Goal: Task Accomplishment & Management: Complete application form

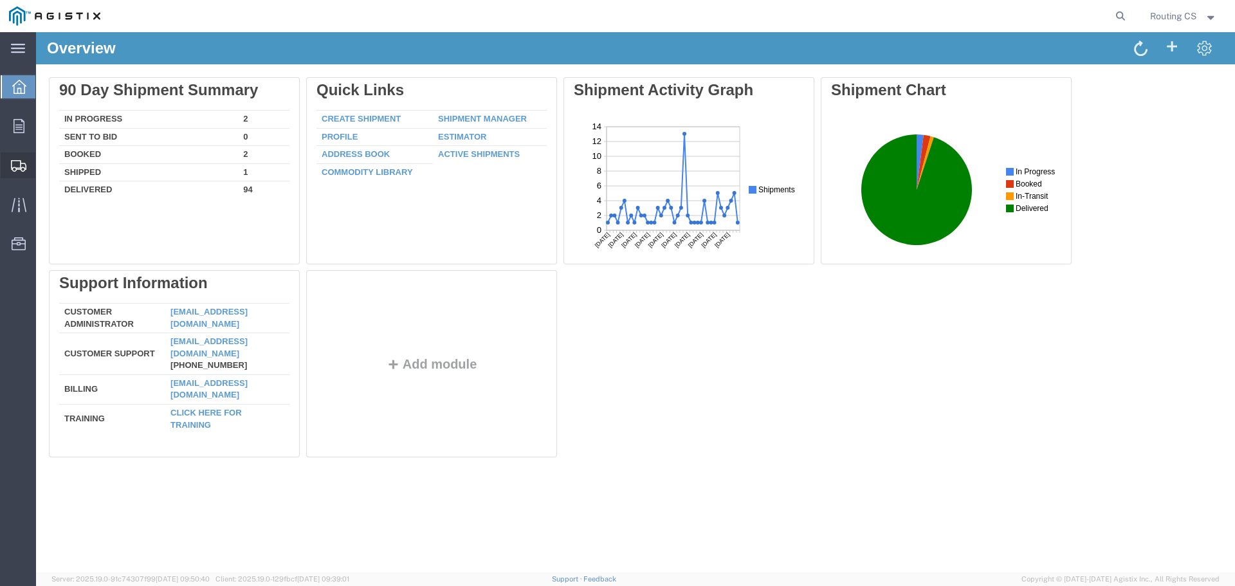
click at [0, 0] on span "Create Shipment" at bounding box center [0, 0] width 0 height 0
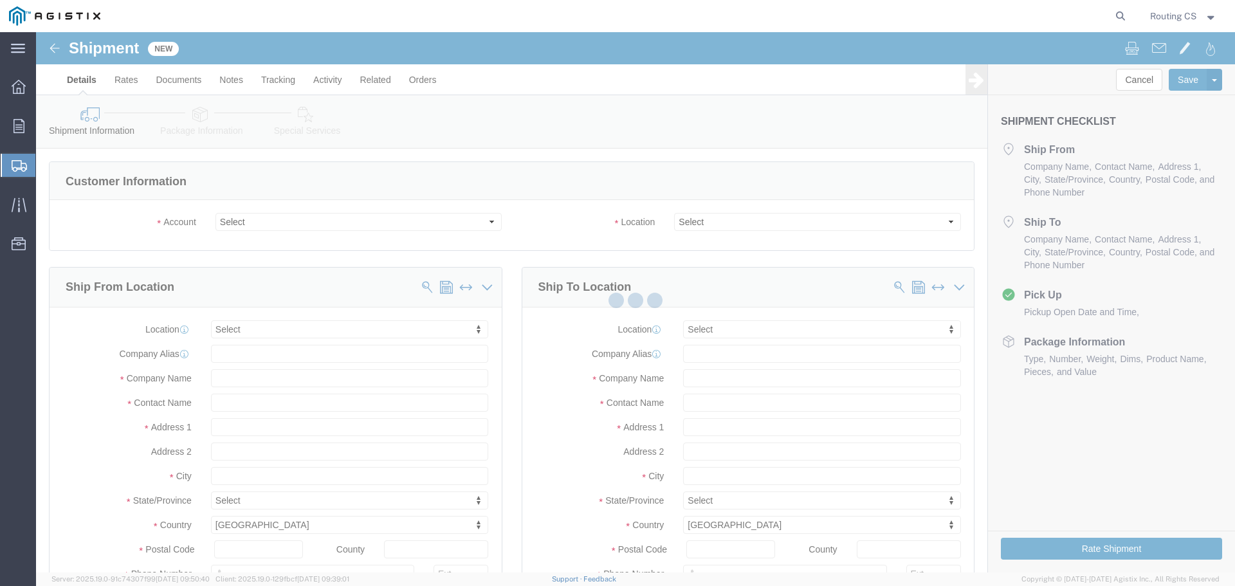
select select
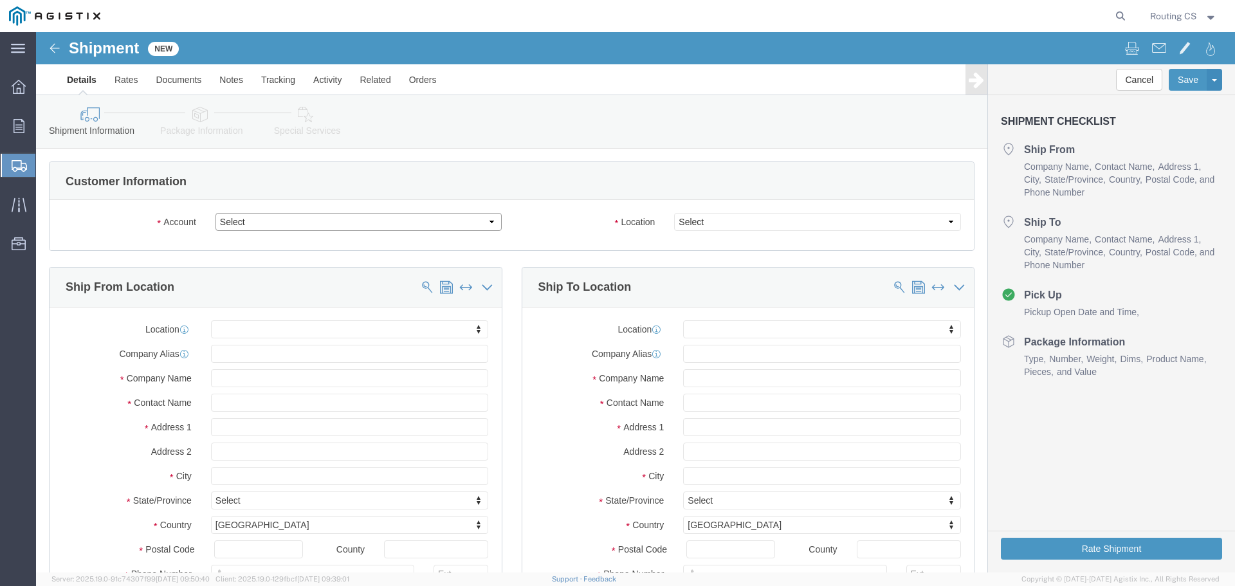
click select "Select Little Giant Ladders PG&E"
select select "9596"
click select "Select Little Giant Ladders PG&E"
select select "PURCHORD"
select select
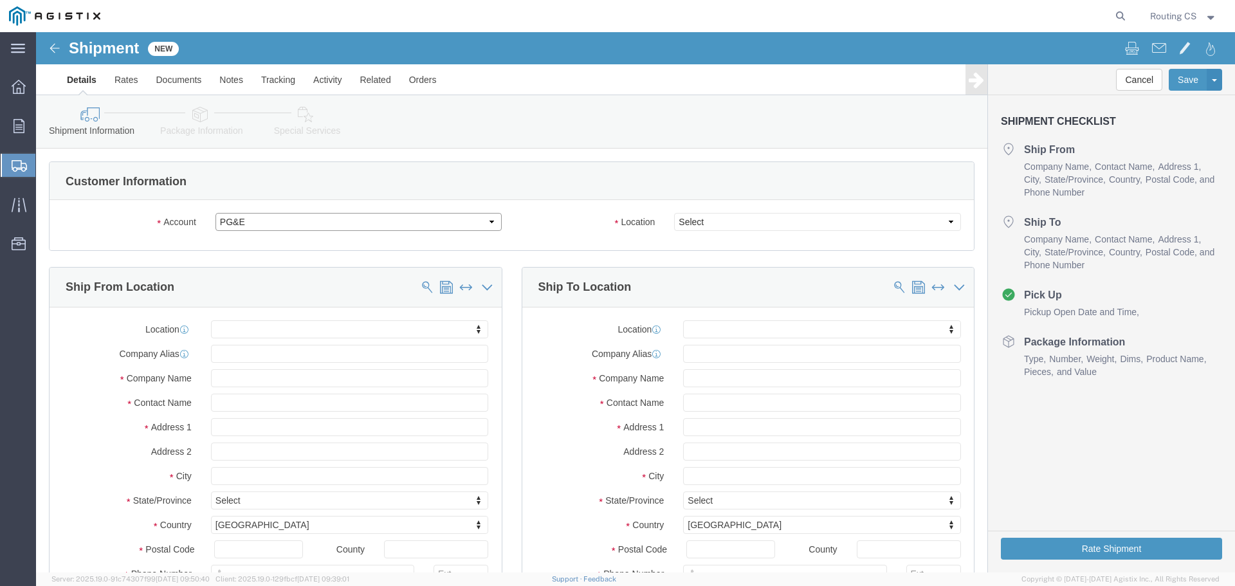
select select
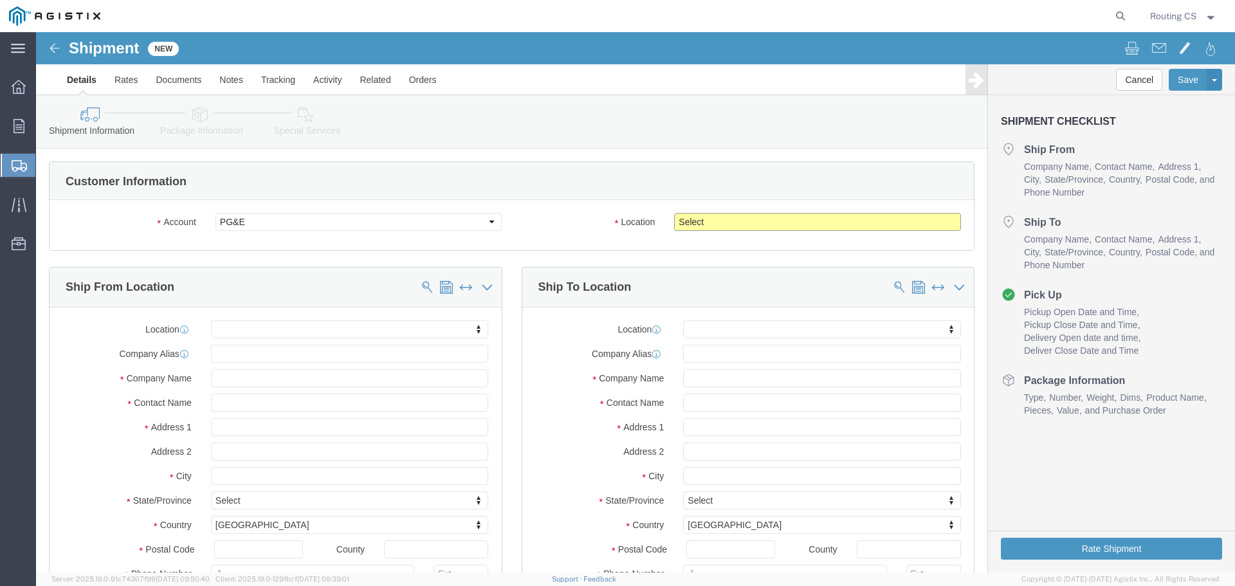
click select "Select All Others [GEOGRAPHIC_DATA] [GEOGRAPHIC_DATA] [GEOGRAPHIC_DATA] [GEOGRA…"
select select "23082"
click select "Select All Others [GEOGRAPHIC_DATA] [GEOGRAPHIC_DATA] [GEOGRAPHIC_DATA] [GEOGRA…"
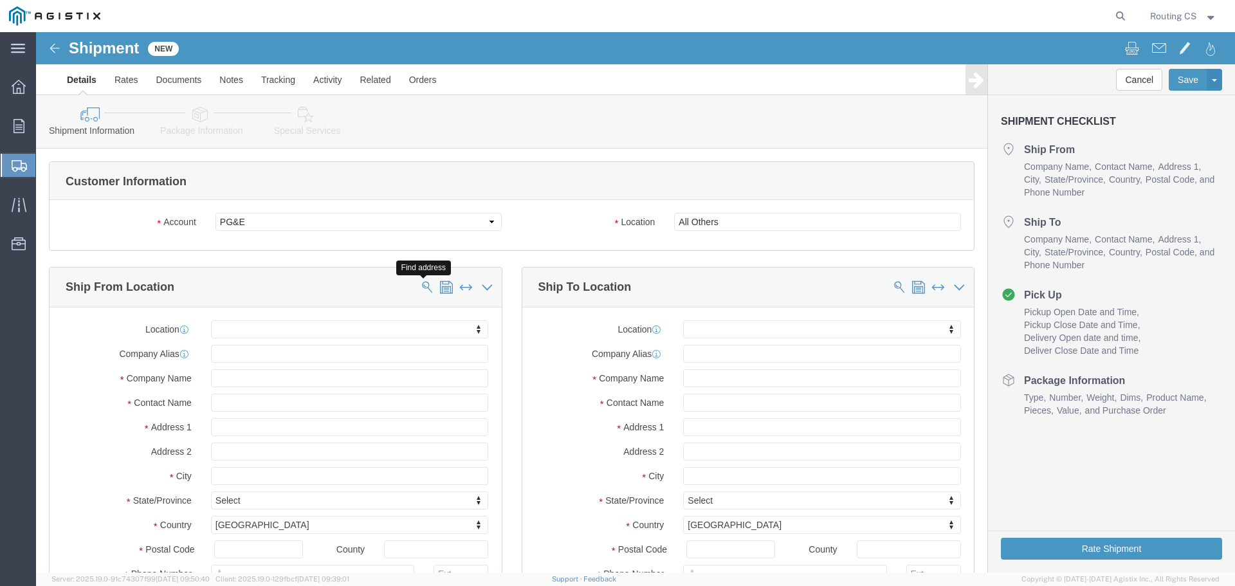
click span
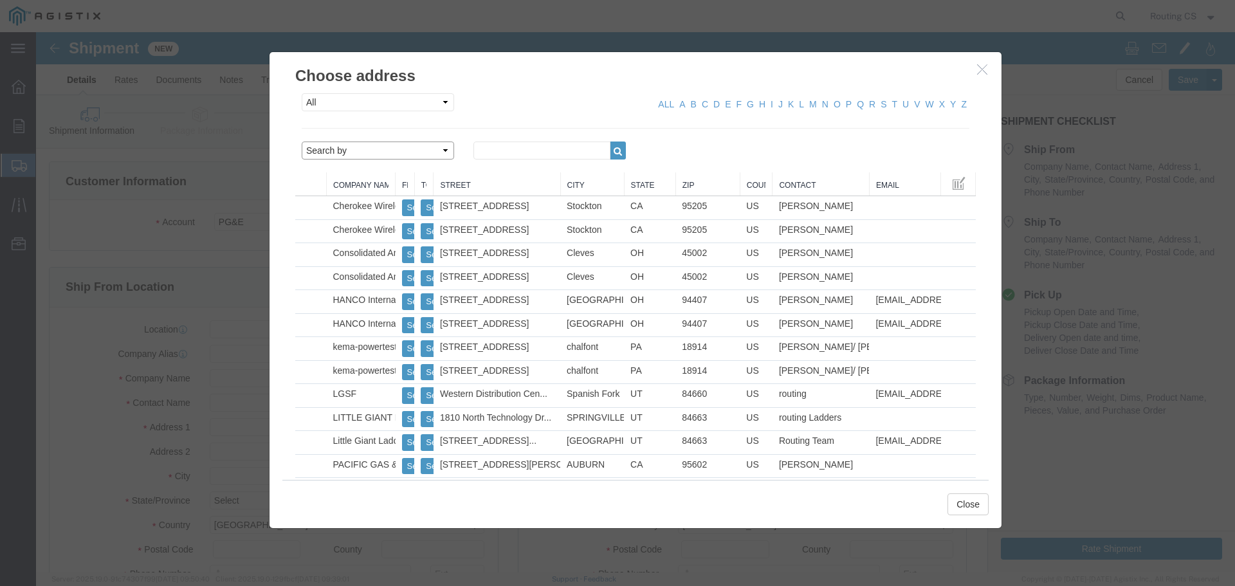
click select "Search by Address Book Name City Company Name Contact Name Country CustomerAlia…"
select select "zip"
click select "Search by Address Book Name City Company Name Contact Name Country CustomerAlia…"
click input "text"
type input "84663"
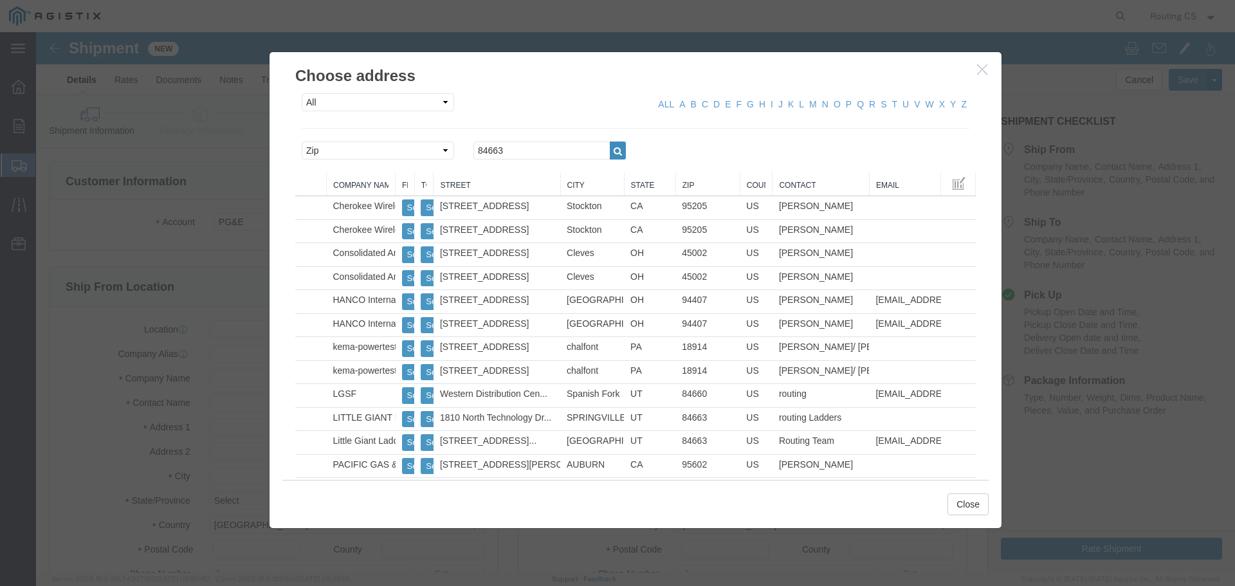
click icon "button"
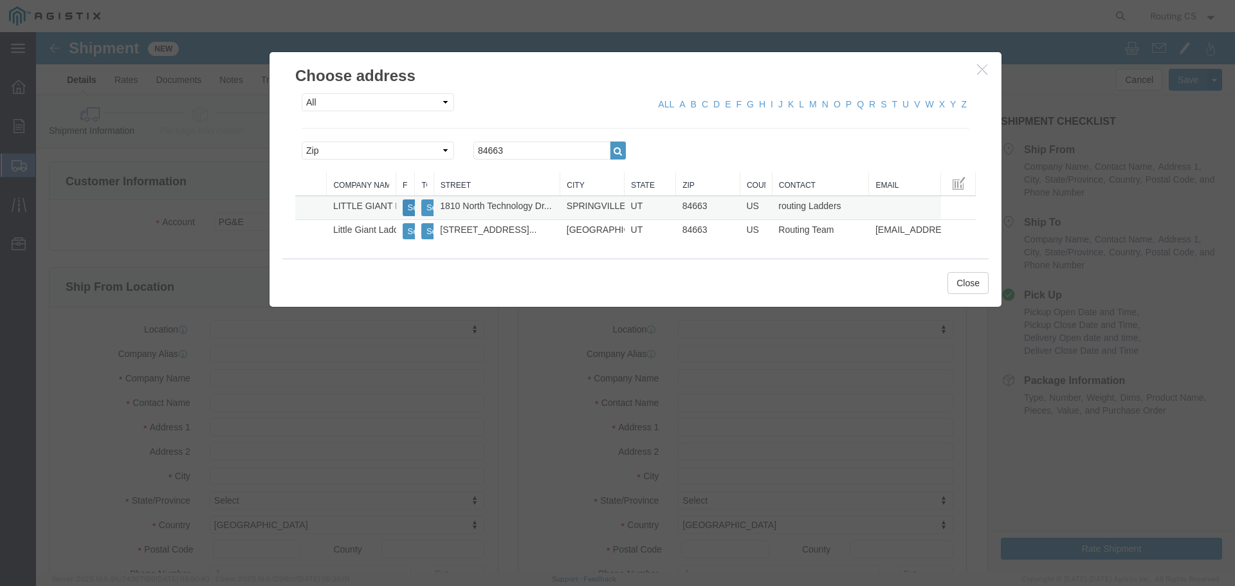
click button "Select"
select select
type input "[STREET_ADDRESS]"
type input "84663"
type input "[PHONE_NUMBER]"
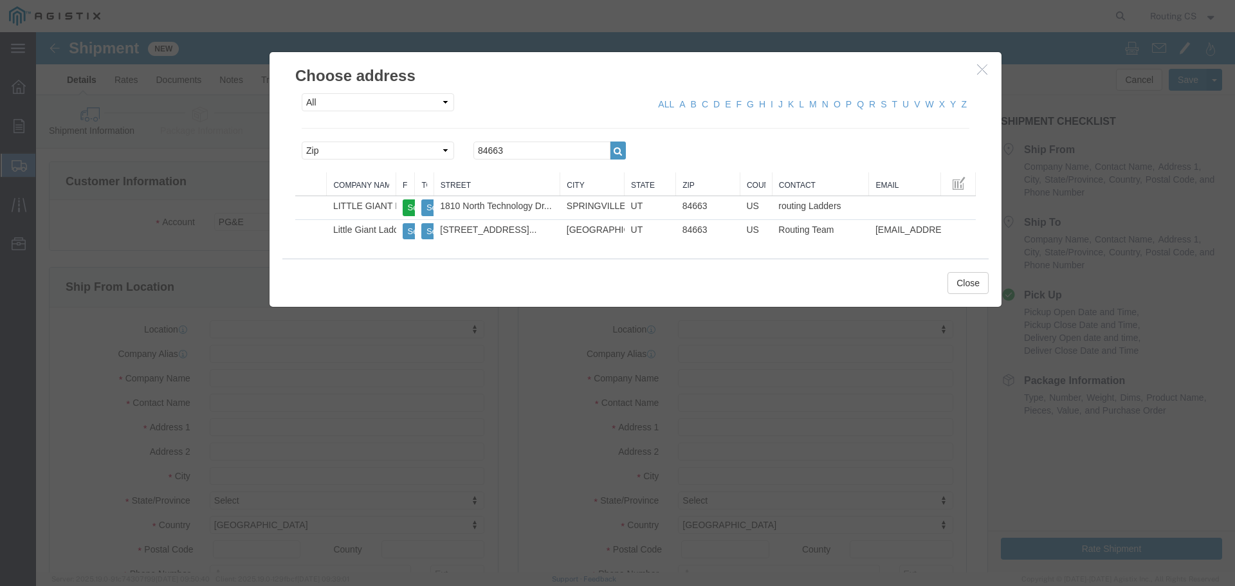
type input "LITTLE GIANT LADDER SYSTEMS LLC"
type input "routing Ladders"
type input "SPRINGVILLE"
select select "UT"
drag, startPoint x: 484, startPoint y: 118, endPoint x: 407, endPoint y: 119, distance: 76.5
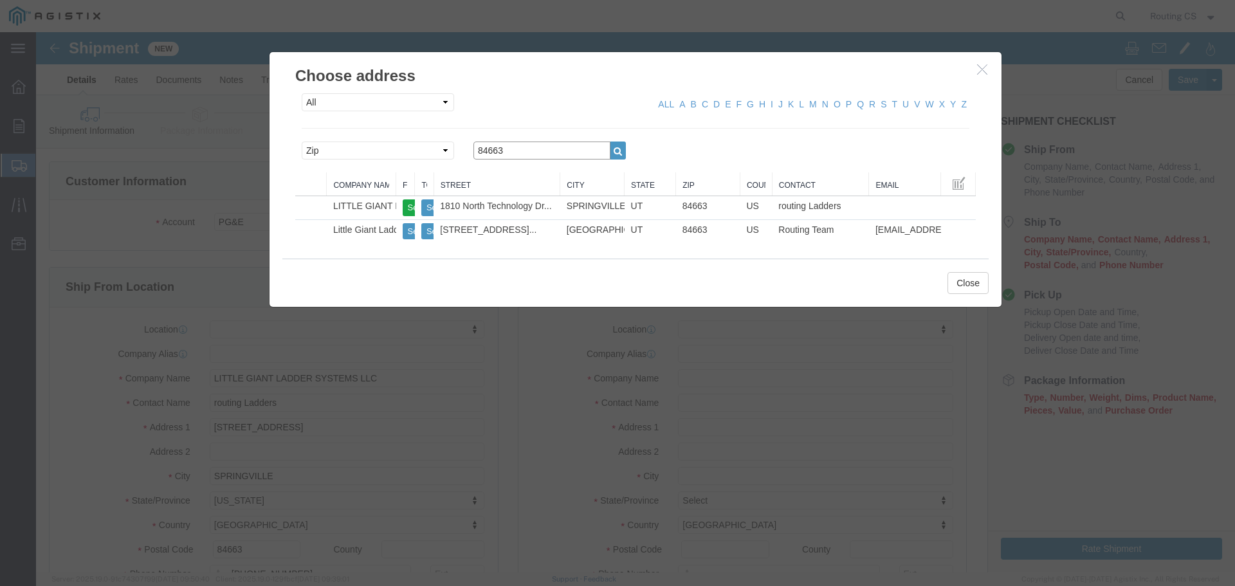
click div "Search by Address Book Name City Company Name Contact Name Country CustomerAlia…"
type input "95126"
click icon "button"
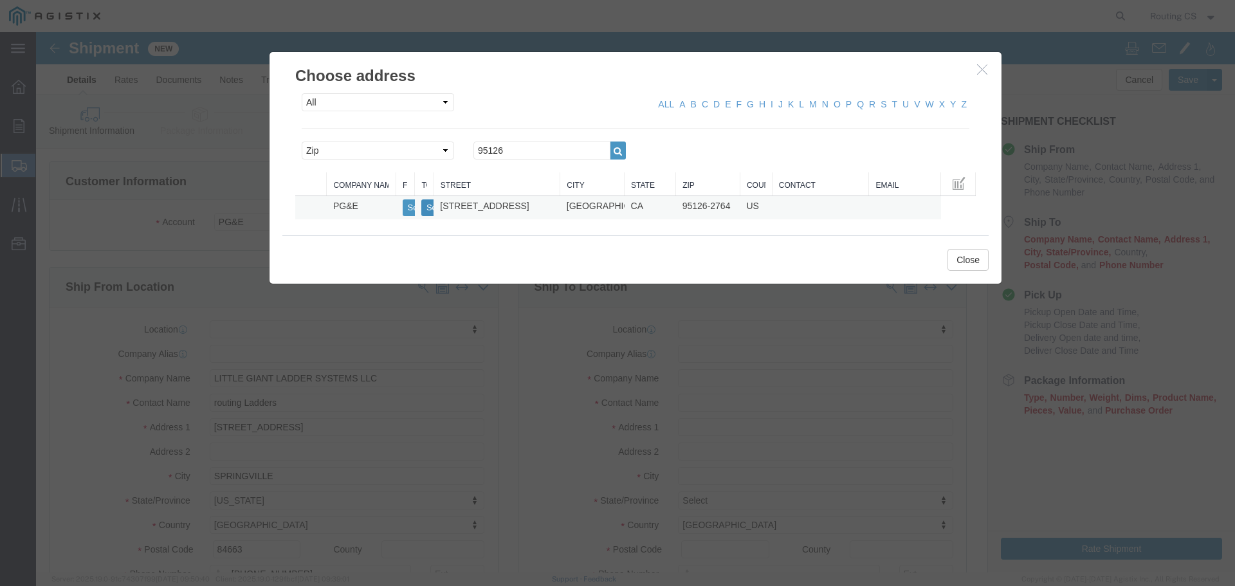
click button "Select"
select select
type input "[STREET_ADDRESS]"
type input "95126-2764"
type input "PG&E"
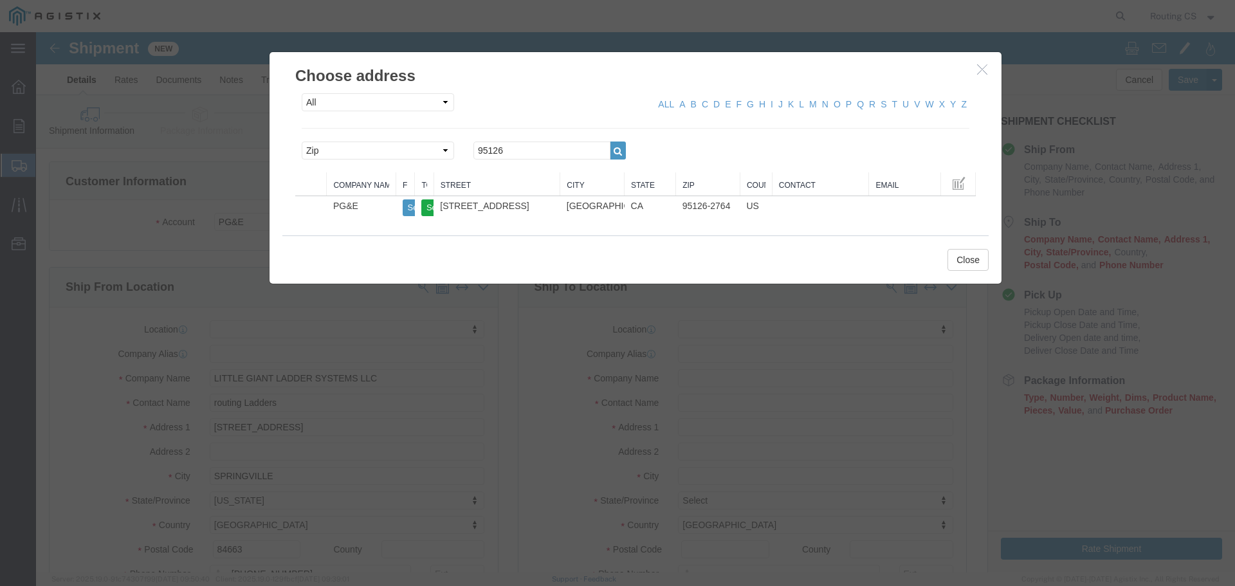
type input "[GEOGRAPHIC_DATA][PERSON_NAME]"
select select "CA"
click button "Close"
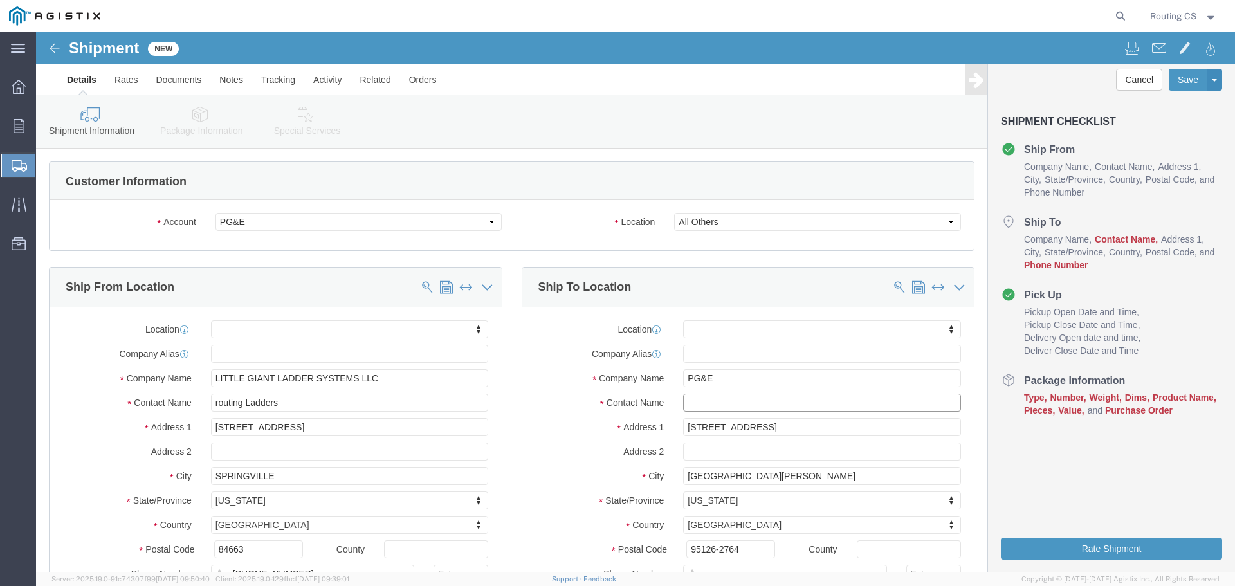
click input "text"
paste input "[PERSON_NAME]"
type input "[PERSON_NAME]"
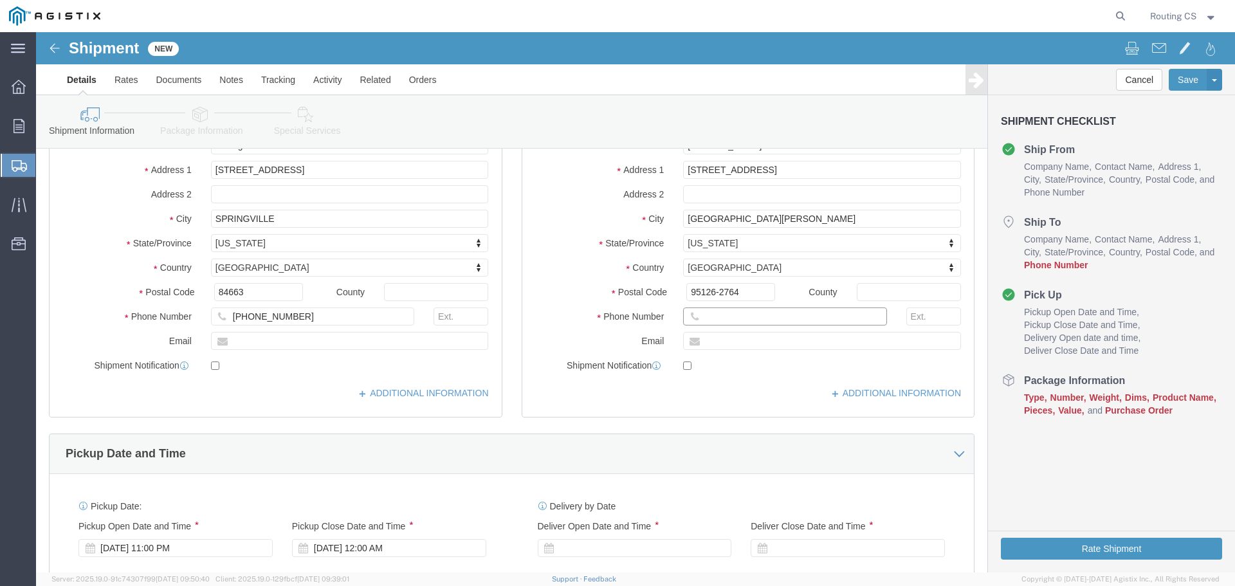
click input "text"
paste input "[PHONE_NUMBER]"
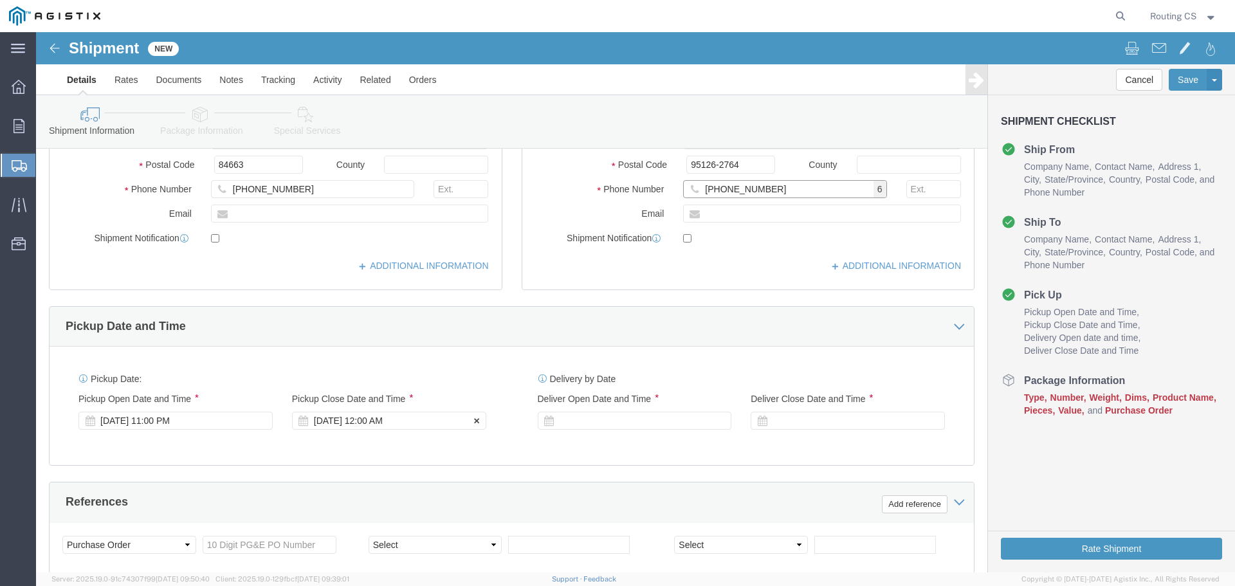
scroll to position [450, 0]
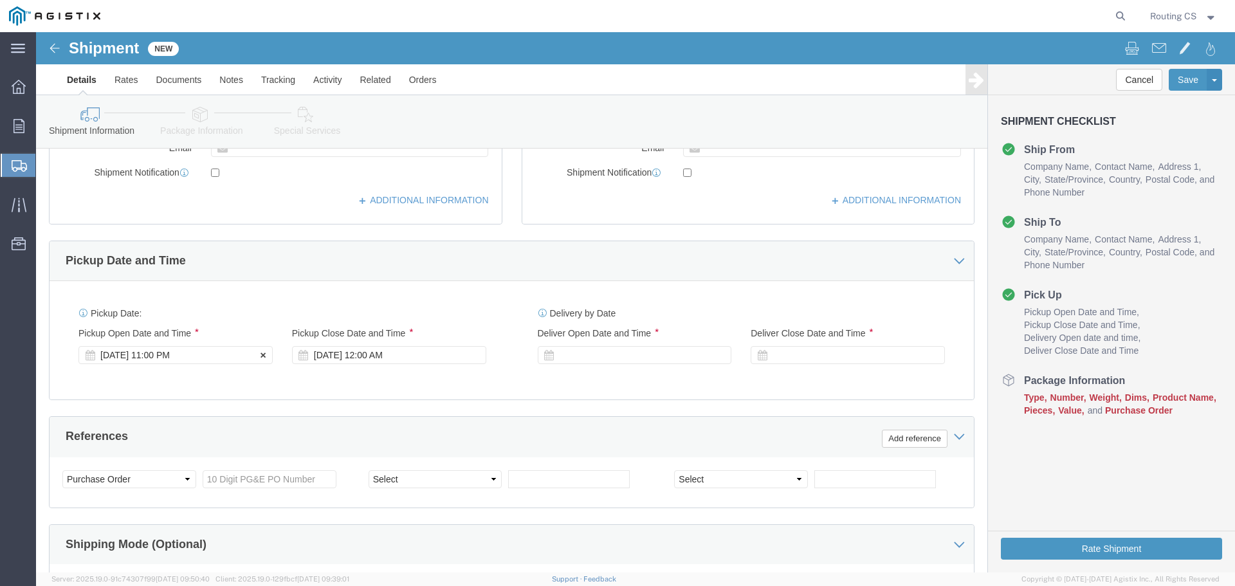
type input "[PHONE_NUMBER]"
click div "[DATE] 11:00 PM"
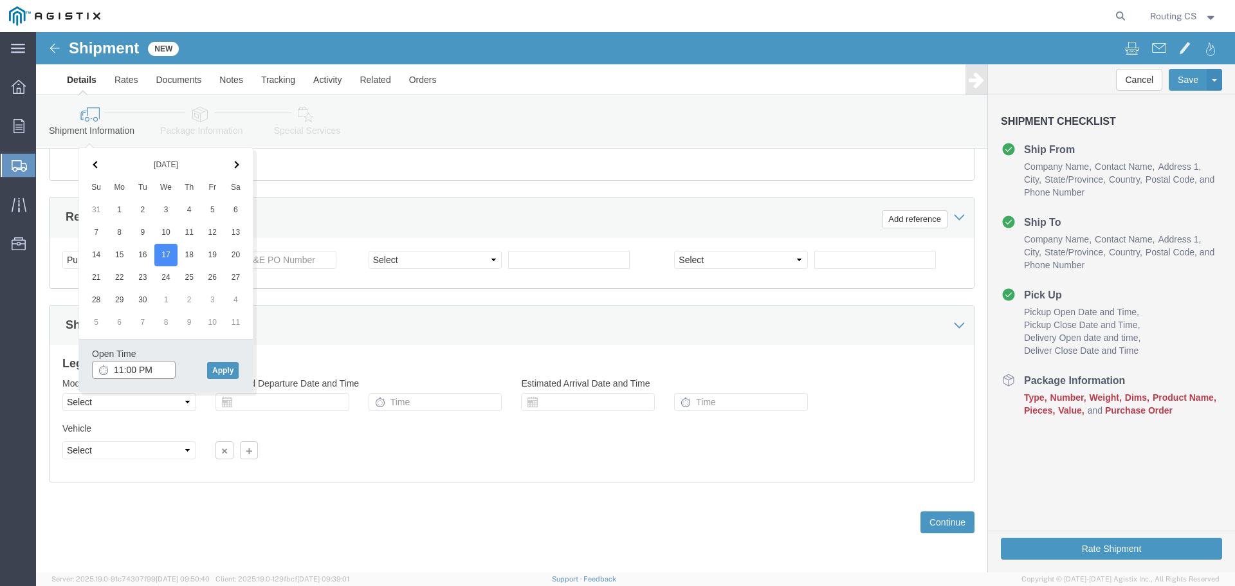
click input "11:00 PM"
click input "8:00 PM"
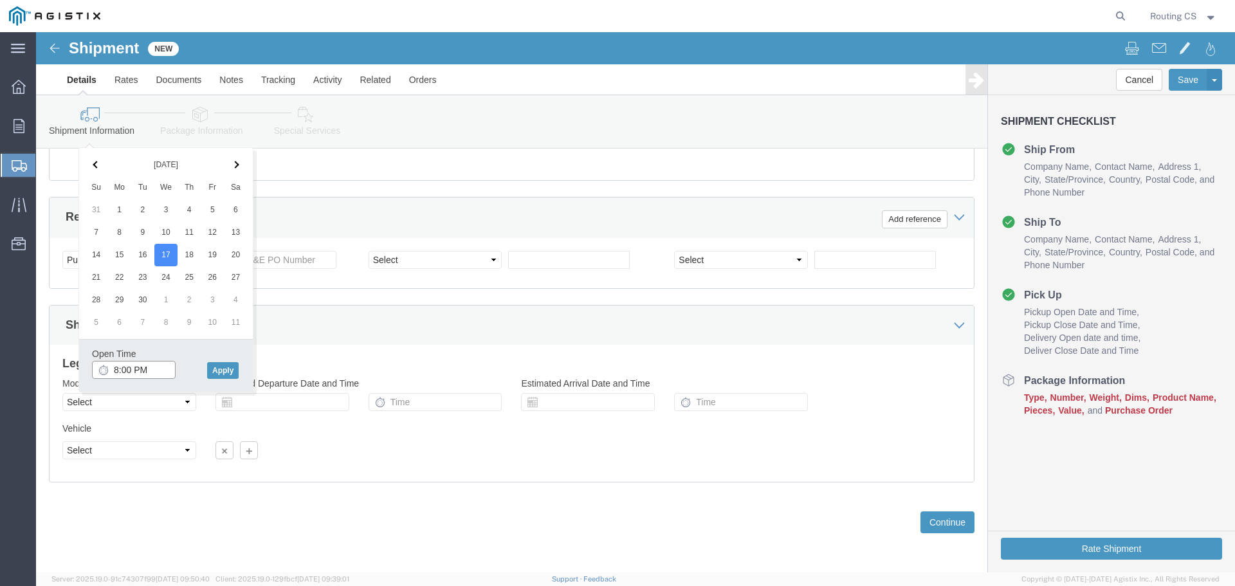
click input "8:00 PM"
drag, startPoint x: 98, startPoint y: 336, endPoint x: 109, endPoint y: 336, distance: 11.0
click input "8:00 PM"
type input "8:00 AM"
click button "Apply"
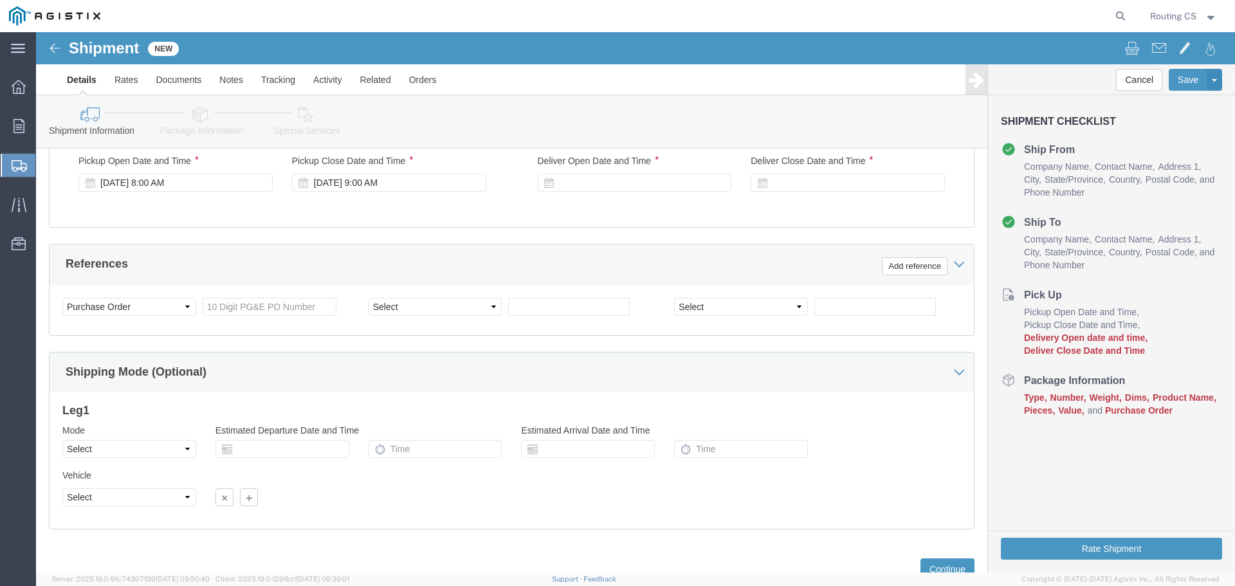
scroll to position [605, 0]
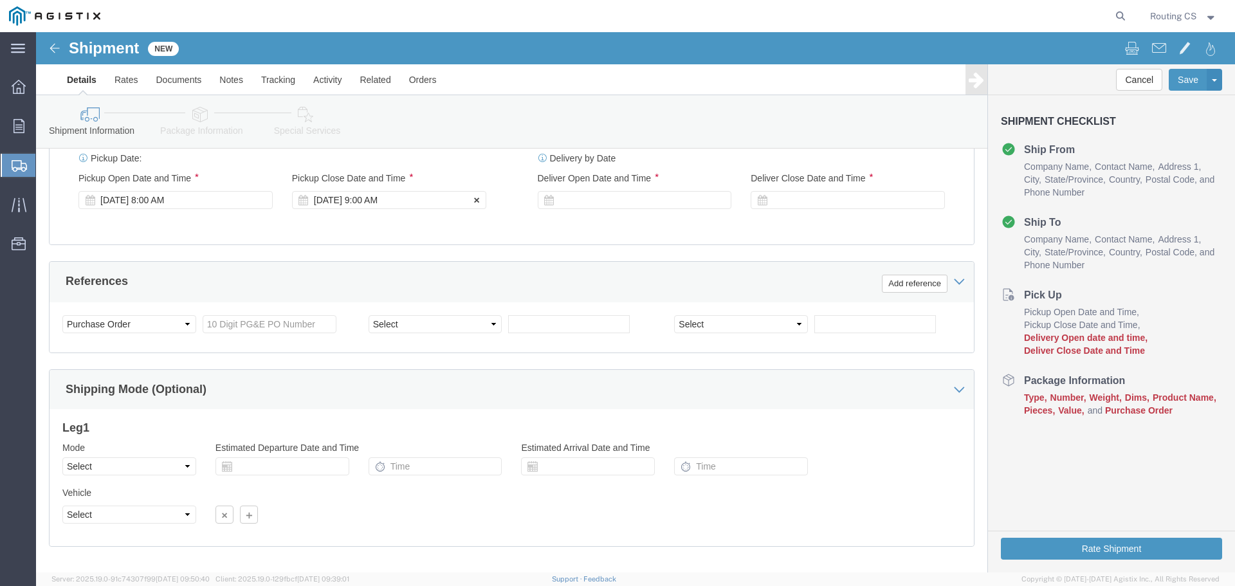
click div "[DATE] 9:00 AM"
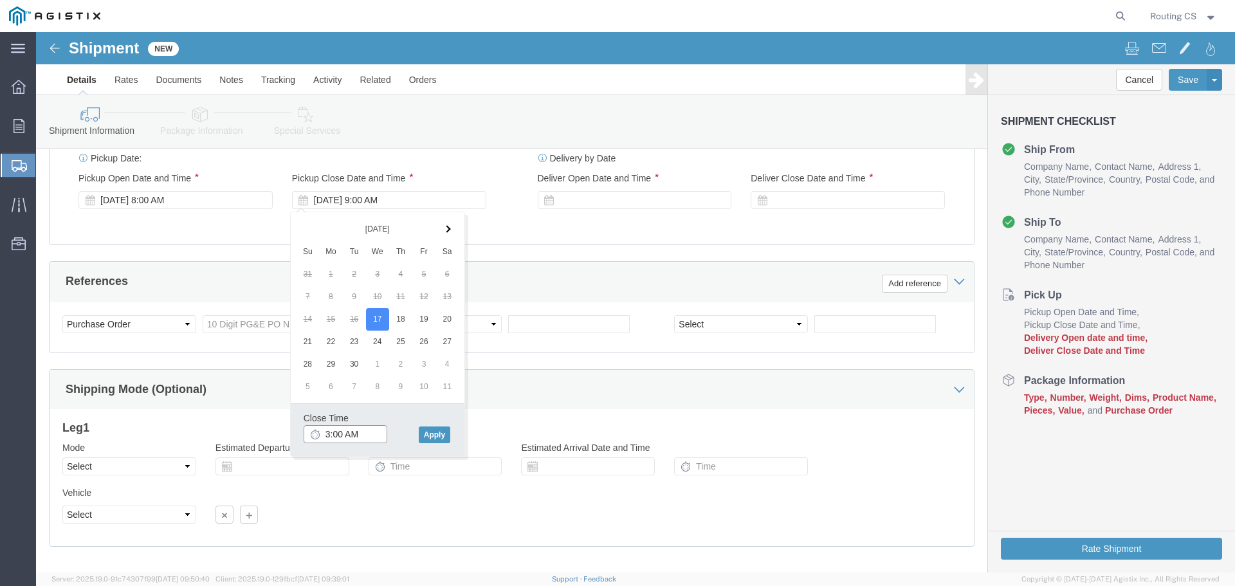
click input "3:00 AM"
type input "3:00 PM"
click button "Apply"
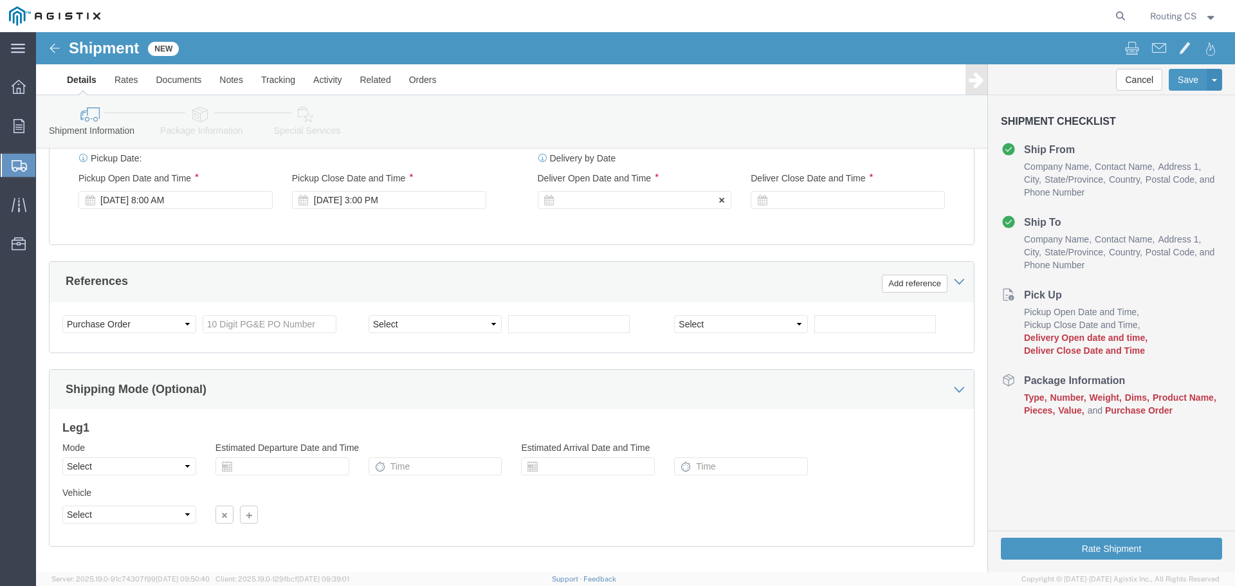
click div
click input "4:00 PM"
click input "8:00 PM"
type input "8:00 AM"
click button "Apply"
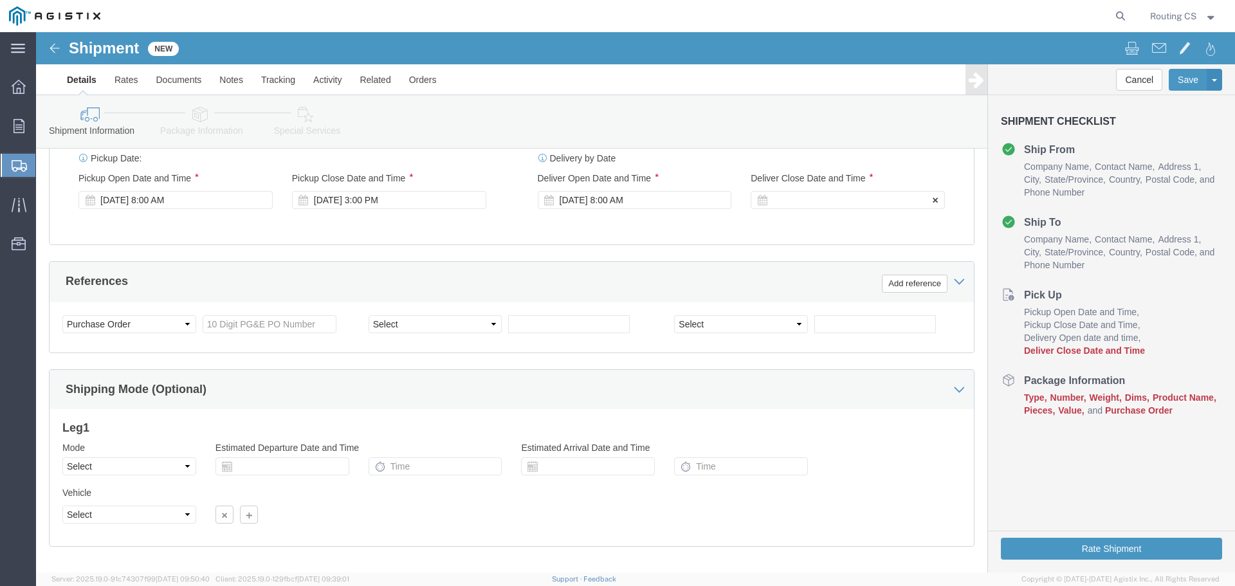
click div
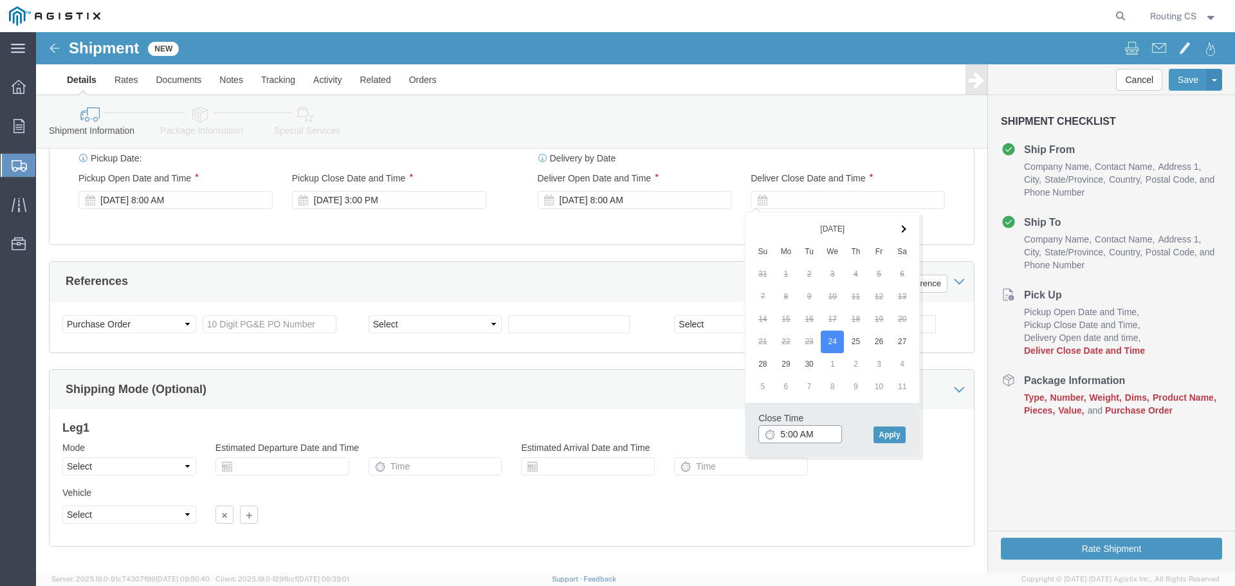
click input "5:00 AM"
type input "5:00 PM"
click button "Apply"
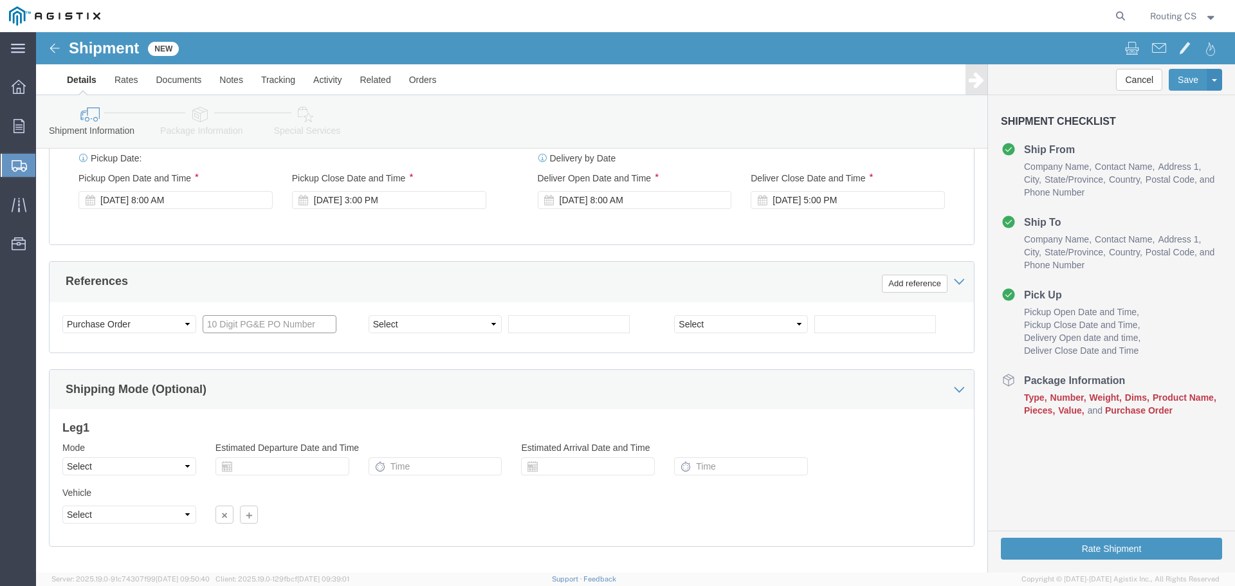
click input "text"
type input "2701244456"
click select "Select Air Less than Truckload Multi-Leg Ocean Freight Rail Small Parcel Truckl…"
select select "LTL"
click select "Select Air Less than Truckload Multi-Leg Ocean Freight Rail Small Parcel Truckl…"
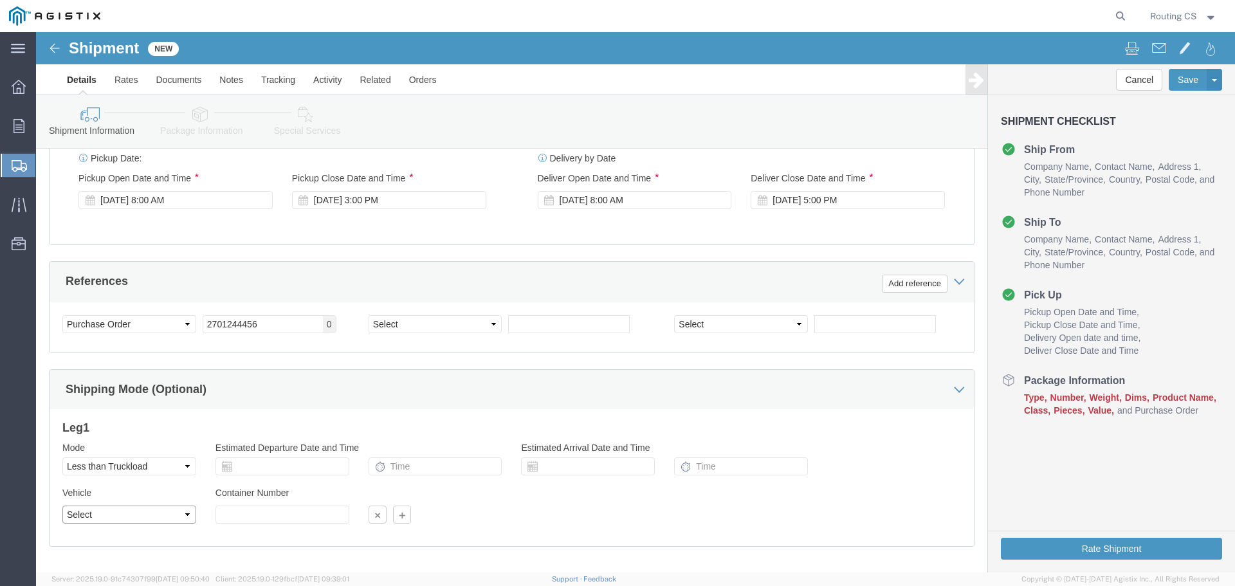
click select "Select Straight Truck"
select select "STTR"
click select "Select Straight Truck"
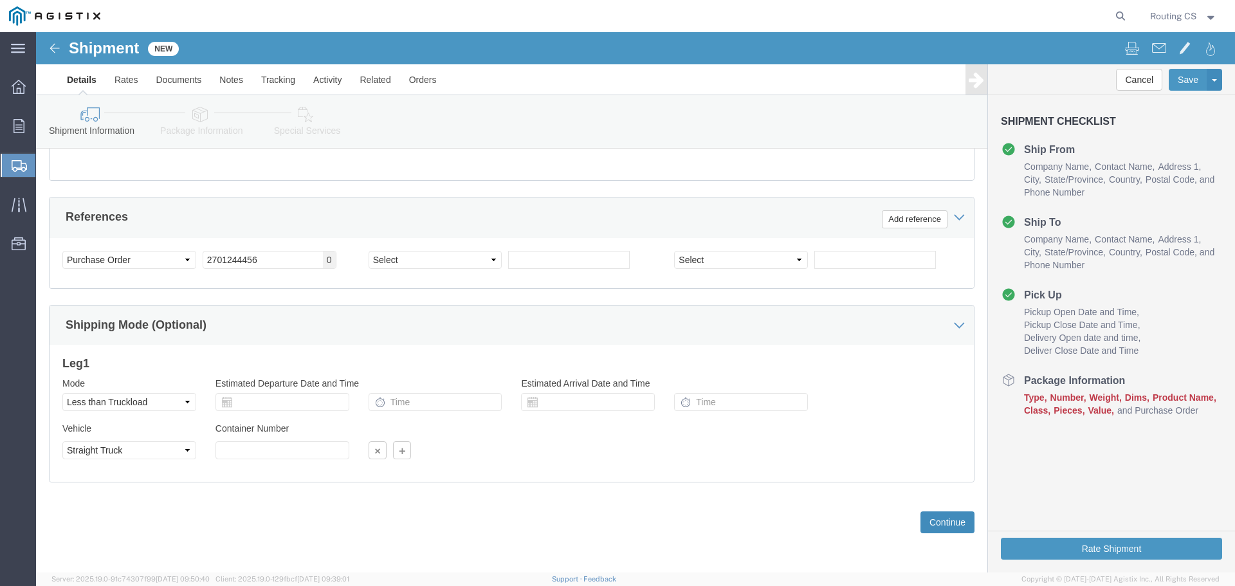
click button "Continue"
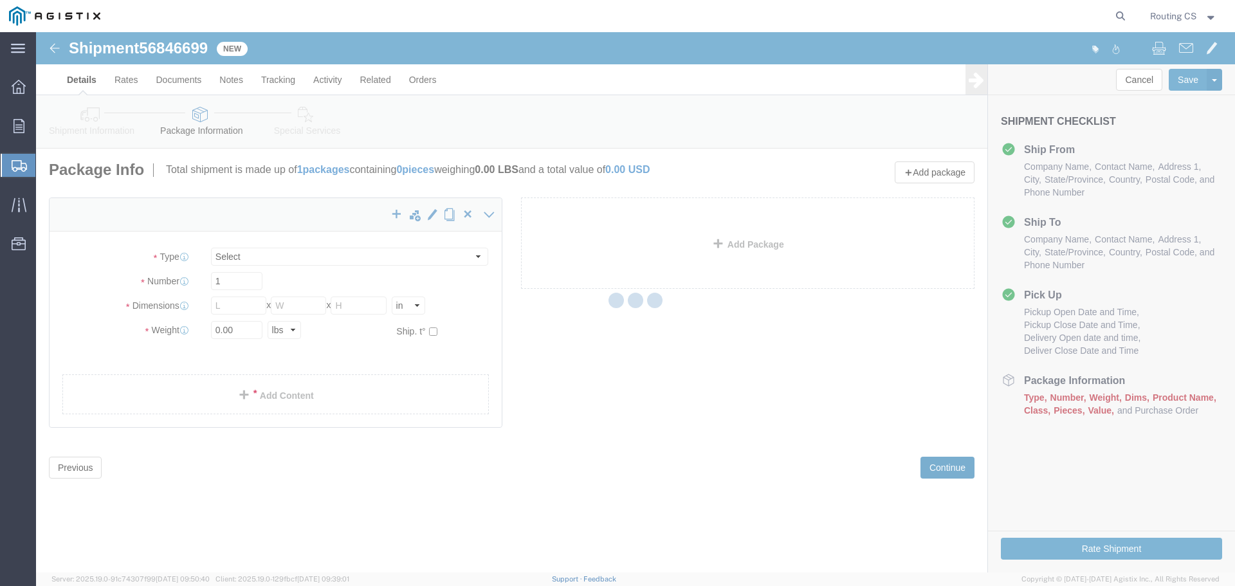
select select "CBOX"
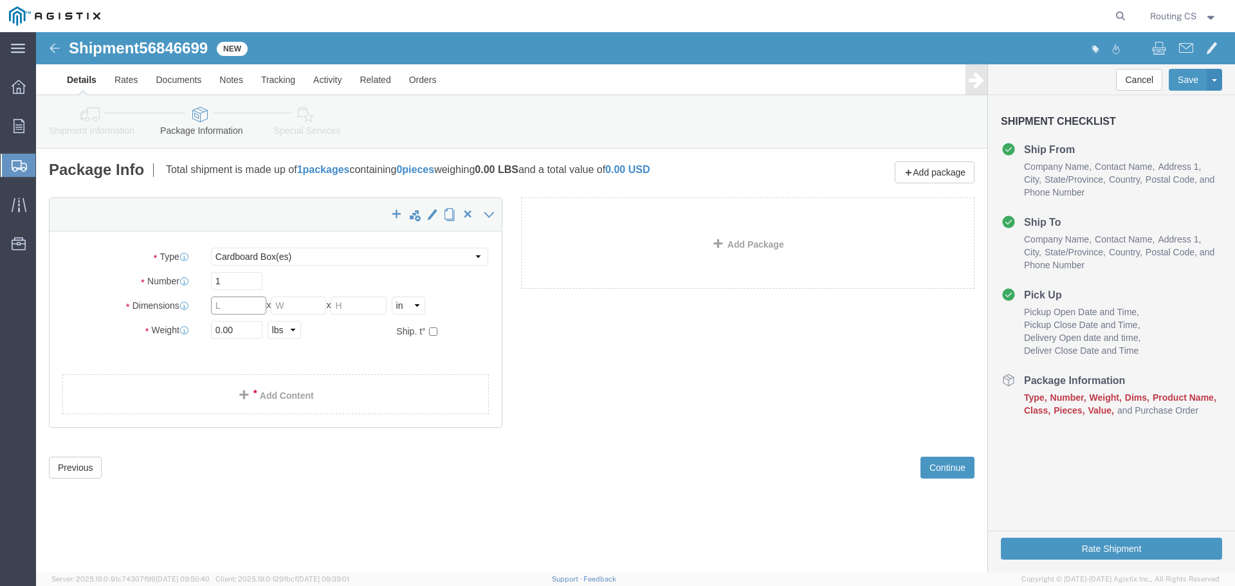
click input "text"
type input "52"
type input "21"
type input "4"
click input "0.00"
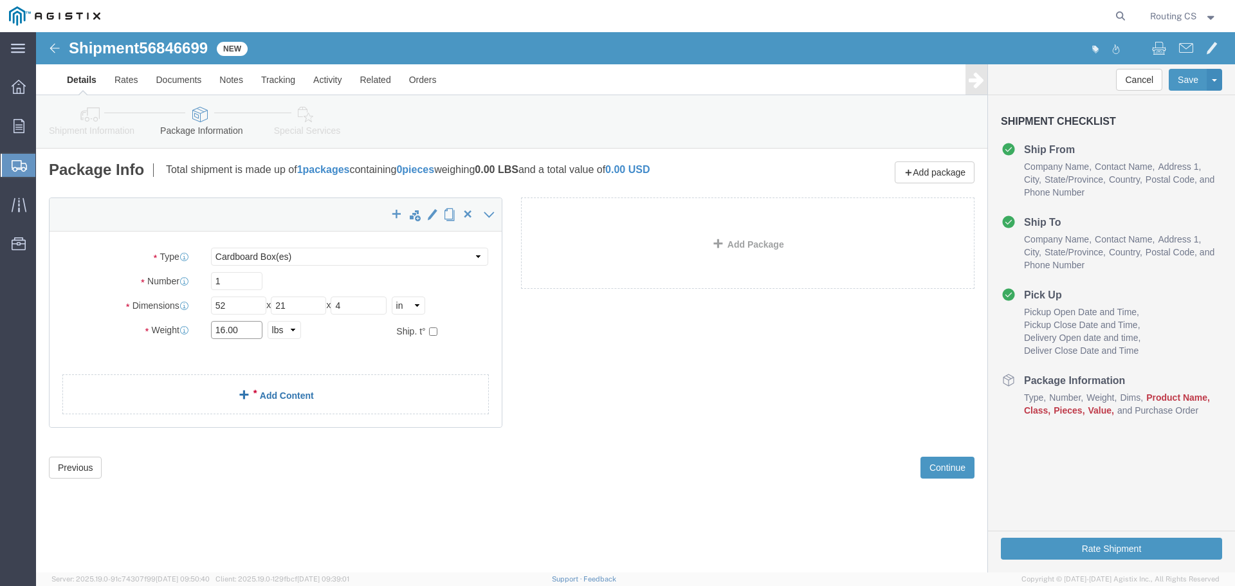
type input "16.00"
click span
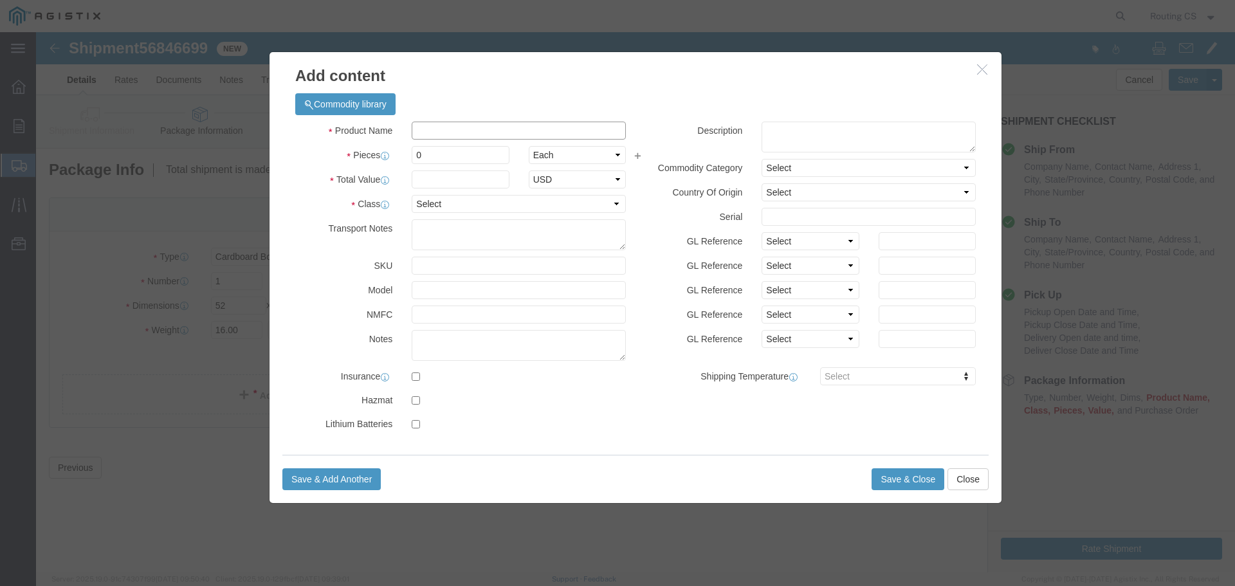
click input "text"
type input "Ladder"
drag, startPoint x: 390, startPoint y: 123, endPoint x: 364, endPoint y: 123, distance: 26.4
click div "Pieces 0 Select Bag Barrels 100Board Feet Bottle Box Blister Pack Carats Can Ca…"
type input "1"
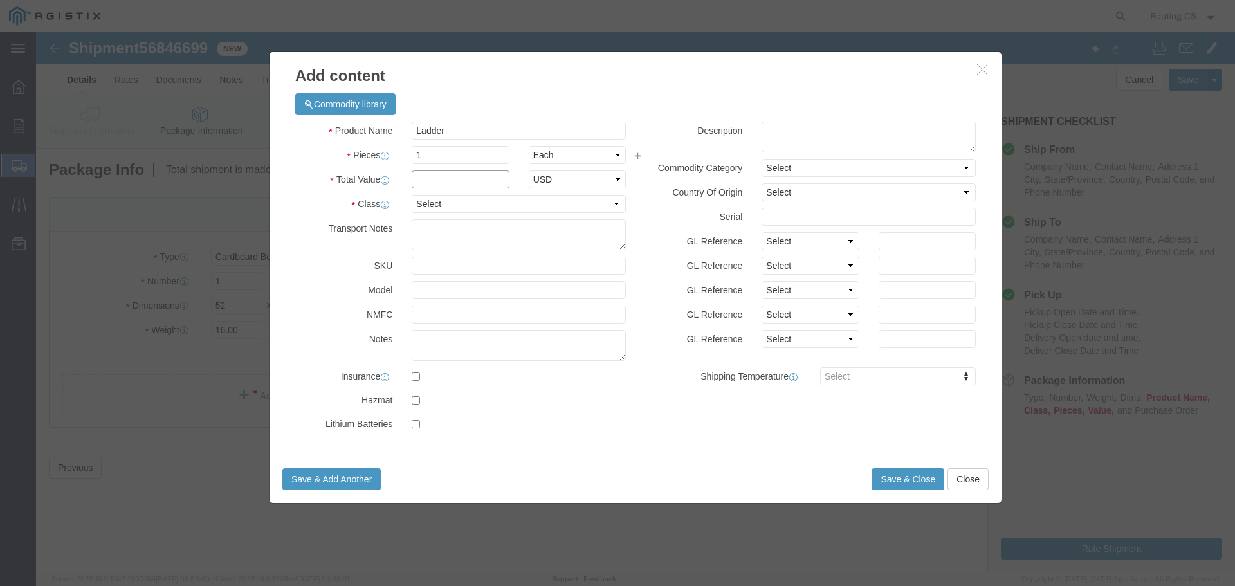
click input "text"
type input "101"
click select "Select 50 55 60 65 70 85 92.5 100 125 175 250 300 400"
select select "175"
click select "Select 50 55 60 65 70 85 92.5 100 125 175 250 300 400"
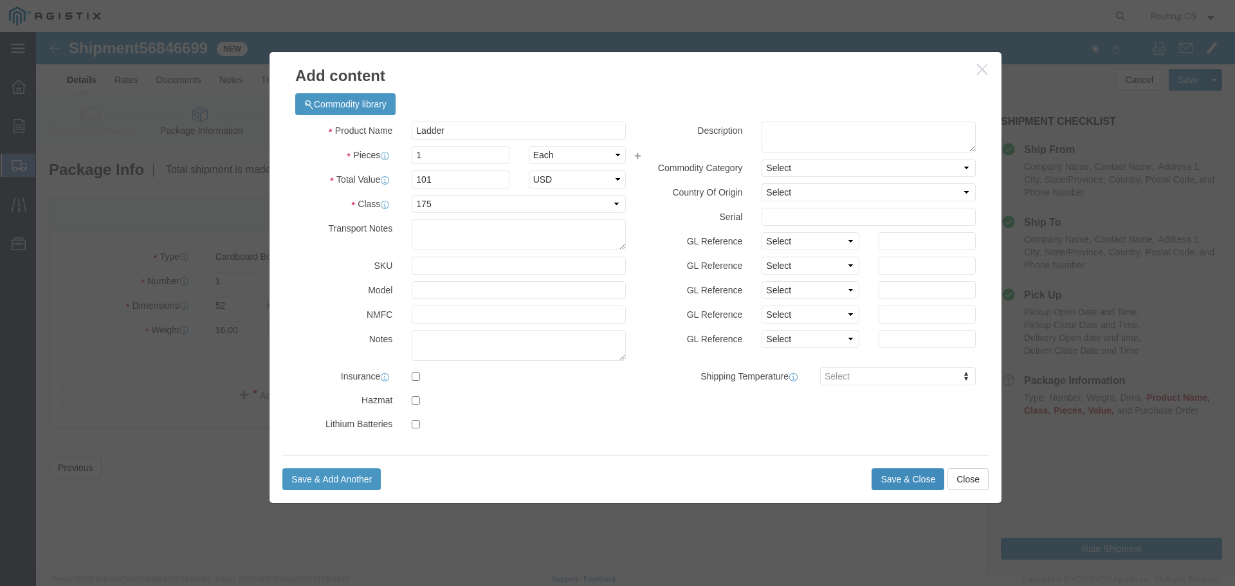
click button "Save & Close"
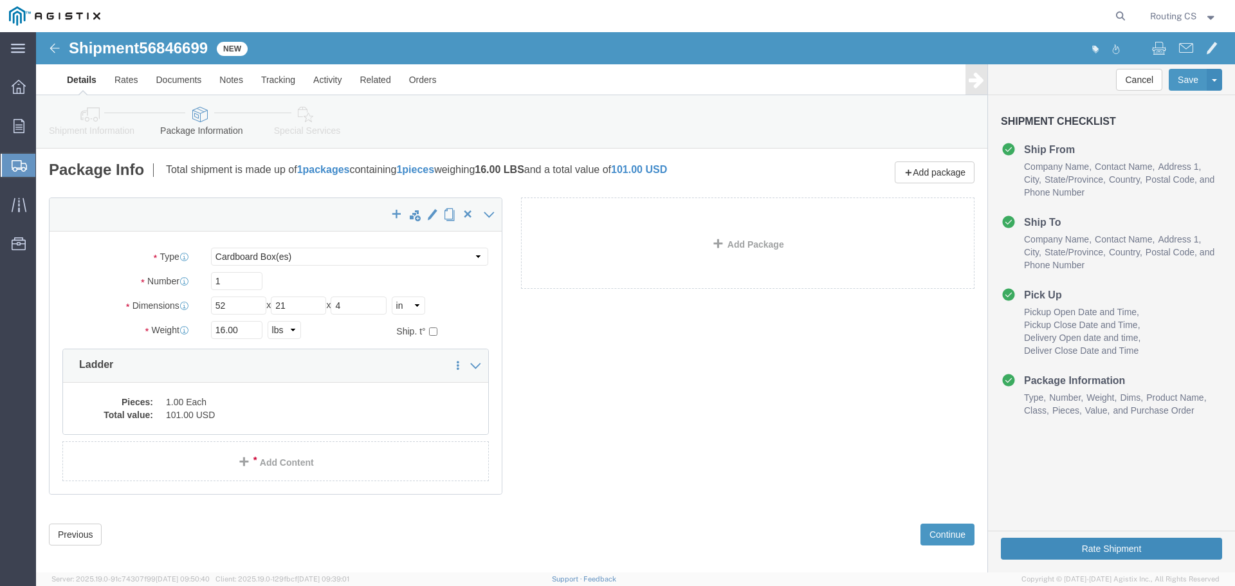
click button "Rate Shipment"
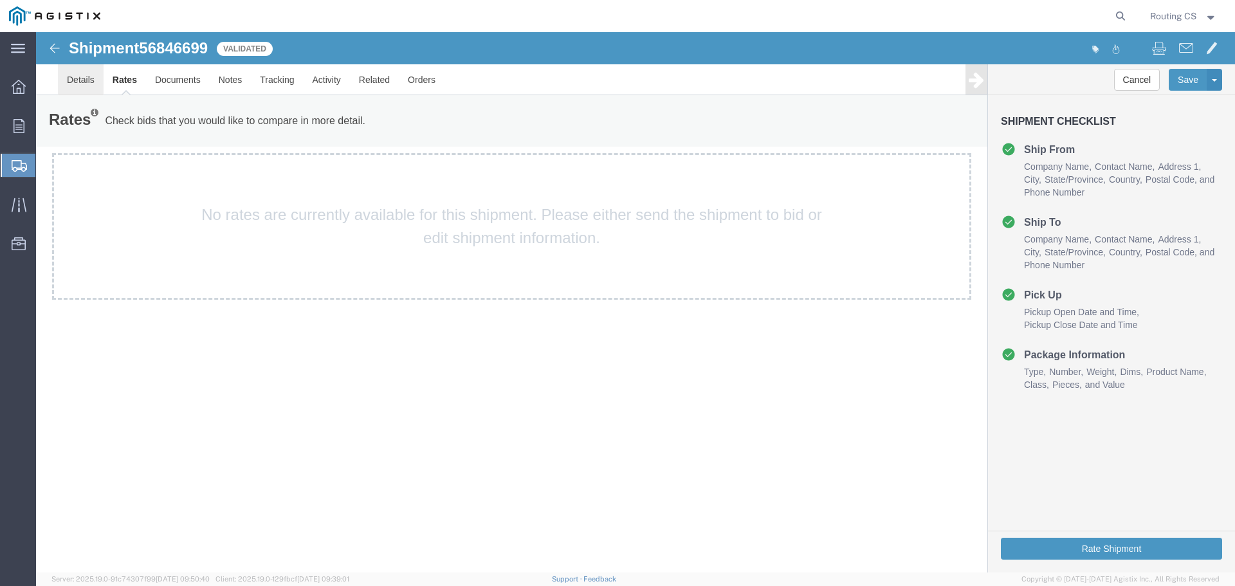
click at [80, 82] on link "Details" at bounding box center [81, 79] width 46 height 31
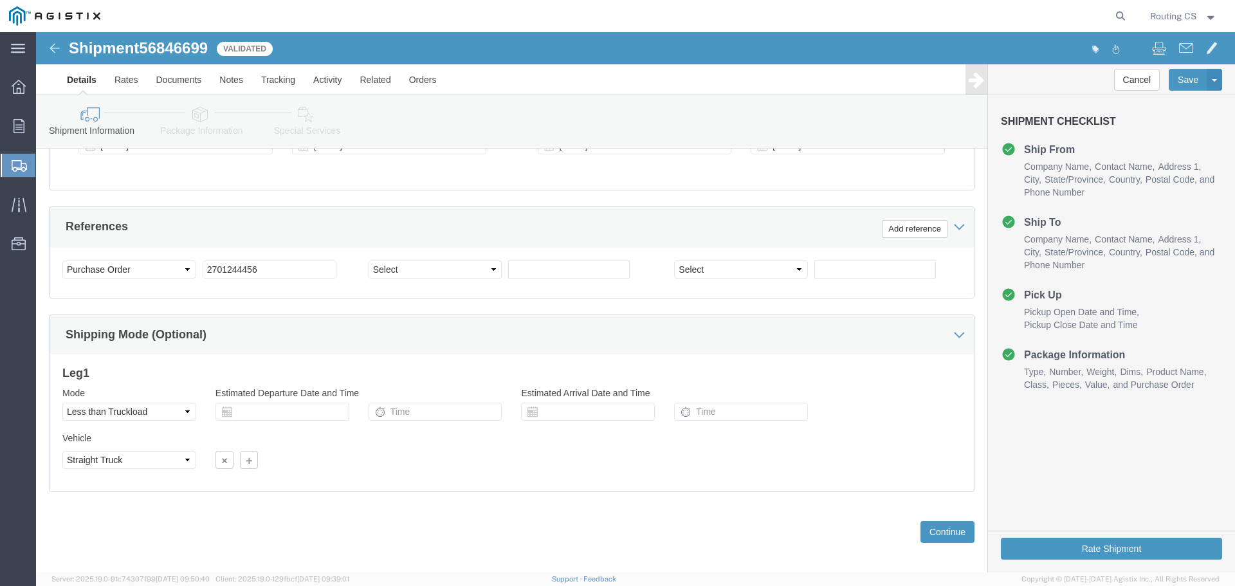
scroll to position [669, 0]
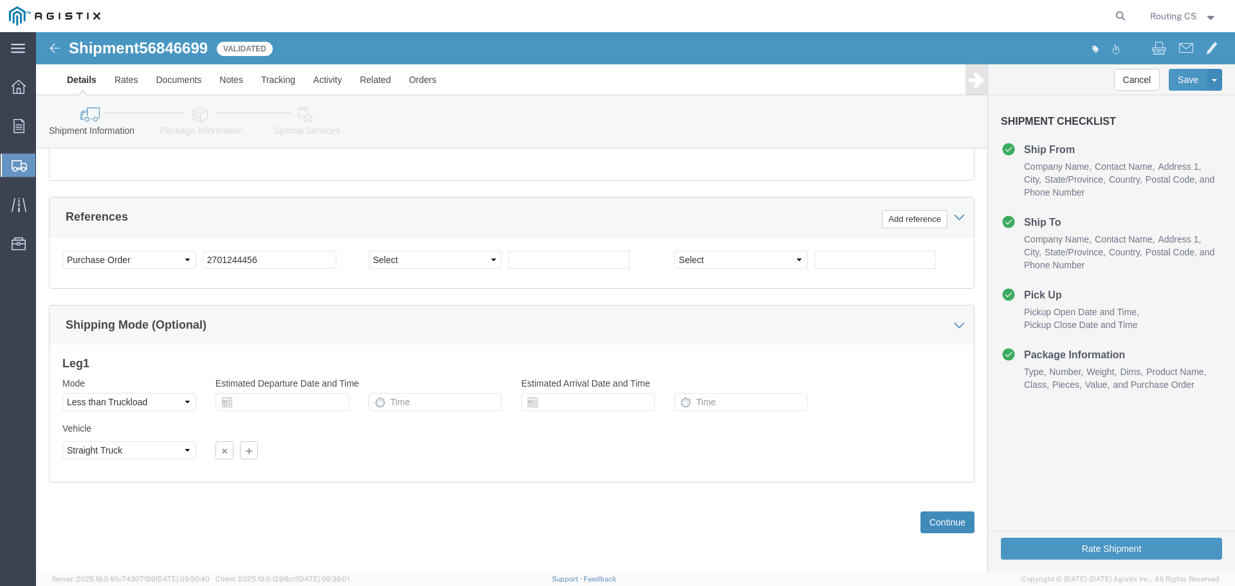
click button "Continue"
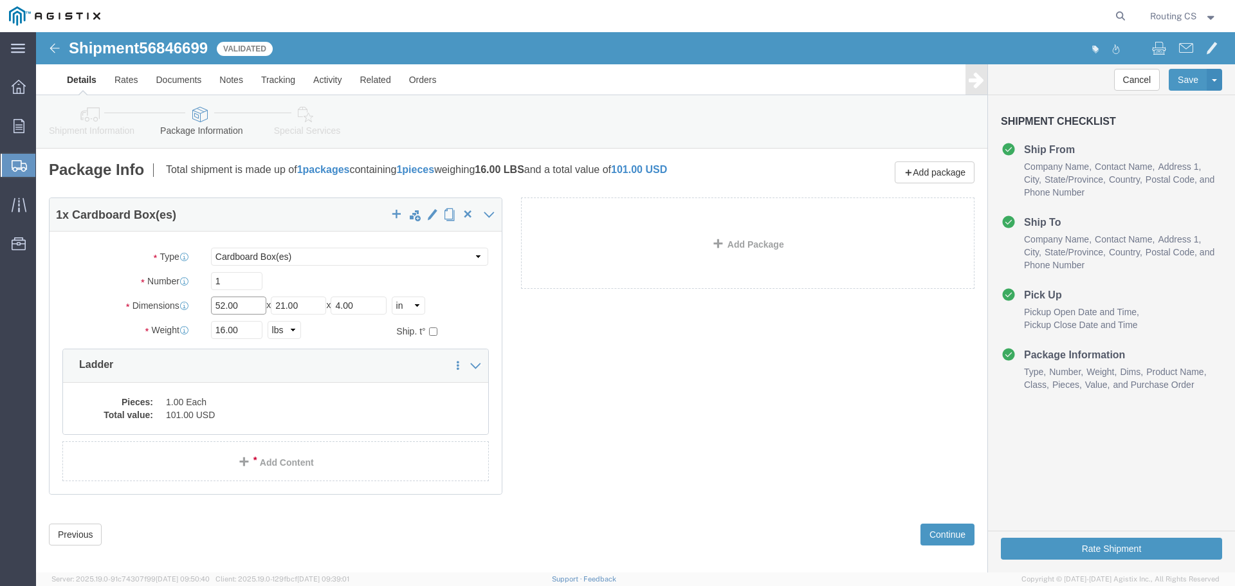
drag, startPoint x: 187, startPoint y: 272, endPoint x: 171, endPoint y: 271, distance: 16.1
click div "Length 52.00 x Width 21.00 x Height 4.00 Select cm ft in"
type input "60.00"
drag, startPoint x: 251, startPoint y: 273, endPoint x: 241, endPoint y: 274, distance: 10.3
click input "21.00"
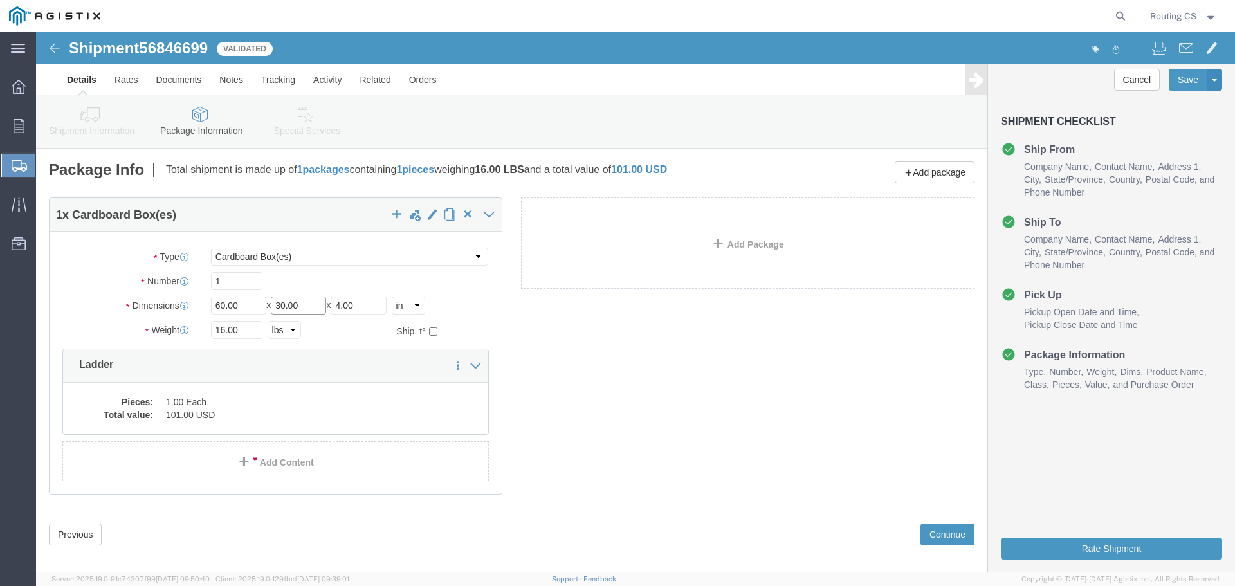
type input "30.00"
click input "4.00"
drag, startPoint x: 311, startPoint y: 273, endPoint x: 302, endPoint y: 272, distance: 8.4
click input "4.00"
type input "10.00"
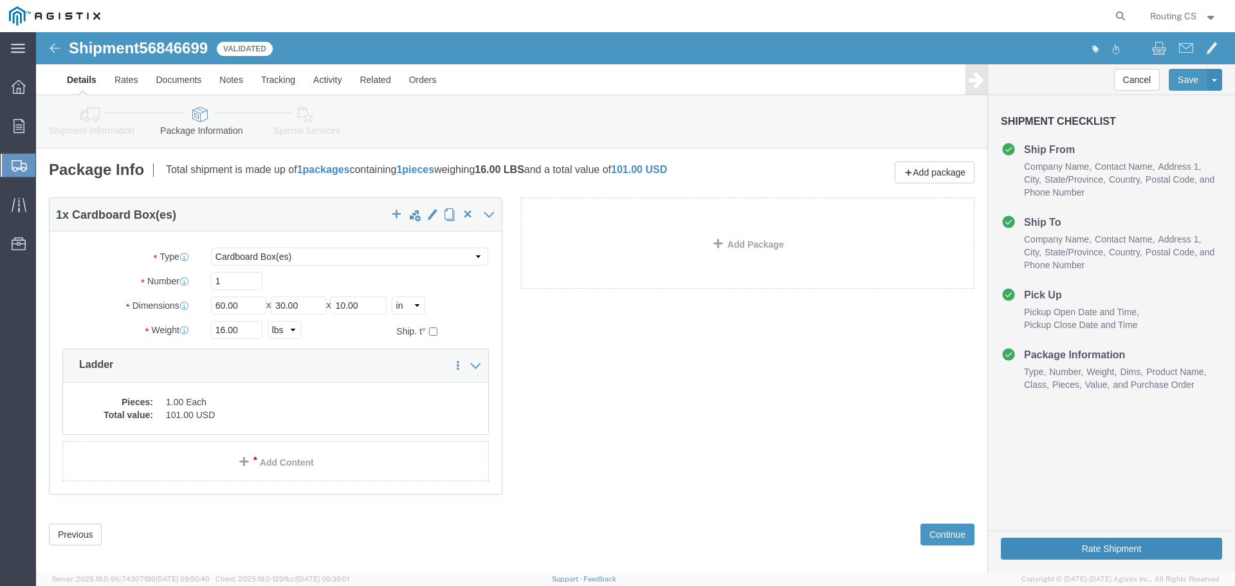
click button "Rate Shipment"
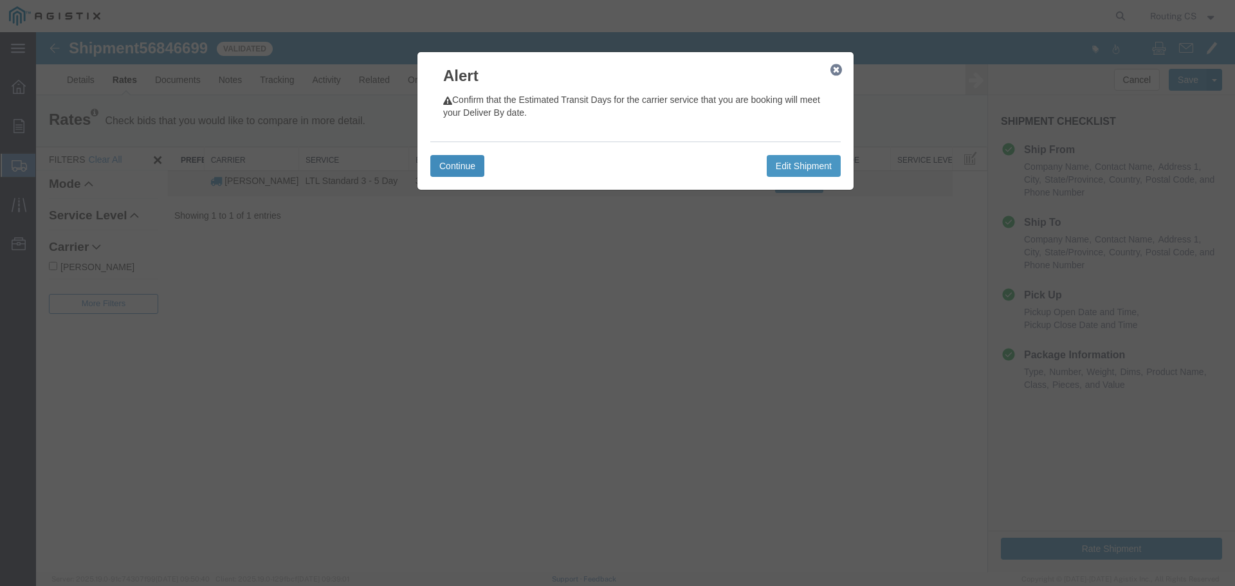
click at [464, 167] on button "Continue" at bounding box center [457, 166] width 54 height 22
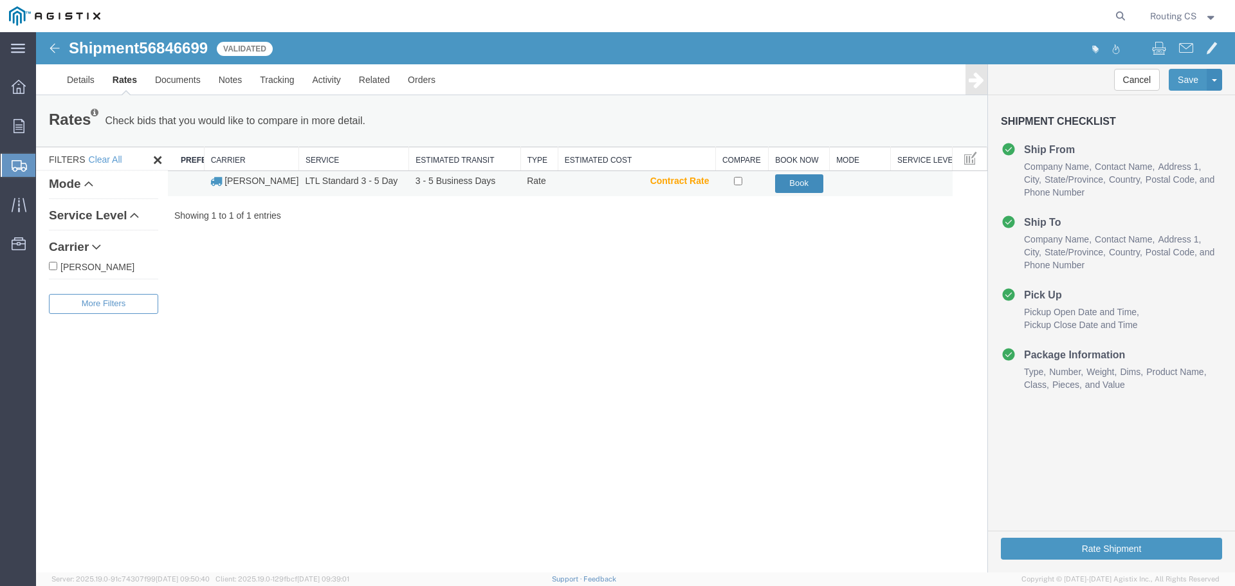
click at [795, 183] on button "Book" at bounding box center [799, 183] width 48 height 19
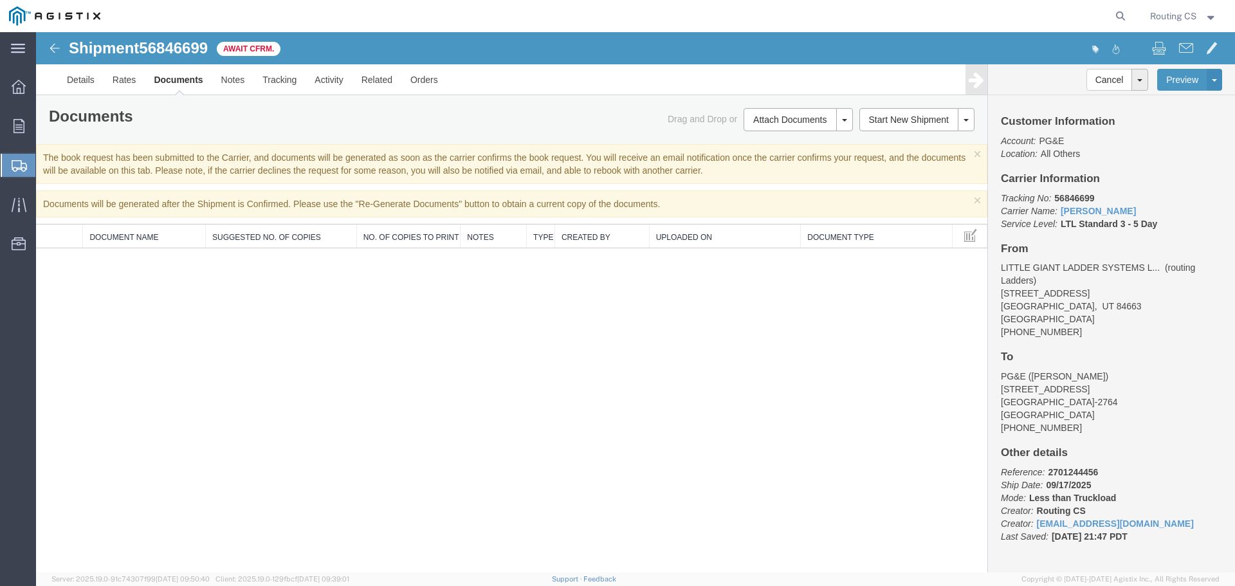
click at [0, 0] on span "Create Shipment" at bounding box center [0, 0] width 0 height 0
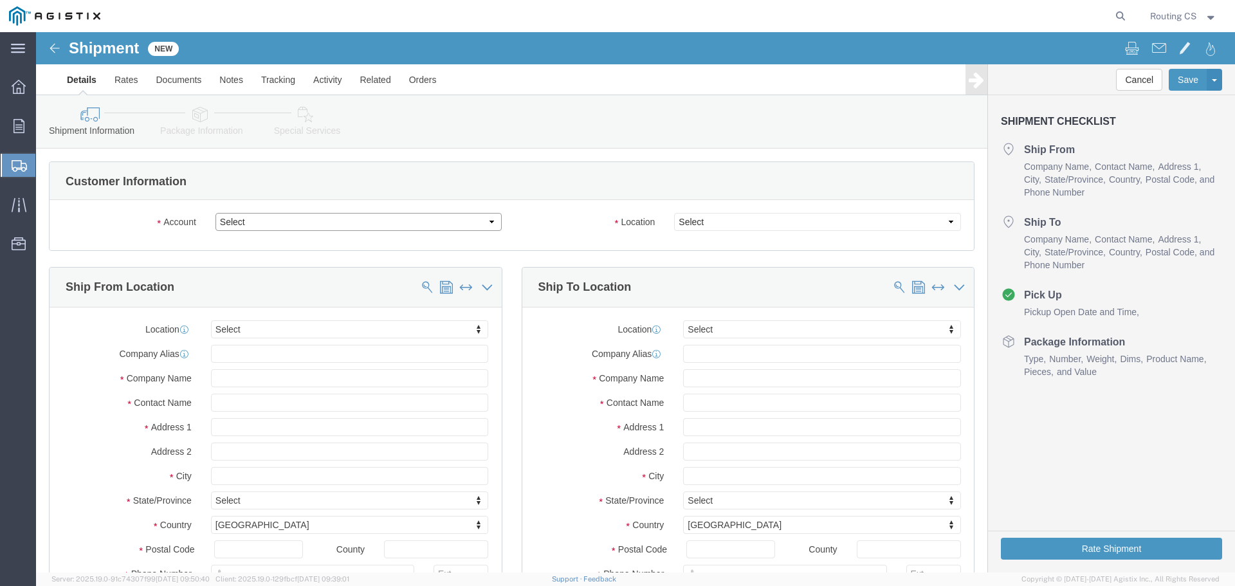
click select "Select Little Giant Ladders PG&E"
select select "9596"
click select "Select Little Giant Ladders PG&E"
select select "PURCHORD"
select select
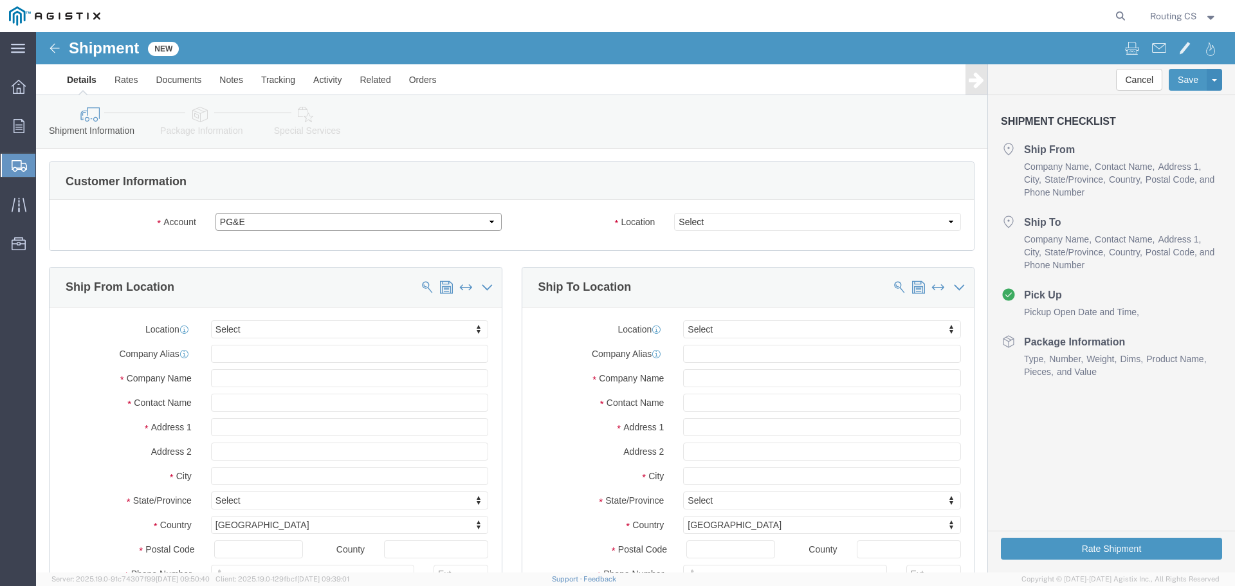
select select
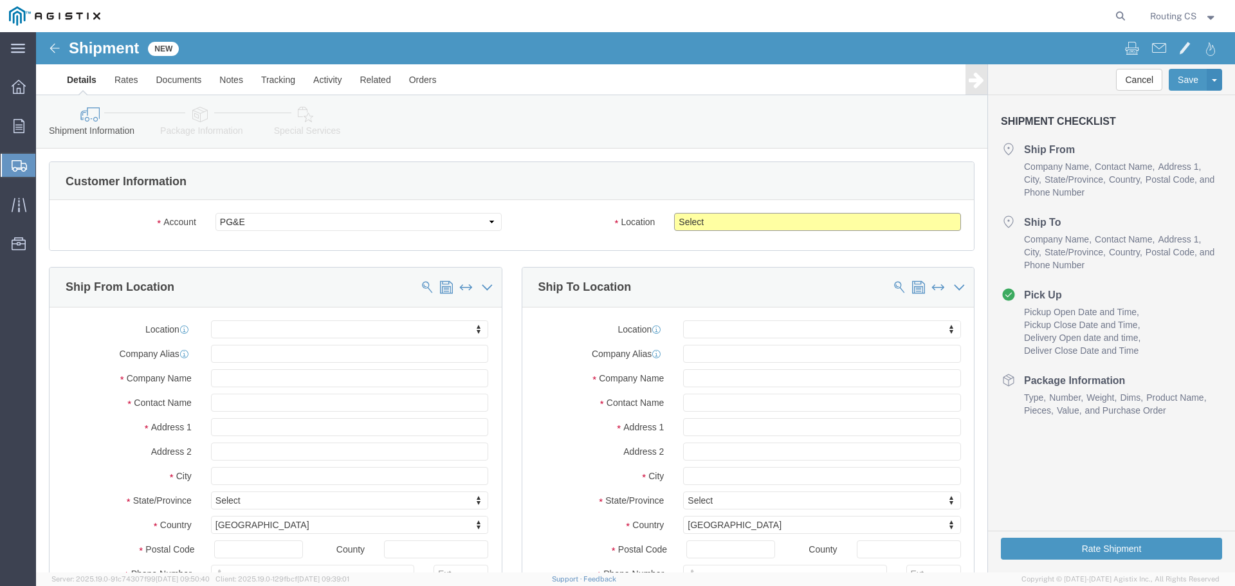
click select "Select All Others [GEOGRAPHIC_DATA] [GEOGRAPHIC_DATA] [GEOGRAPHIC_DATA] [GEOGRA…"
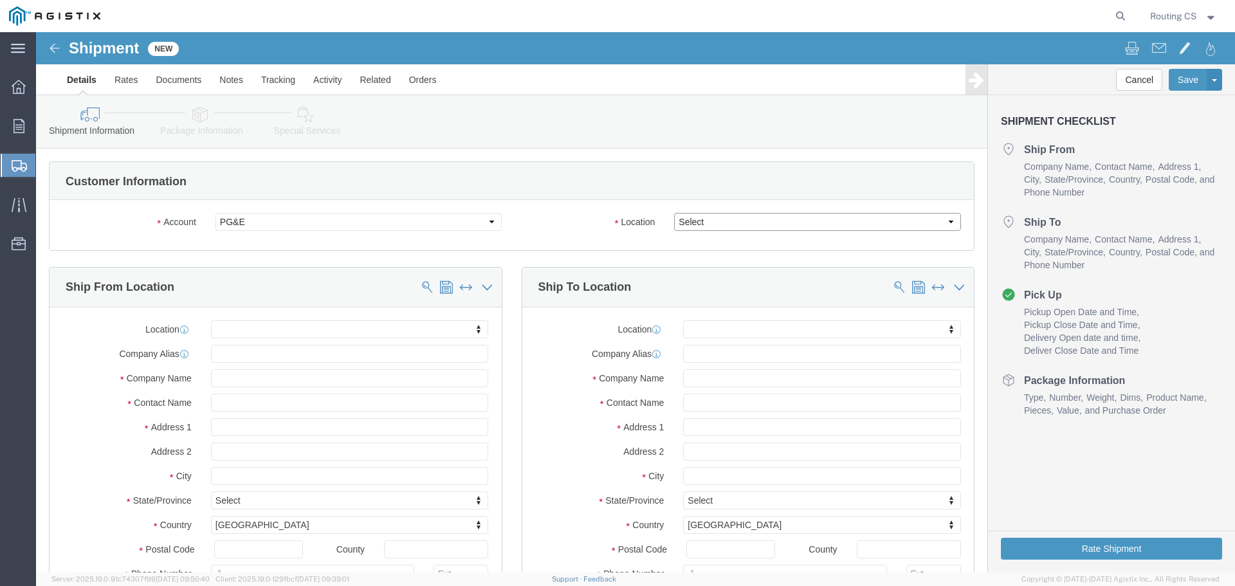
select select "23082"
click select "Select All Others [GEOGRAPHIC_DATA] [GEOGRAPHIC_DATA] [GEOGRAPHIC_DATA] [GEOGRA…"
click span
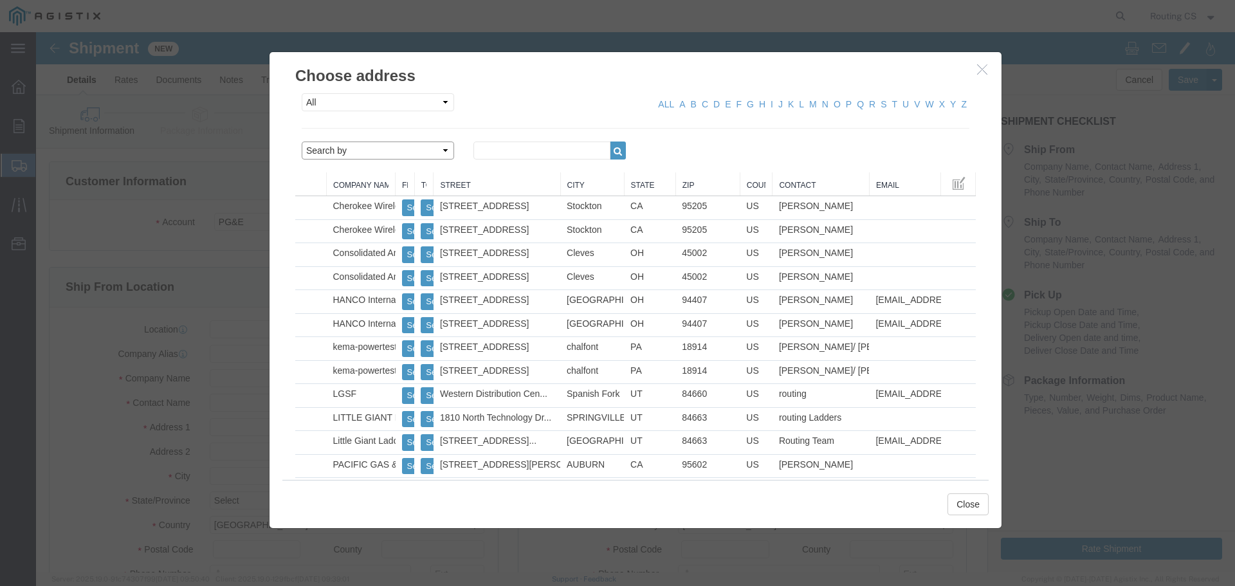
click select "Search by Address Book Name City Company Name Contact Name Country CustomerAlia…"
select select "zip"
click select "Search by Address Book Name City Company Name Contact Name Country CustomerAlia…"
click input "text"
type input "84663"
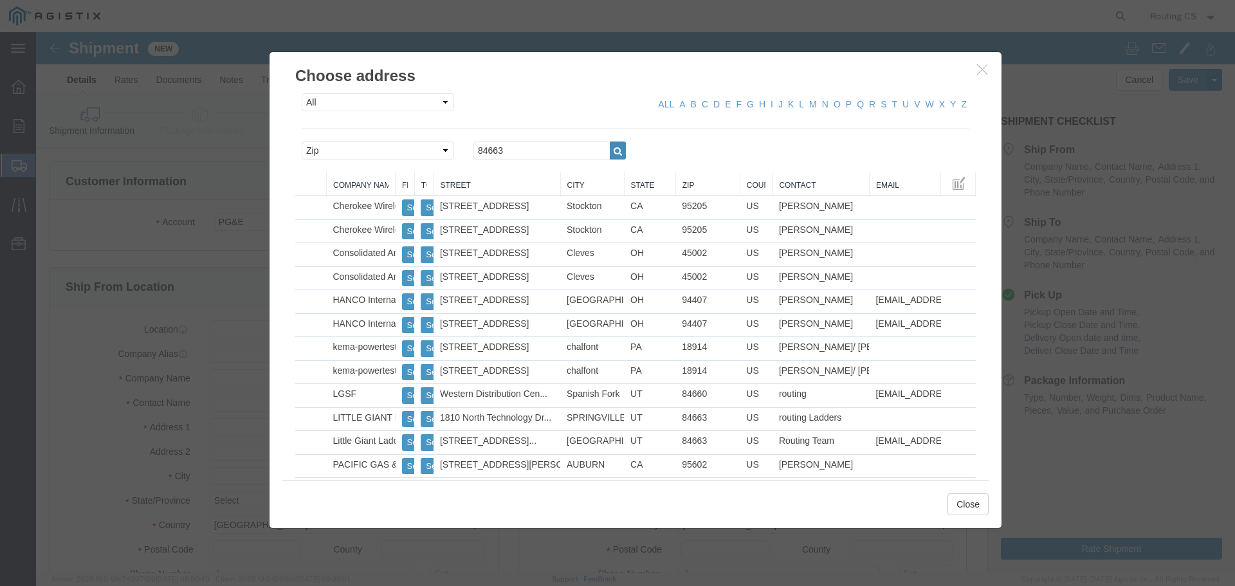
click icon "button"
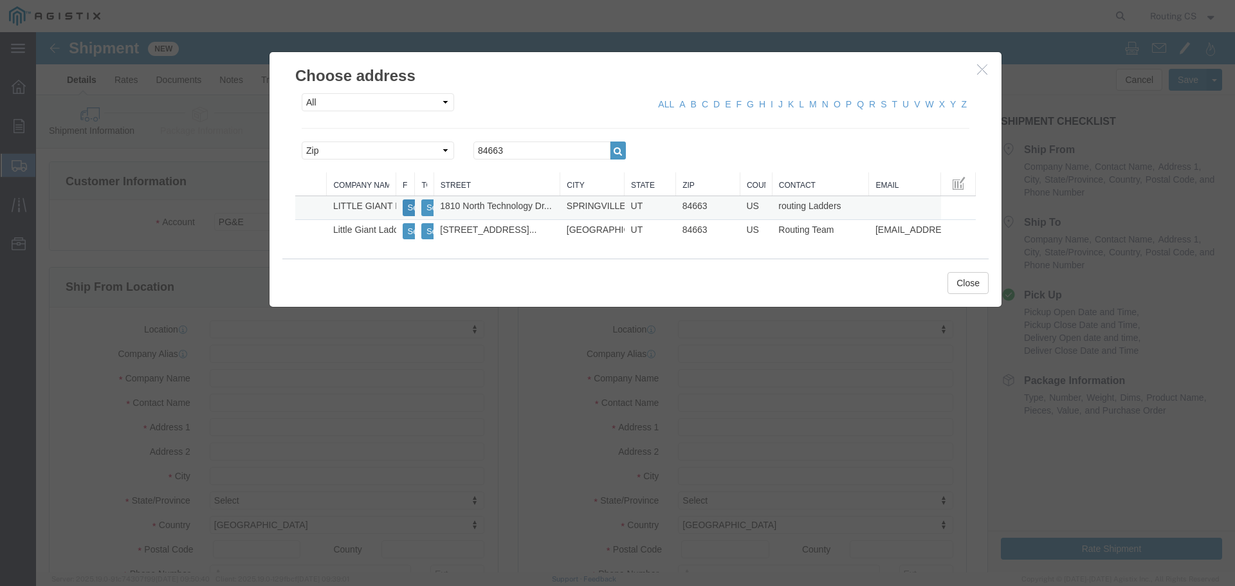
click button "Select"
select select
type input "[STREET_ADDRESS]"
type input "84663"
type input "[PHONE_NUMBER]"
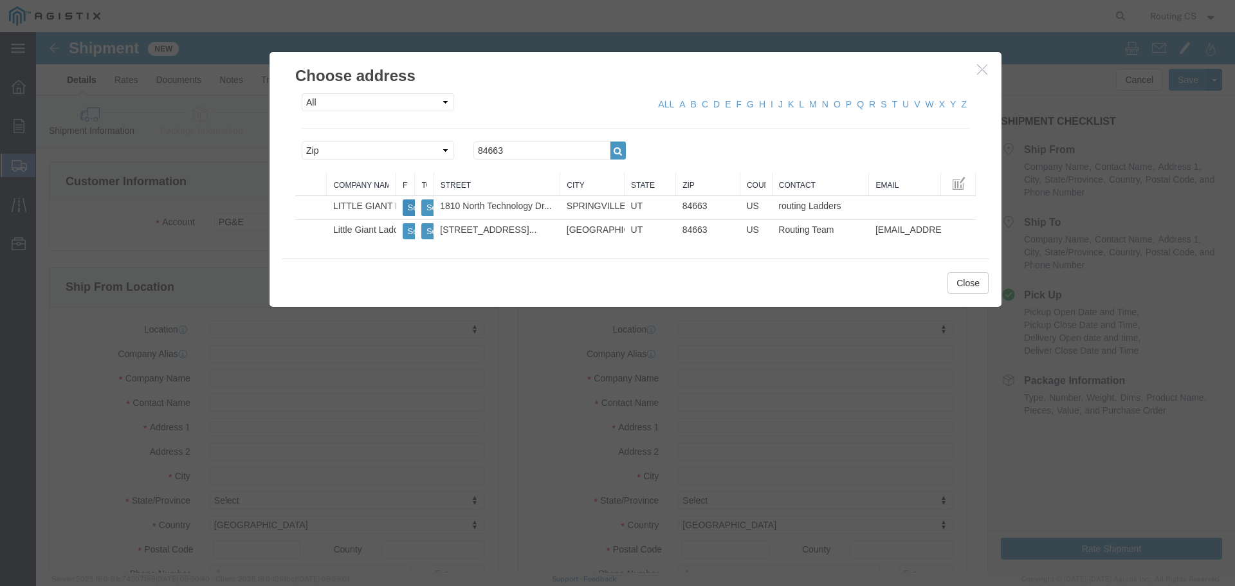
type input "LITTLE GIANT LADDER SYSTEMS LLC"
type input "routing Ladders"
type input "SPRINGVILLE"
select select "UT"
drag, startPoint x: 478, startPoint y: 123, endPoint x: 422, endPoint y: 120, distance: 56.7
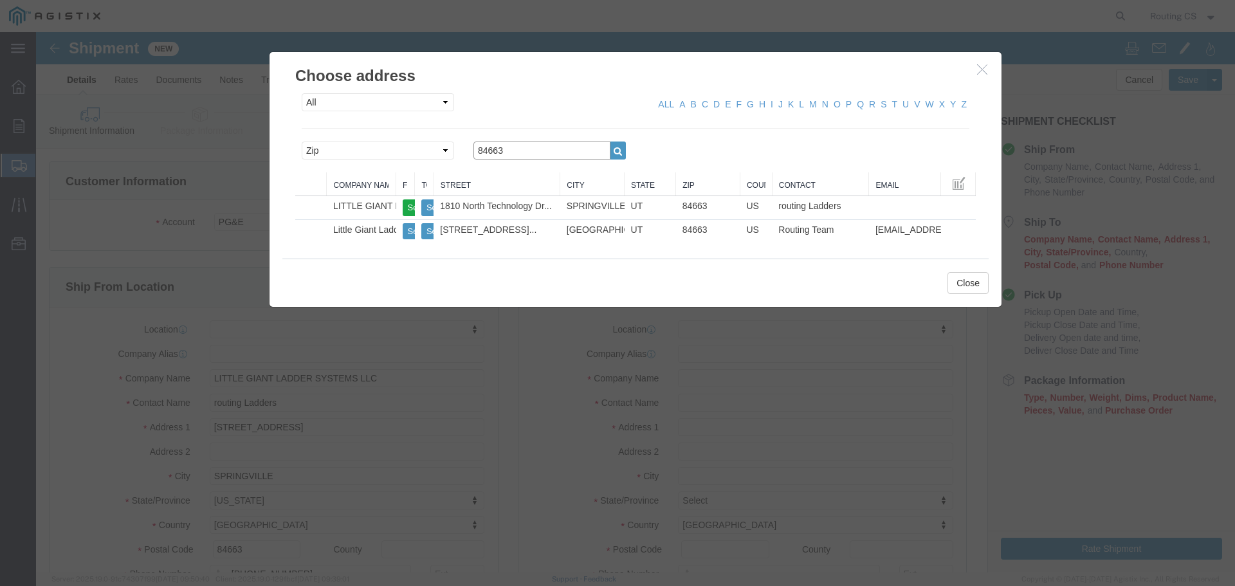
click div "Search by Address Book Name City Company Name Contact Name Country CustomerAlia…"
type input "95401"
click button "button"
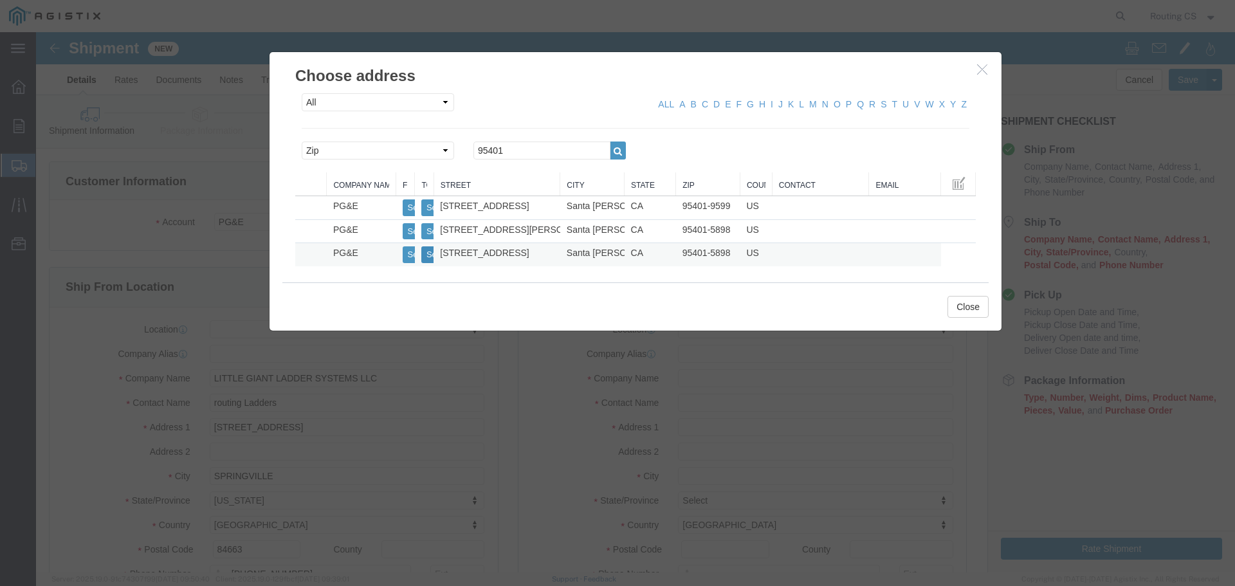
click button "Select"
select select
type input "[STREET_ADDRESS]"
type input "95401-5898"
type input "PG&E"
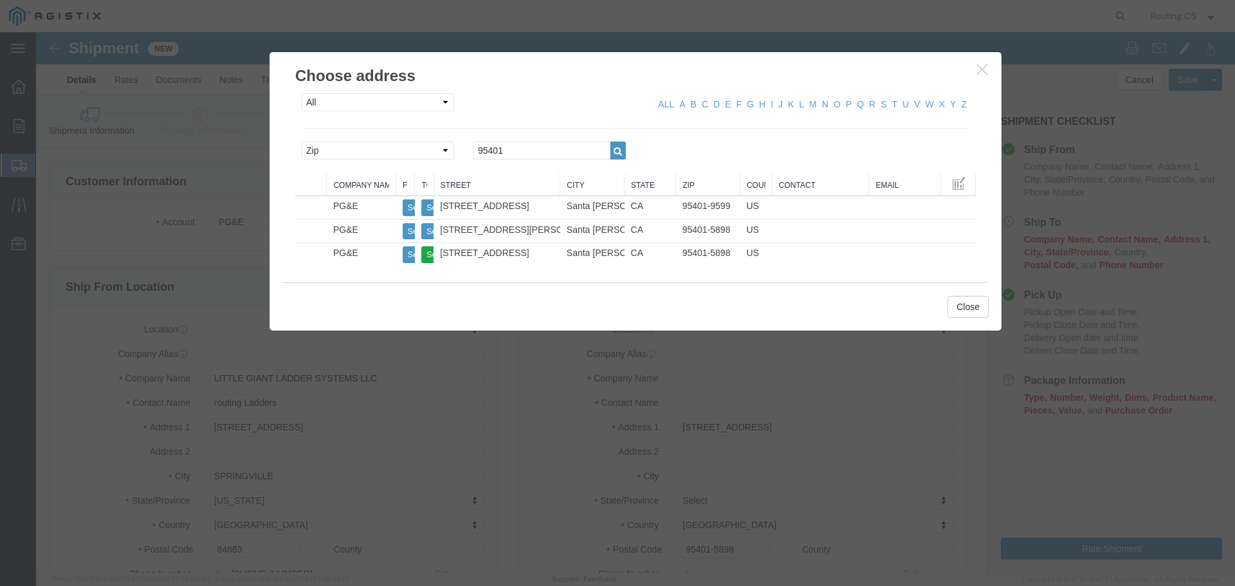
type input "Santa [PERSON_NAME]"
select select "CA"
click button "Close"
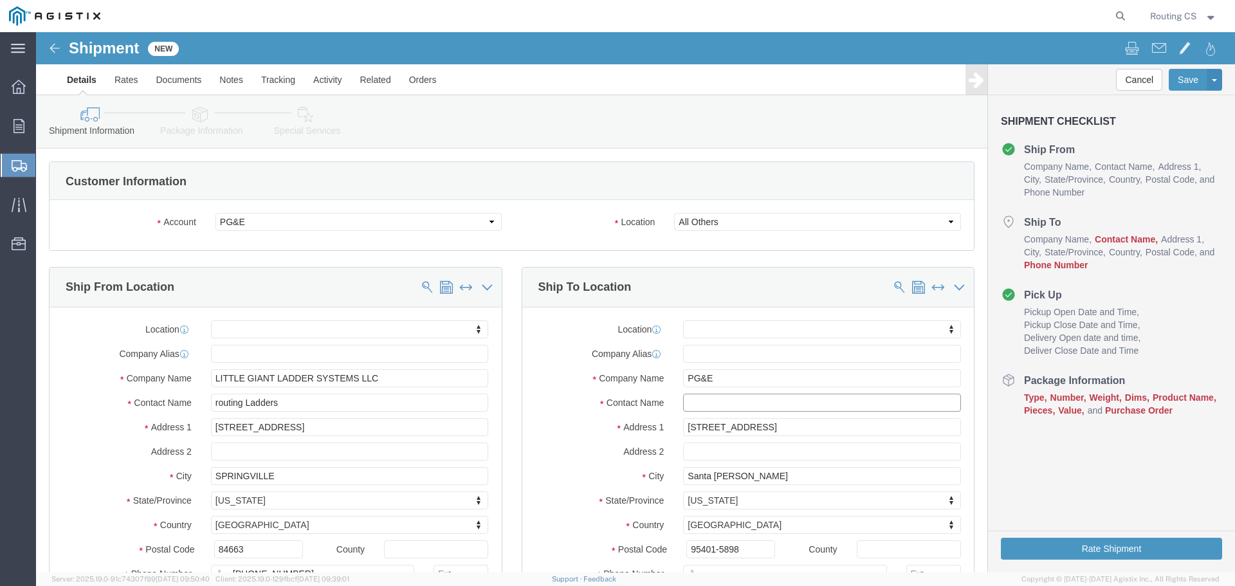
click input "text"
paste input "[PERSON_NAME]"
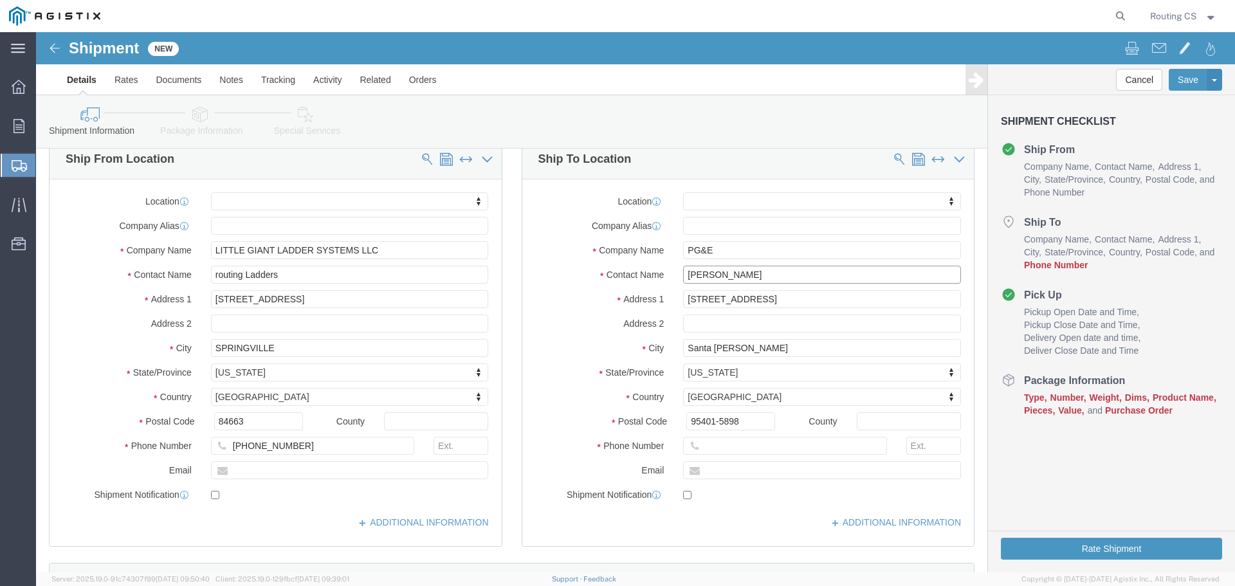
scroll to position [129, 0]
type input "[PERSON_NAME]"
click input "text"
paste input "707.889.7821"
click input "707.889.7821"
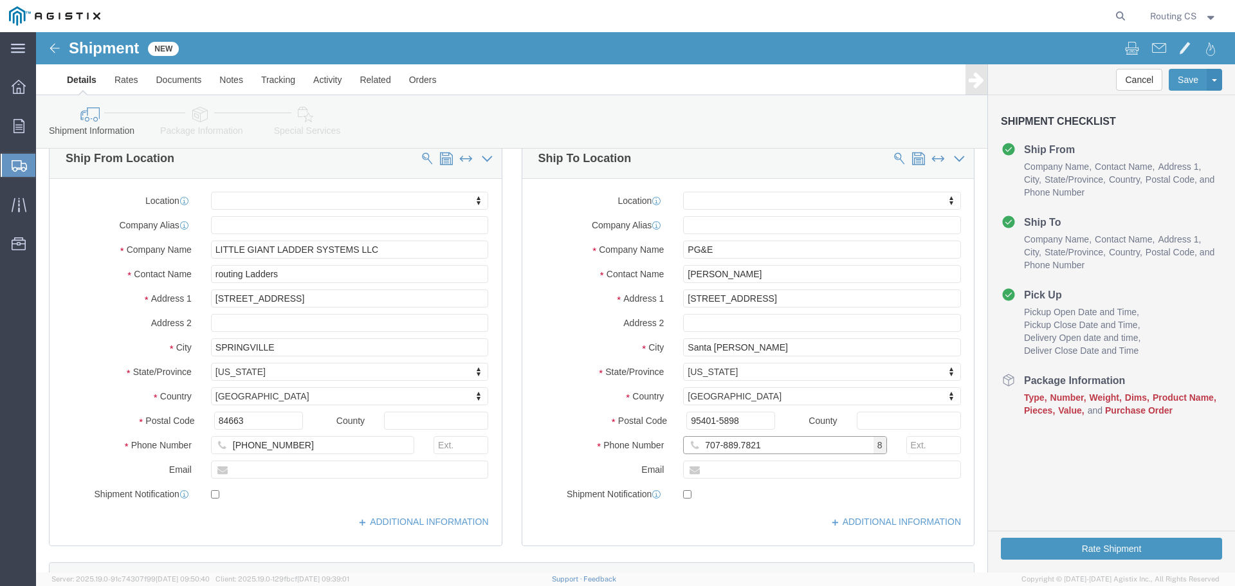
click input "707-889.7821"
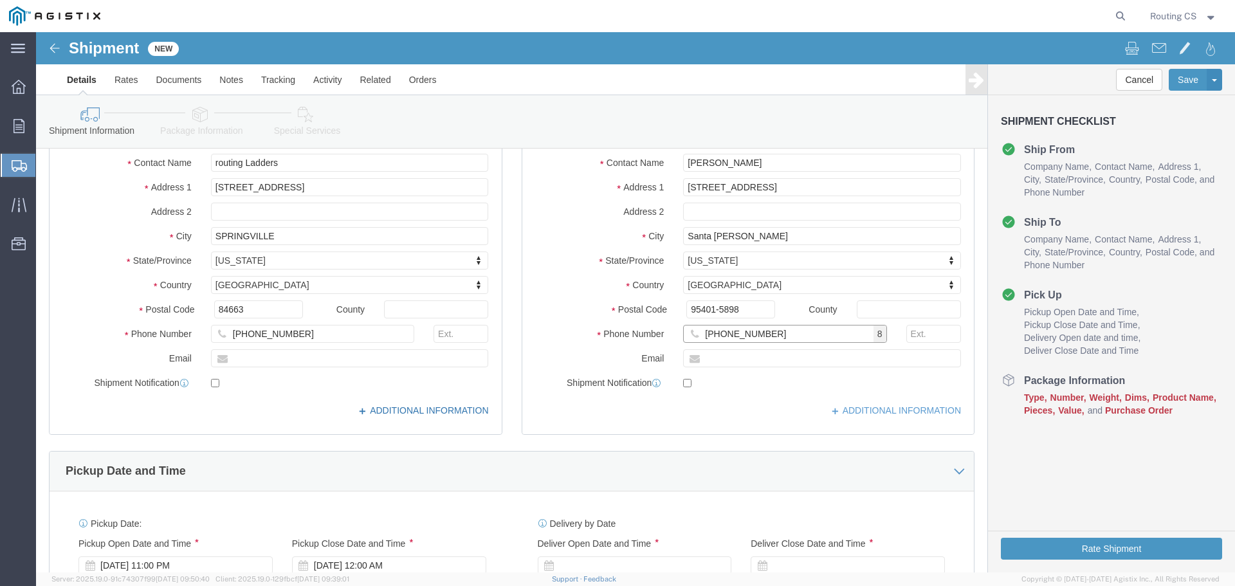
scroll to position [386, 0]
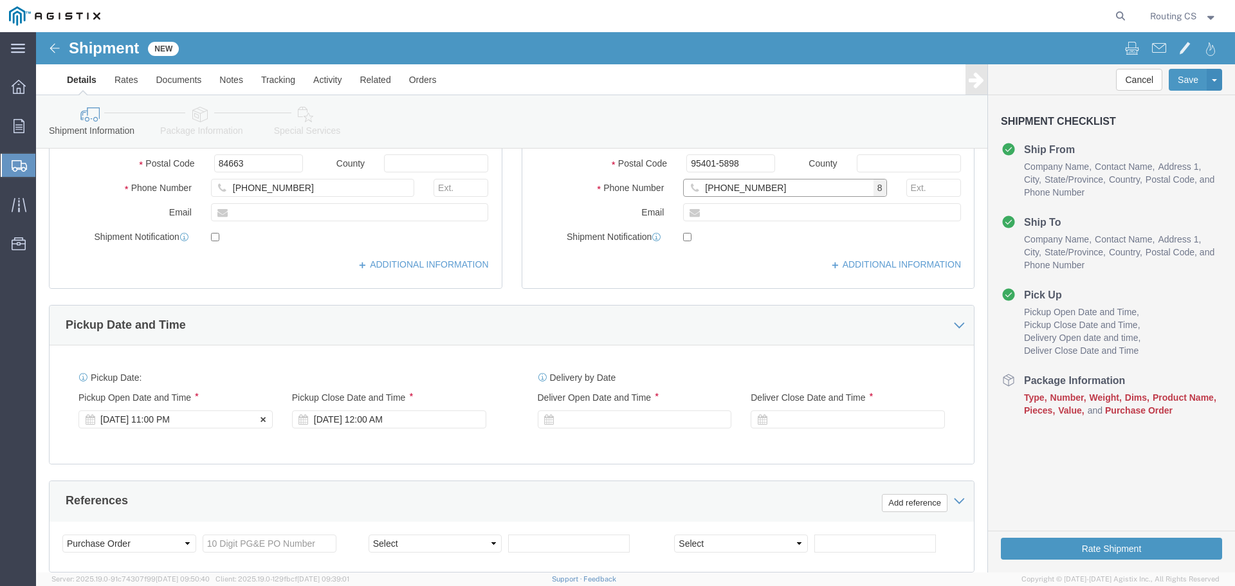
type input "[PHONE_NUMBER]"
click div "[DATE] 11:00 PM"
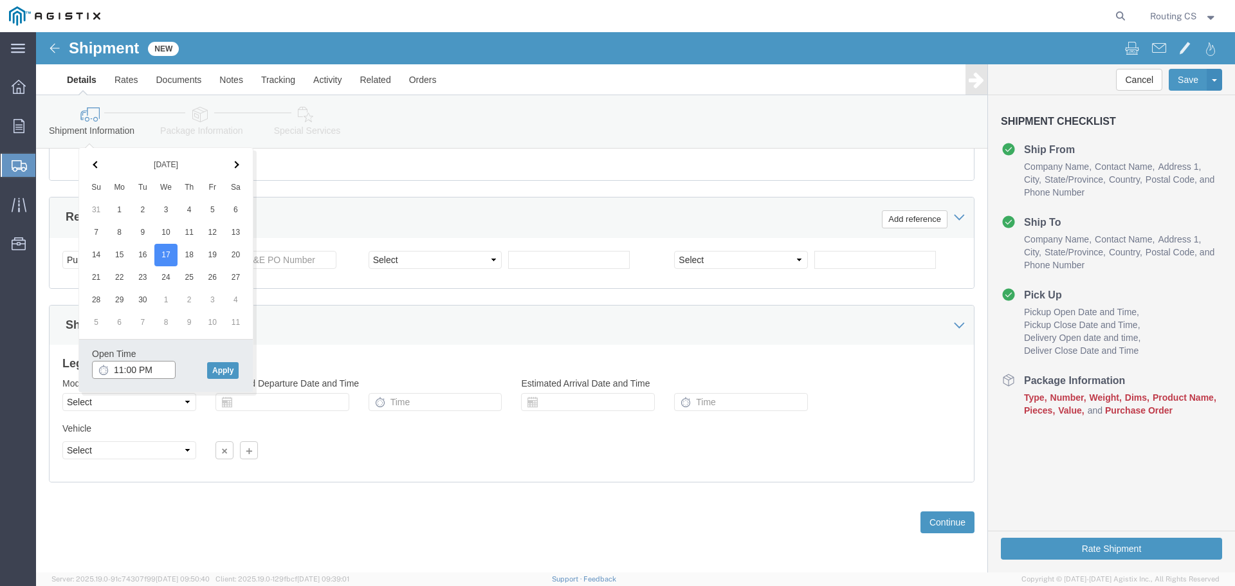
click input "11:00 PM"
click input "8:00 PM"
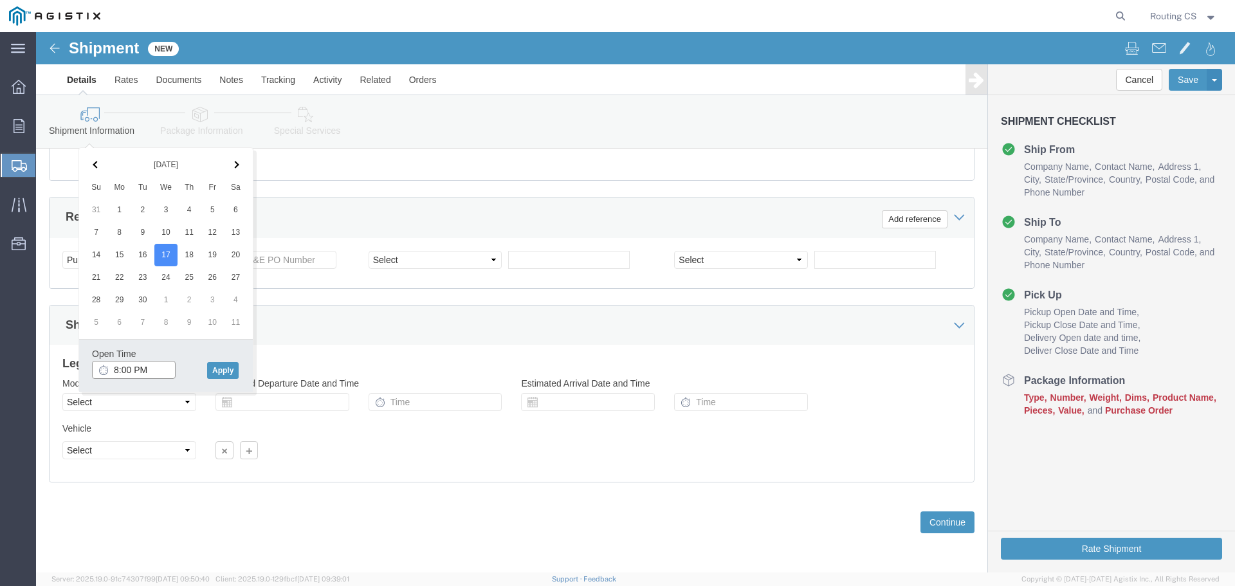
click input "8:00 PM"
drag, startPoint x: 98, startPoint y: 337, endPoint x: 114, endPoint y: 339, distance: 15.6
click input "8:00 PM"
type input "8:00 AM"
click button "Apply"
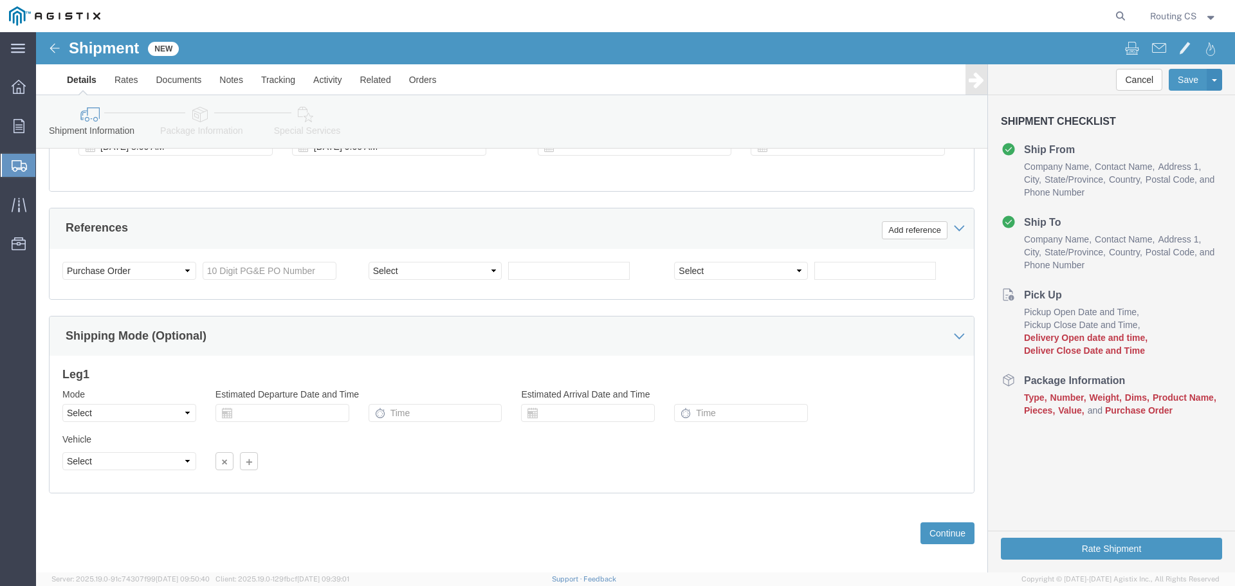
scroll to position [605, 0]
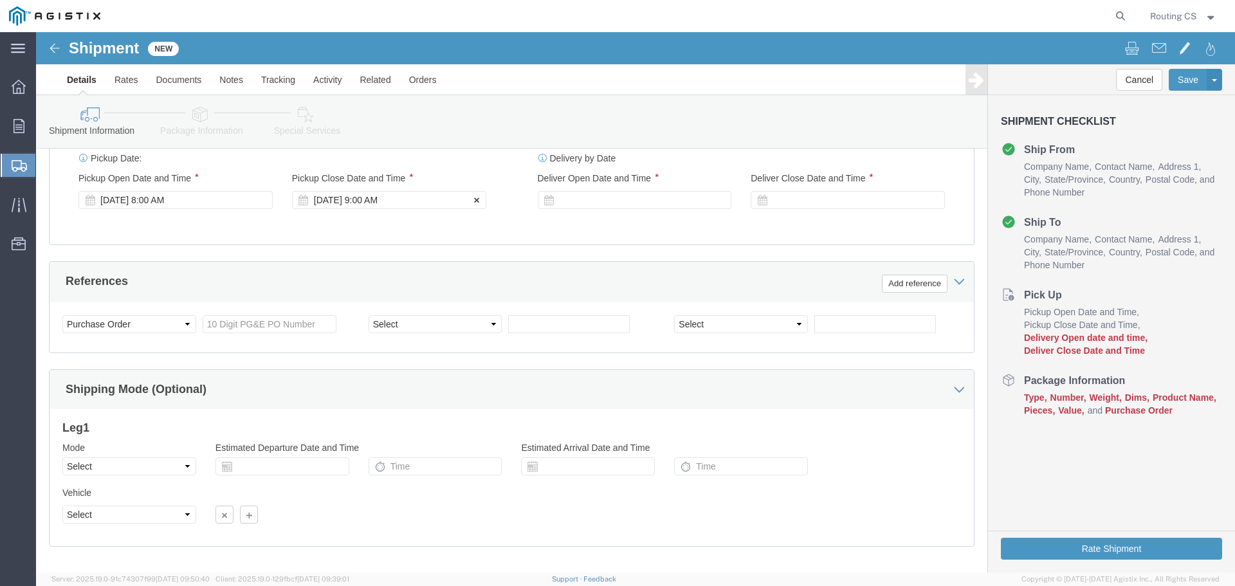
click div "[DATE] 9:00 AM"
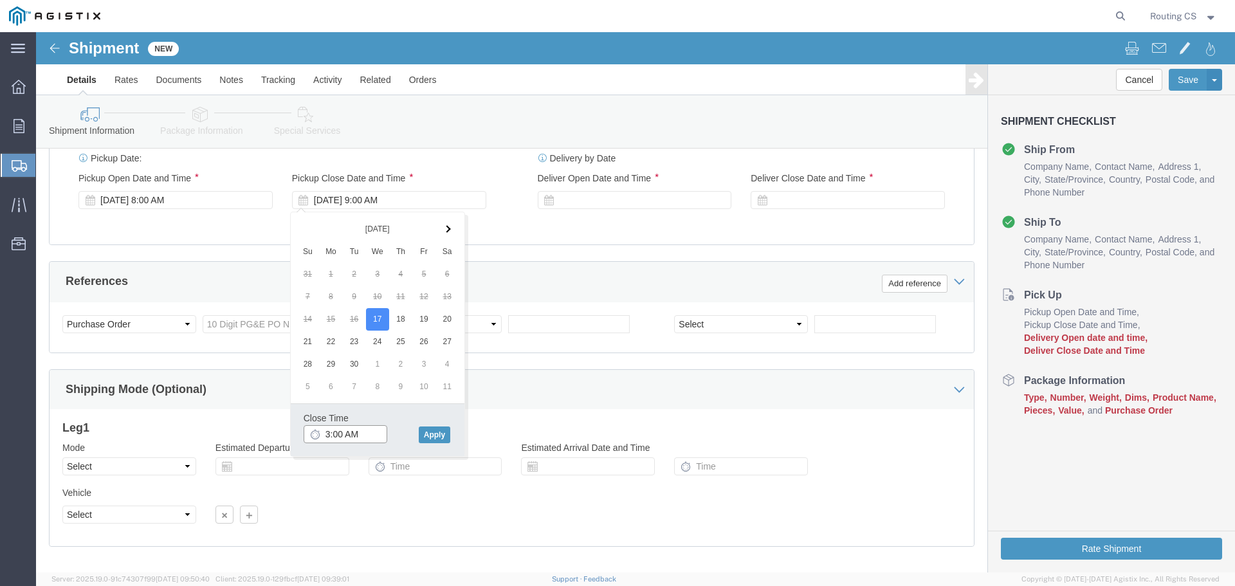
click input "3:00 AM"
type input "3:00 PM"
click button "Apply"
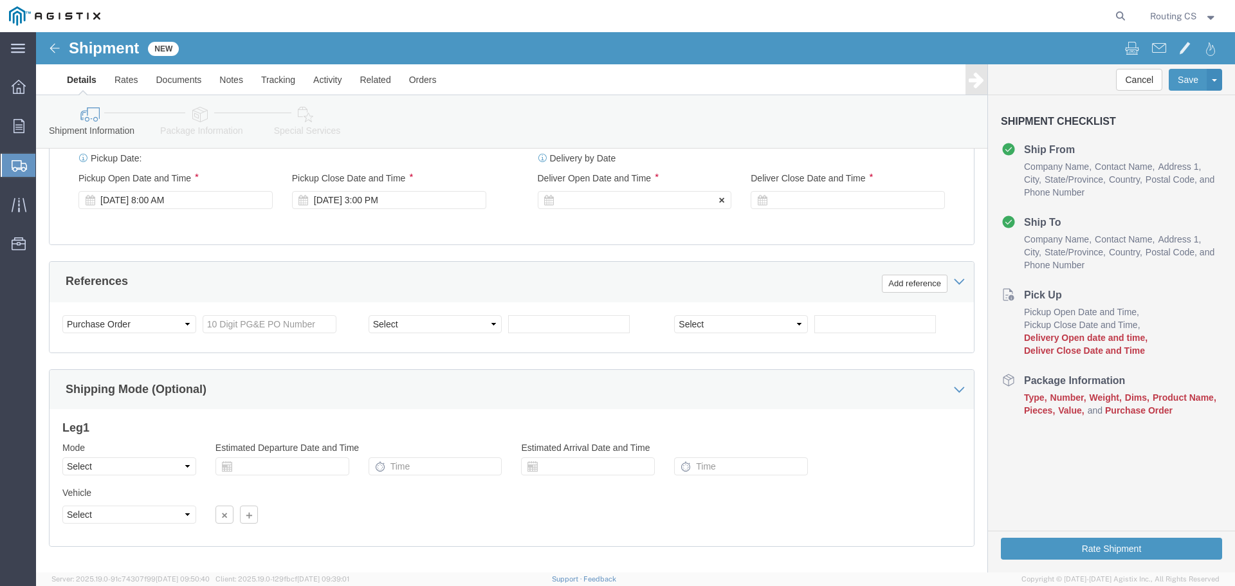
click div
click input "4:00 PM"
click input "8:00 PM"
type input "8:00 am"
click button "Apply"
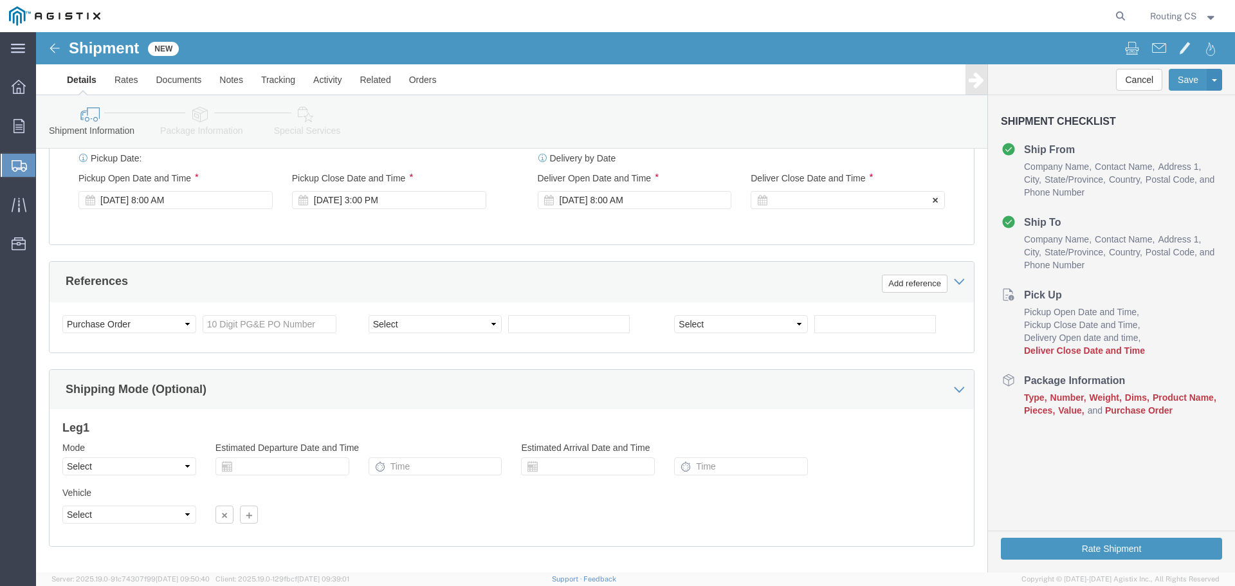
click div
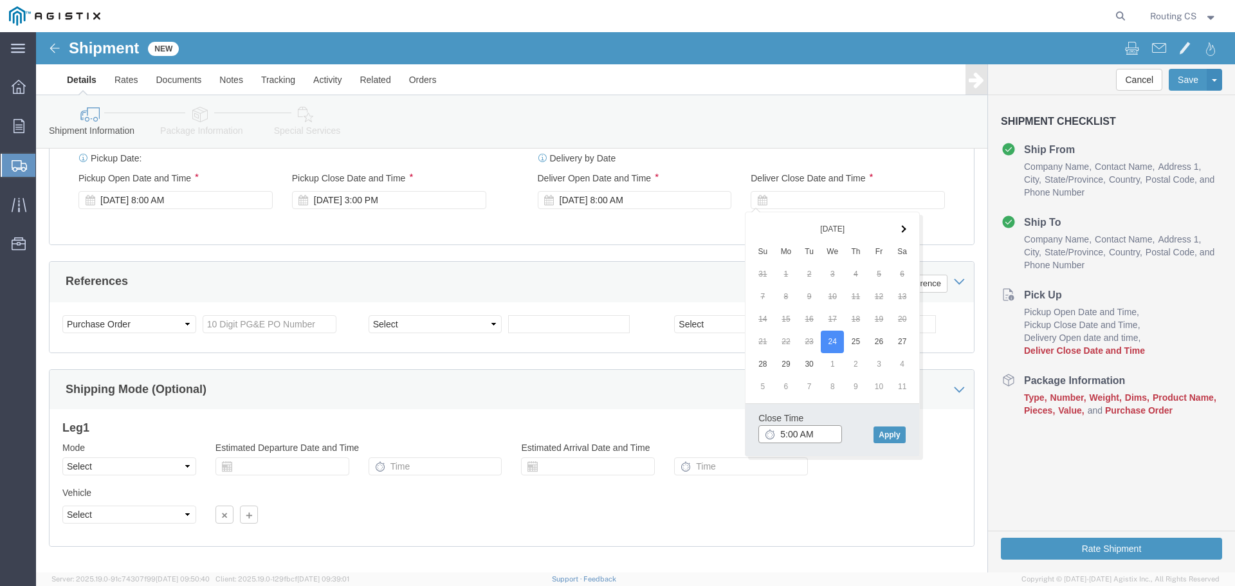
click input "5:00 AM"
type input "5:00 PM"
click button "Apply"
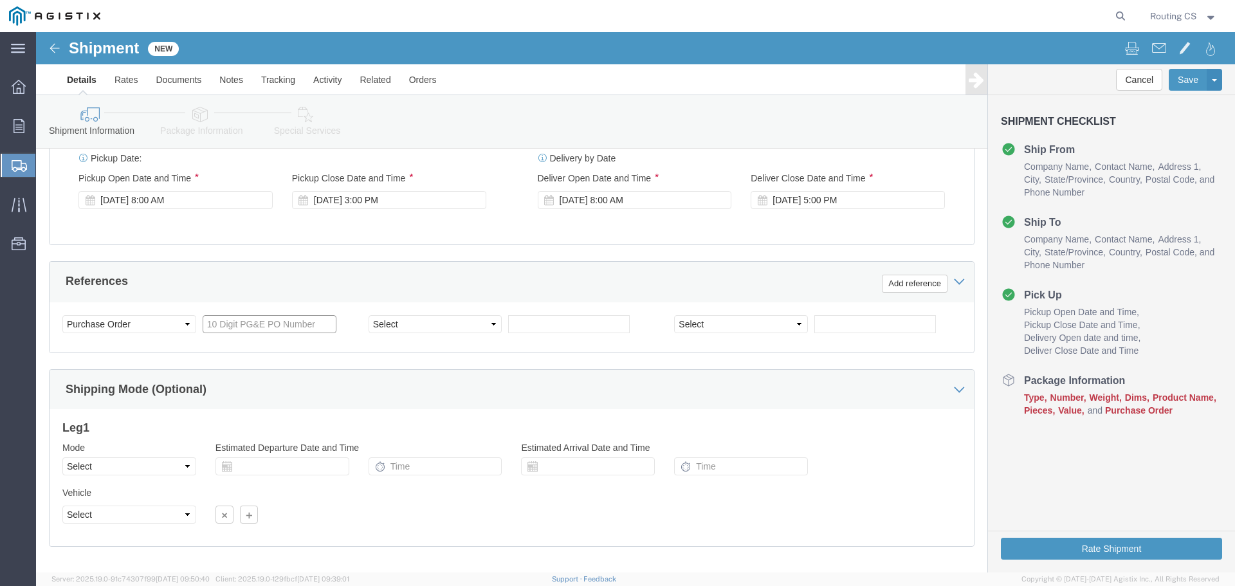
click input "text"
type input "2701245289"
click select "Select Air Less than Truckload Multi-Leg Ocean Freight Rail Small Parcel Truckl…"
select select "LTL"
click select "Select Air Less than Truckload Multi-Leg Ocean Freight Rail Small Parcel Truckl…"
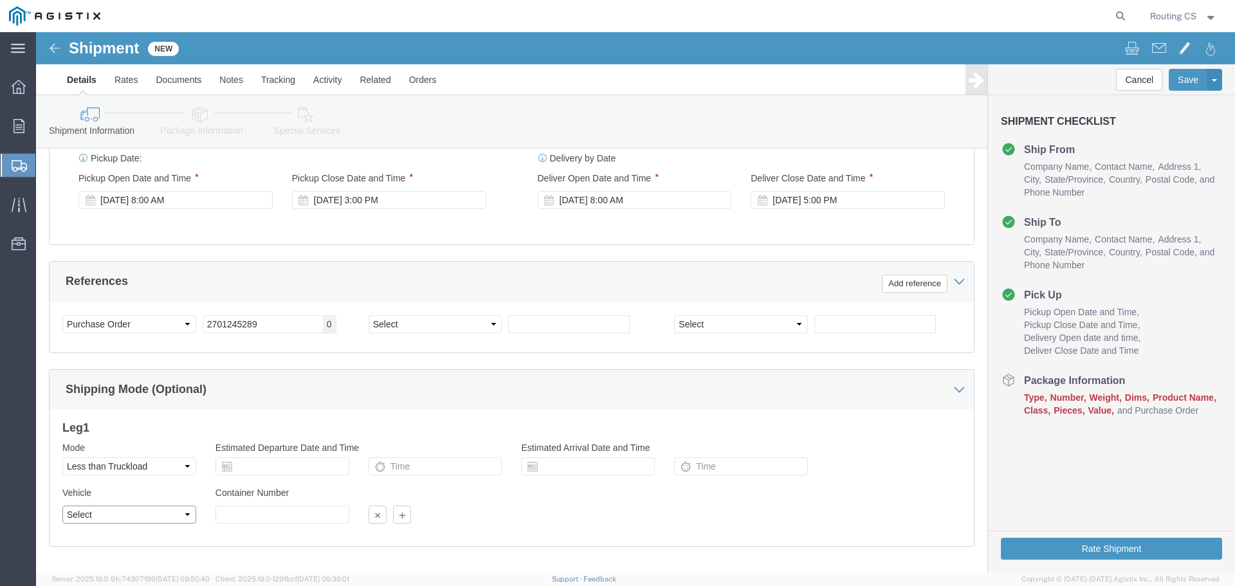
drag, startPoint x: 107, startPoint y: 514, endPoint x: 71, endPoint y: 482, distance: 48.3
click select "Select Straight Truck"
select select "STTR"
click select "Select Straight Truck"
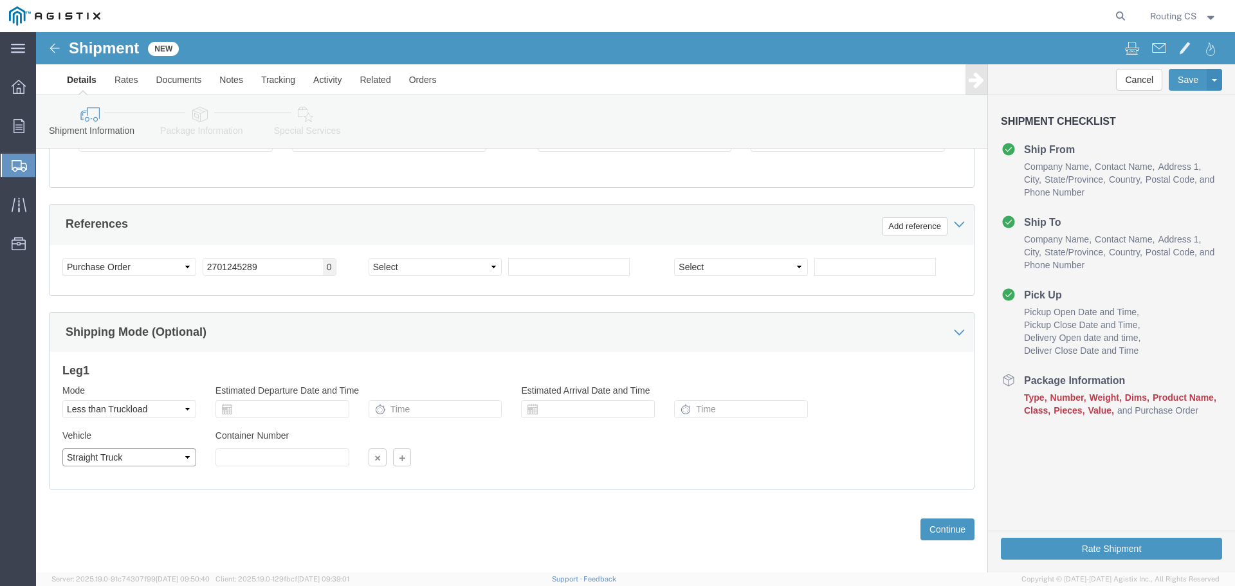
scroll to position [669, 0]
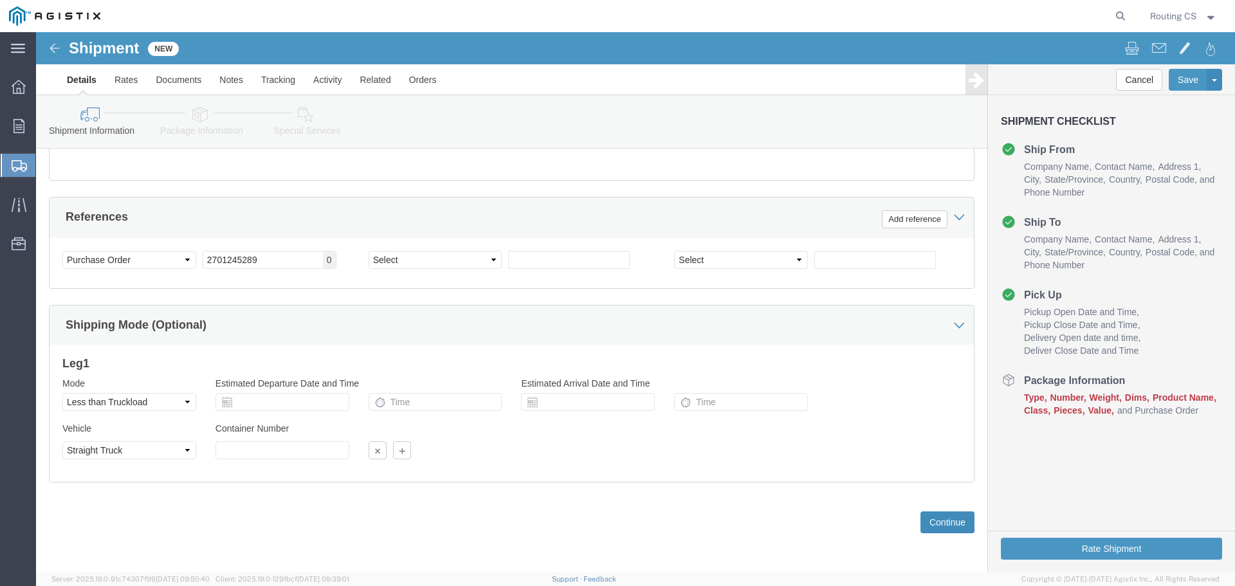
click button "Continue"
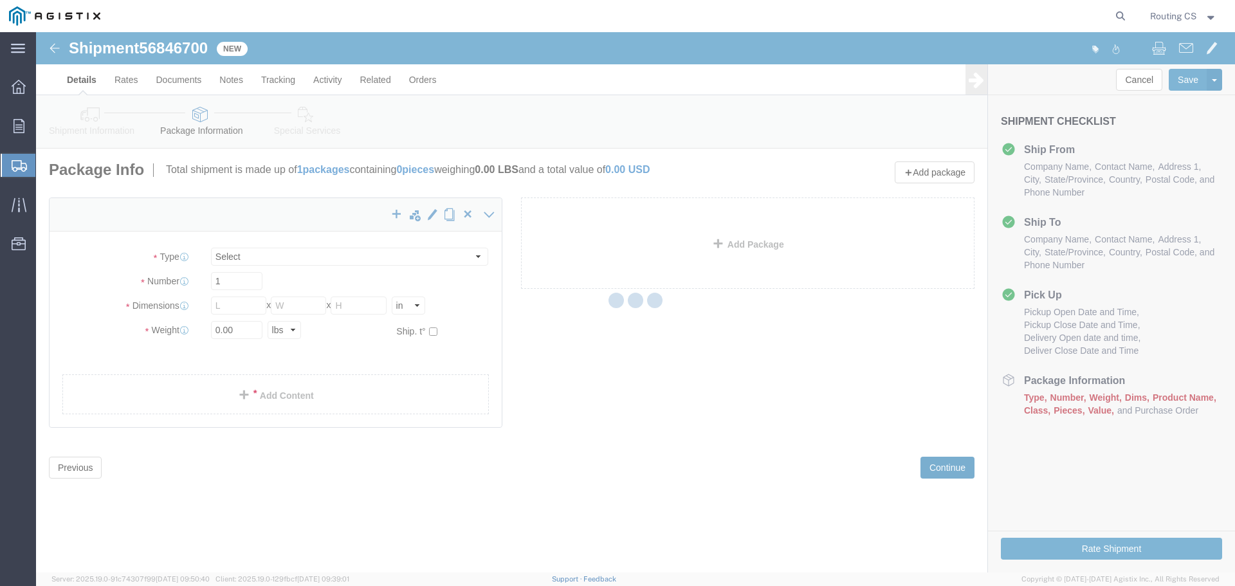
select select "CBOX"
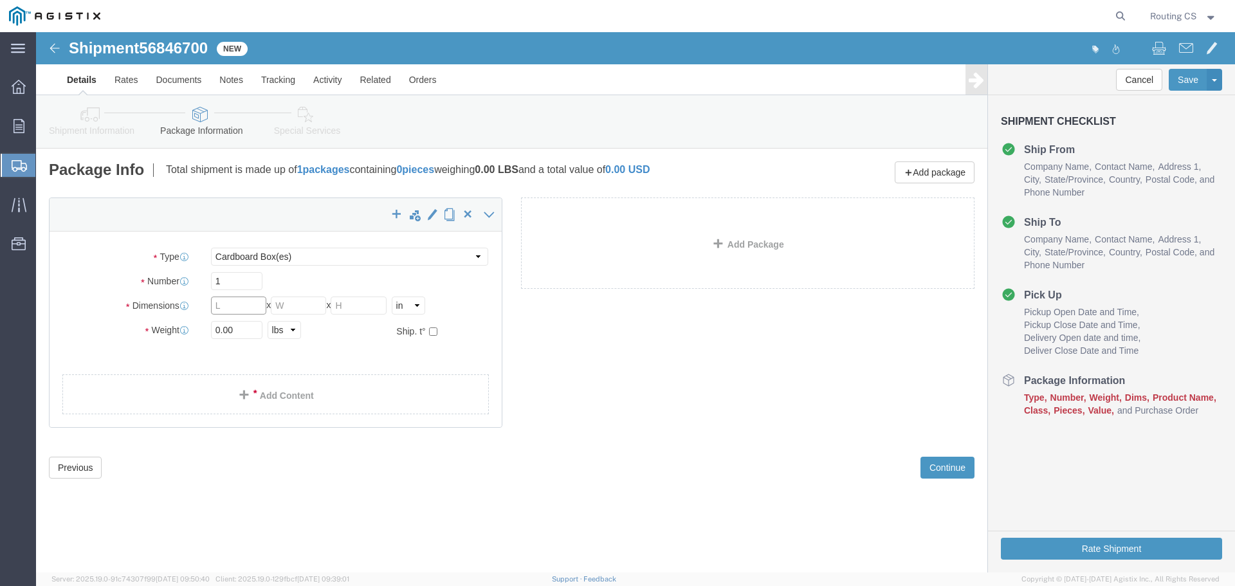
click input "text"
type input "128"
type input "19"
type input "7"
click input "0.00"
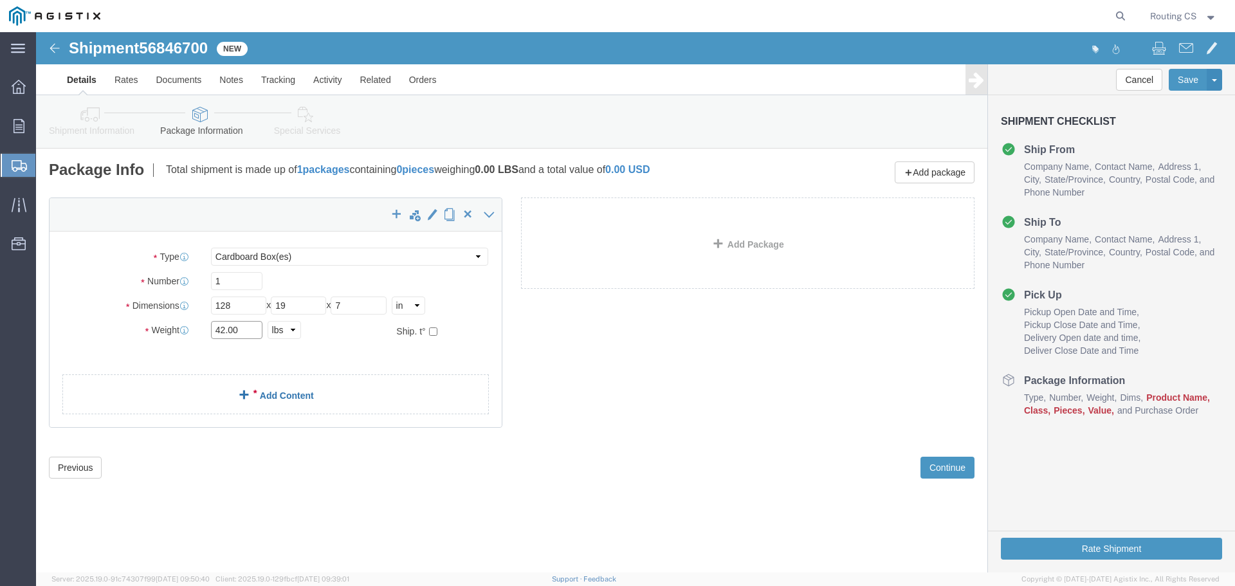
type input "42.00"
click span
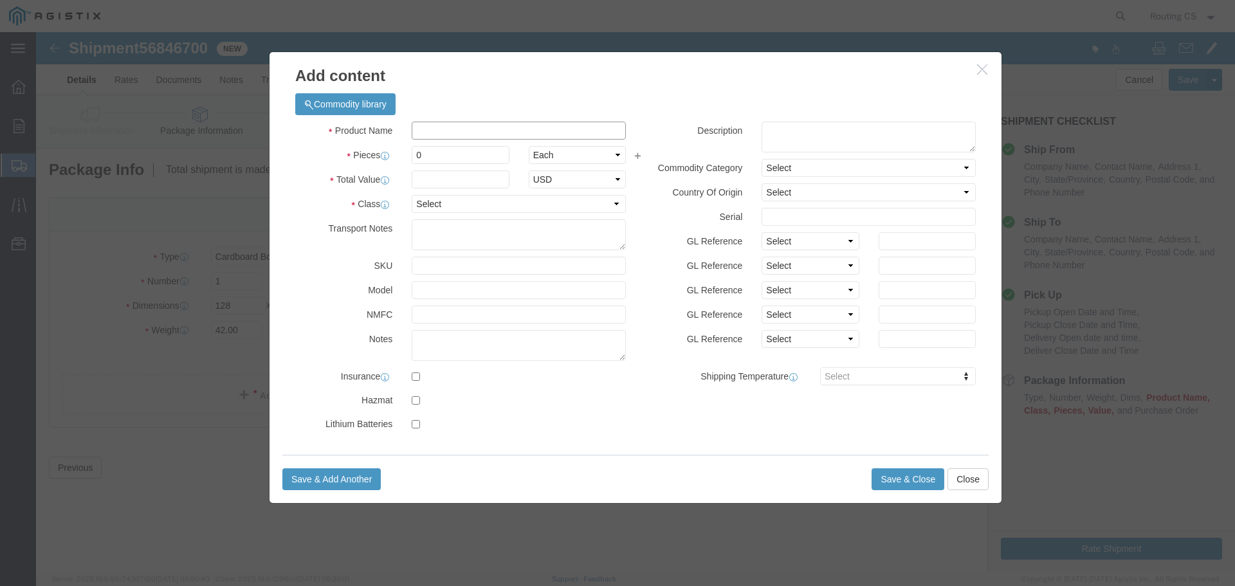
click input "text"
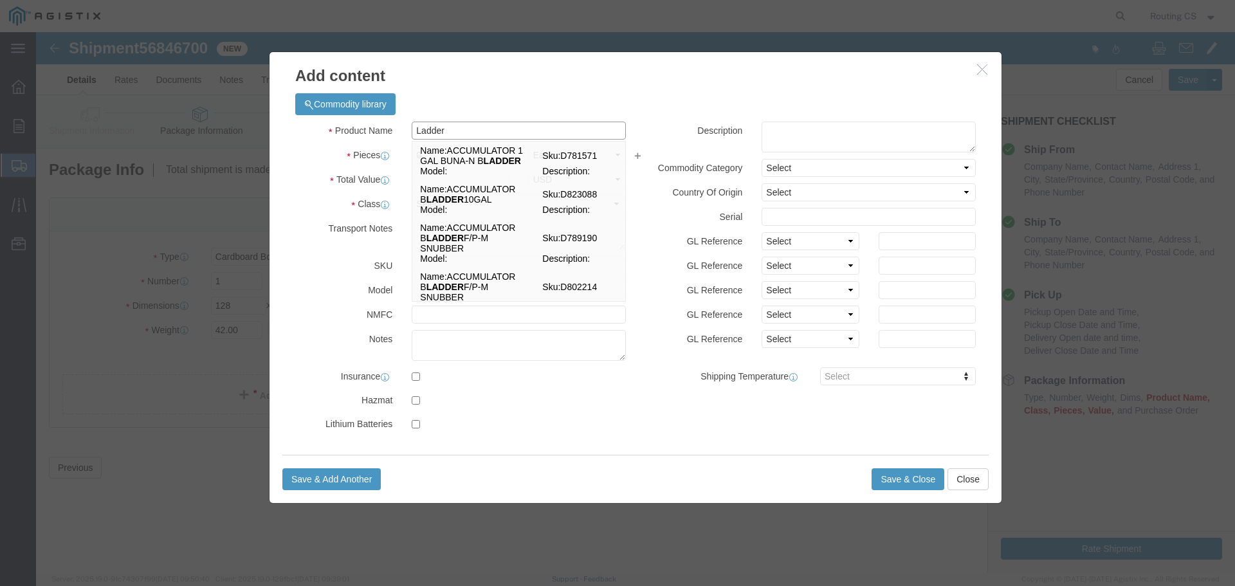
type input "Ladder"
click div "Commodity library"
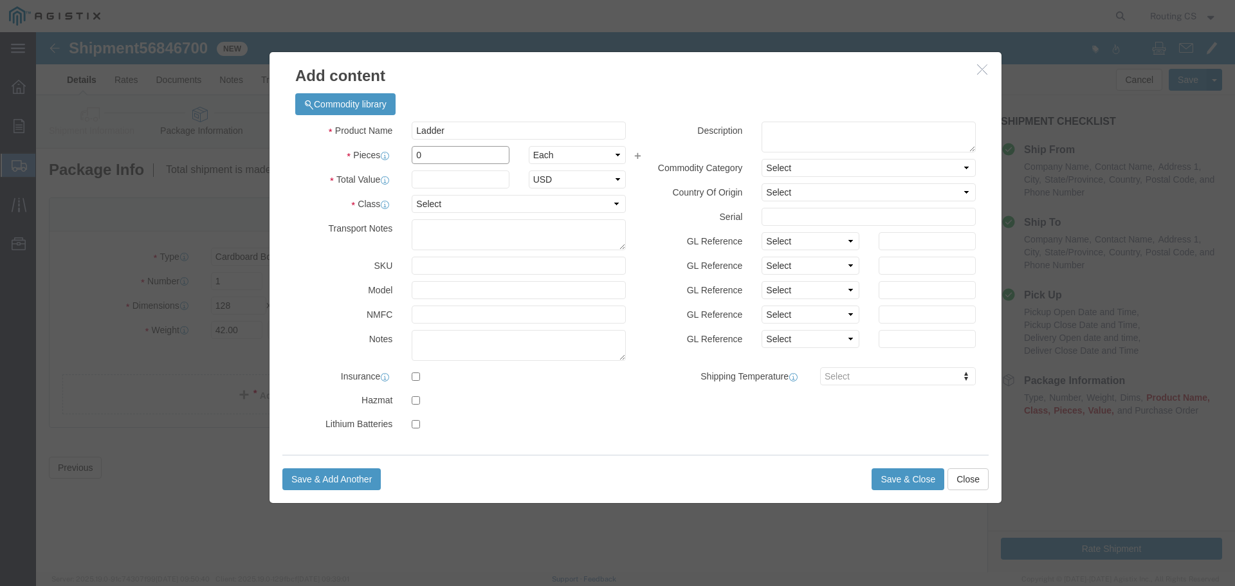
drag, startPoint x: 401, startPoint y: 122, endPoint x: 360, endPoint y: 120, distance: 41.2
click div "Pieces 0 Select Bag Barrels 100Board Feet Bottle Box Blister Pack Carats Can Ca…"
type input "1"
click input "text"
type input "306"
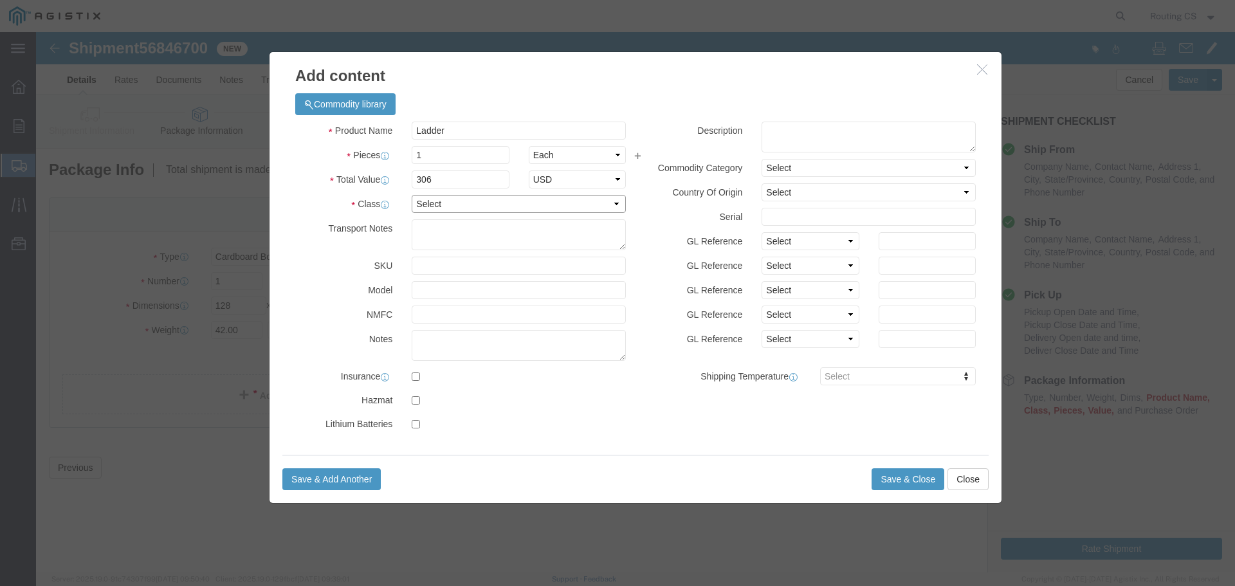
click select "Select 50 55 60 65 70 85 92.5 100 125 175 250 300 400"
select select "250"
click select "Select 50 55 60 65 70 85 92.5 100 125 175 250 300 400"
click button "Save & Close"
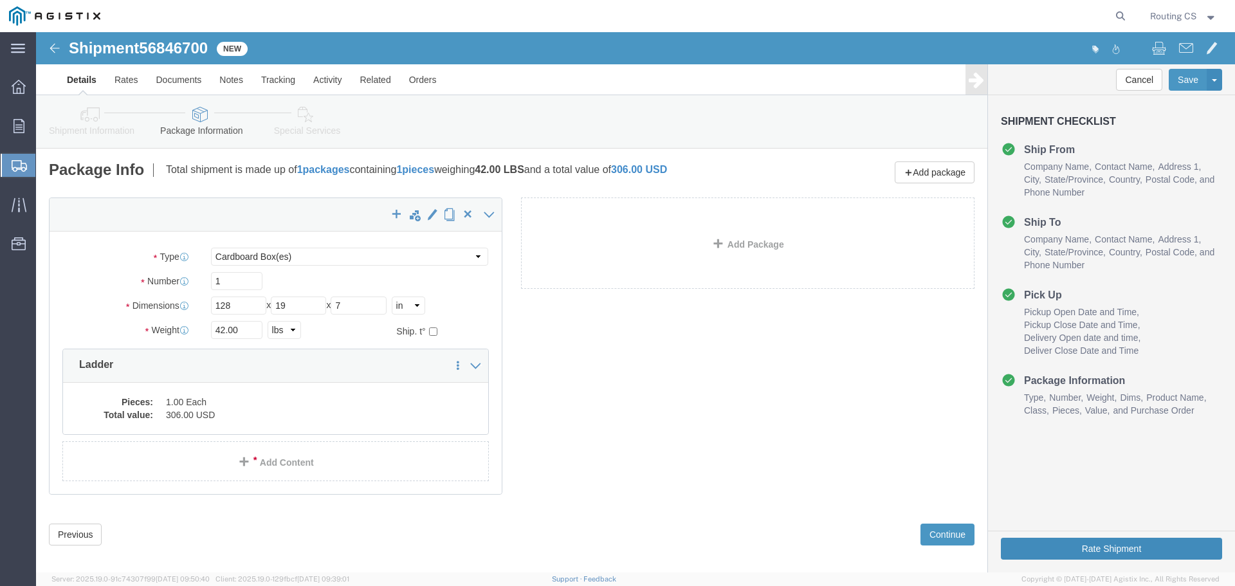
click button "Rate Shipment"
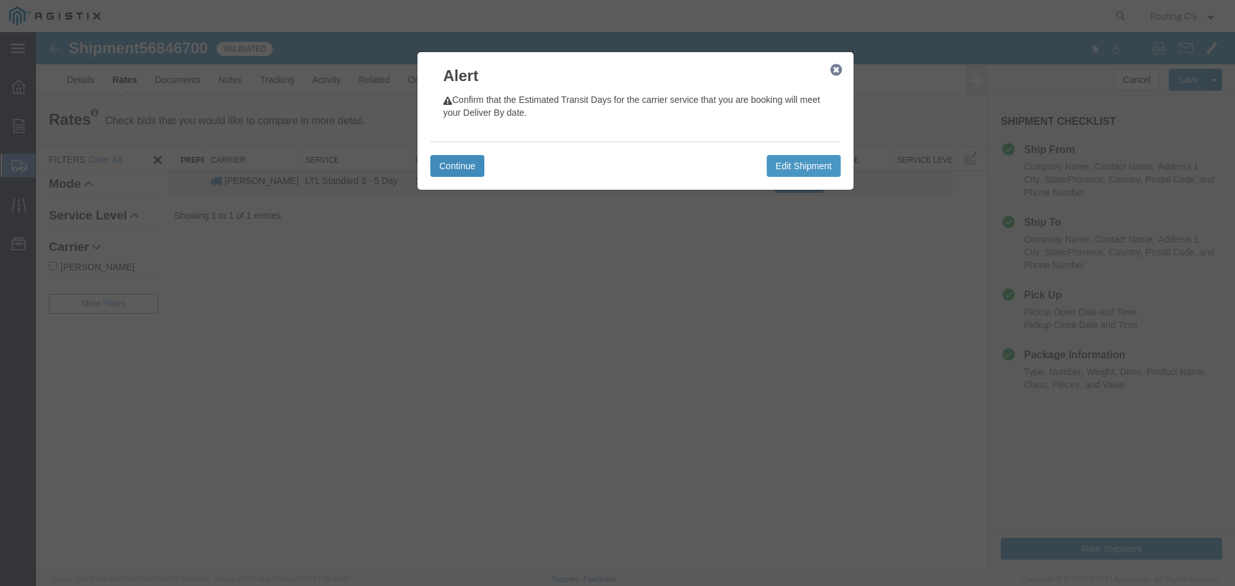
click at [465, 168] on button "Continue" at bounding box center [457, 166] width 54 height 22
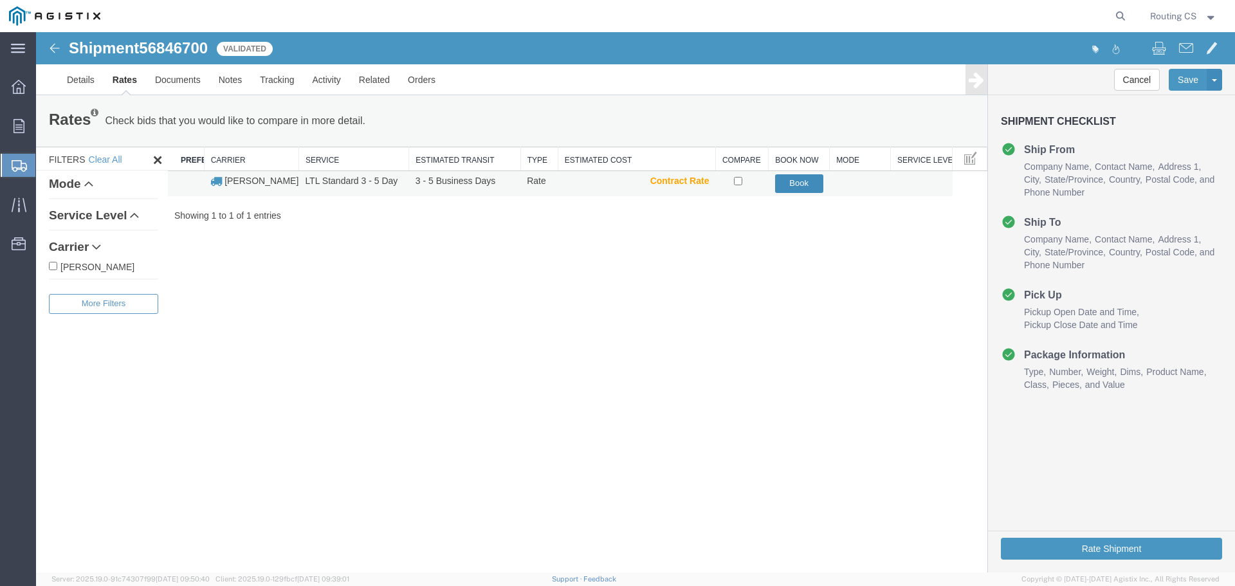
click at [799, 185] on button "Book" at bounding box center [799, 183] width 48 height 19
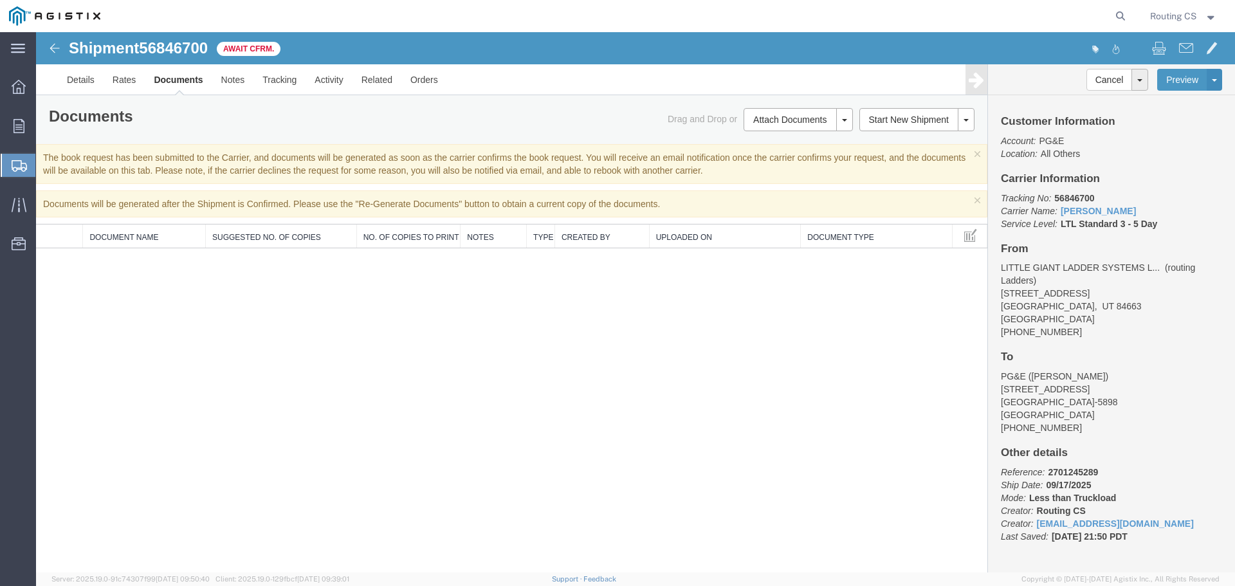
click at [0, 0] on span "Create Shipment" at bounding box center [0, 0] width 0 height 0
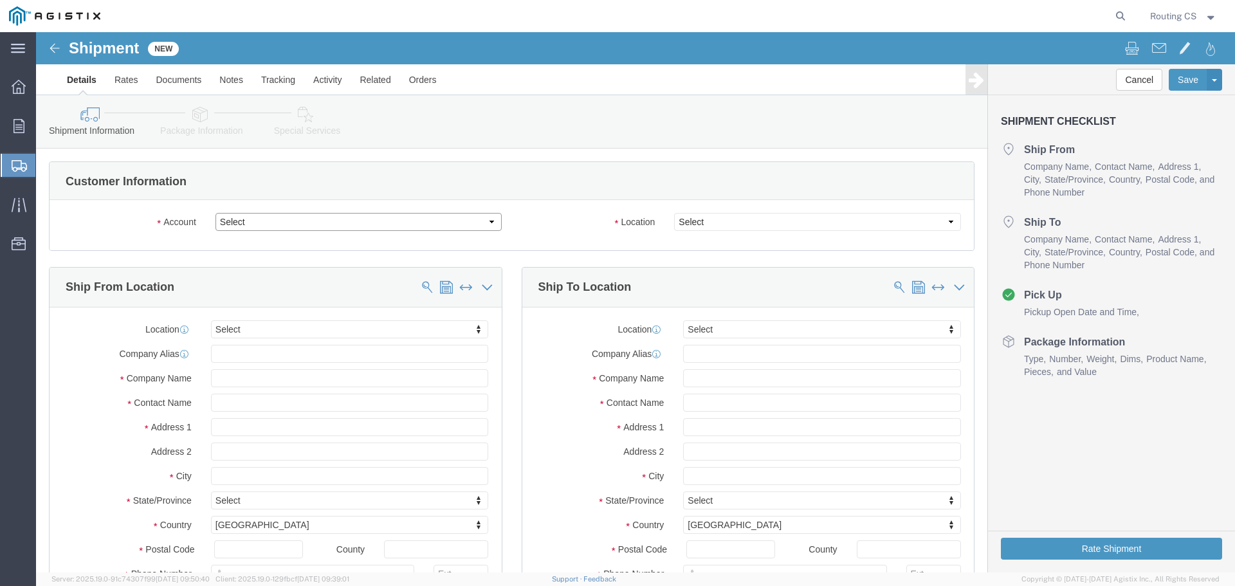
click select "Select Little Giant Ladders PG&E"
select select "9596"
click select "Select Little Giant Ladders PG&E"
select select "PURCHORD"
select select
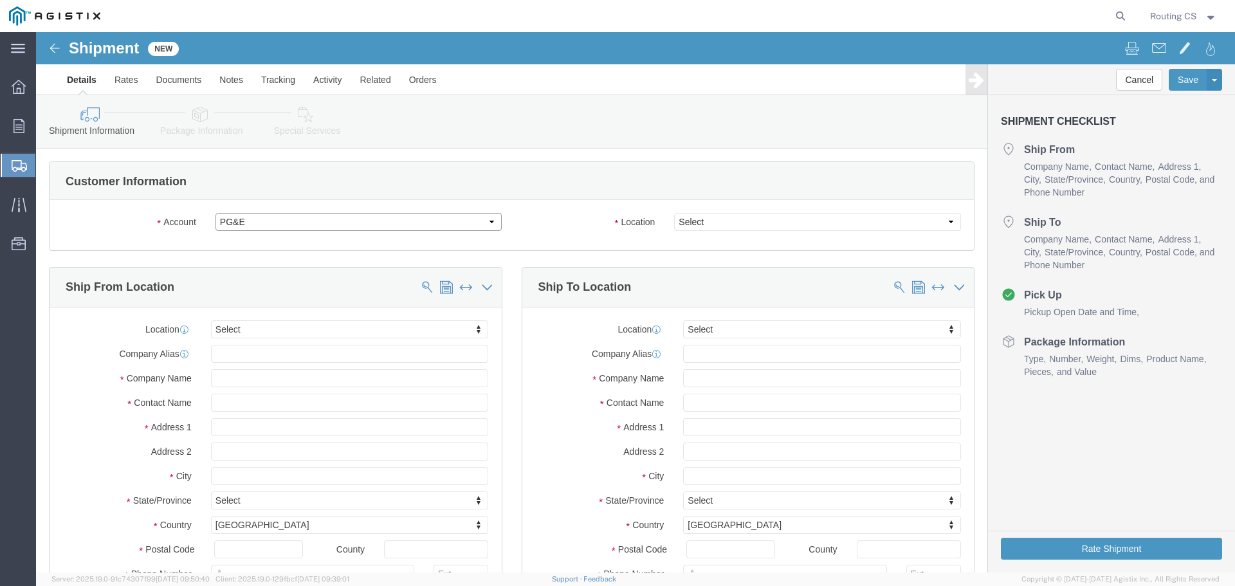
select select
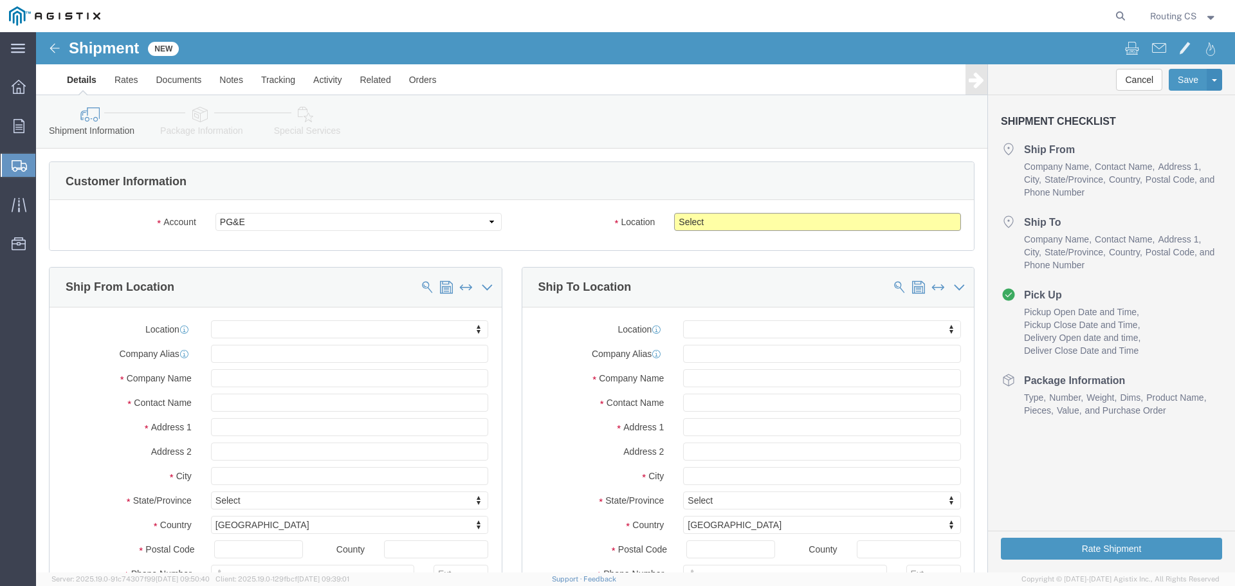
click select "Select All Others [GEOGRAPHIC_DATA] [GEOGRAPHIC_DATA] [GEOGRAPHIC_DATA] [GEOGRA…"
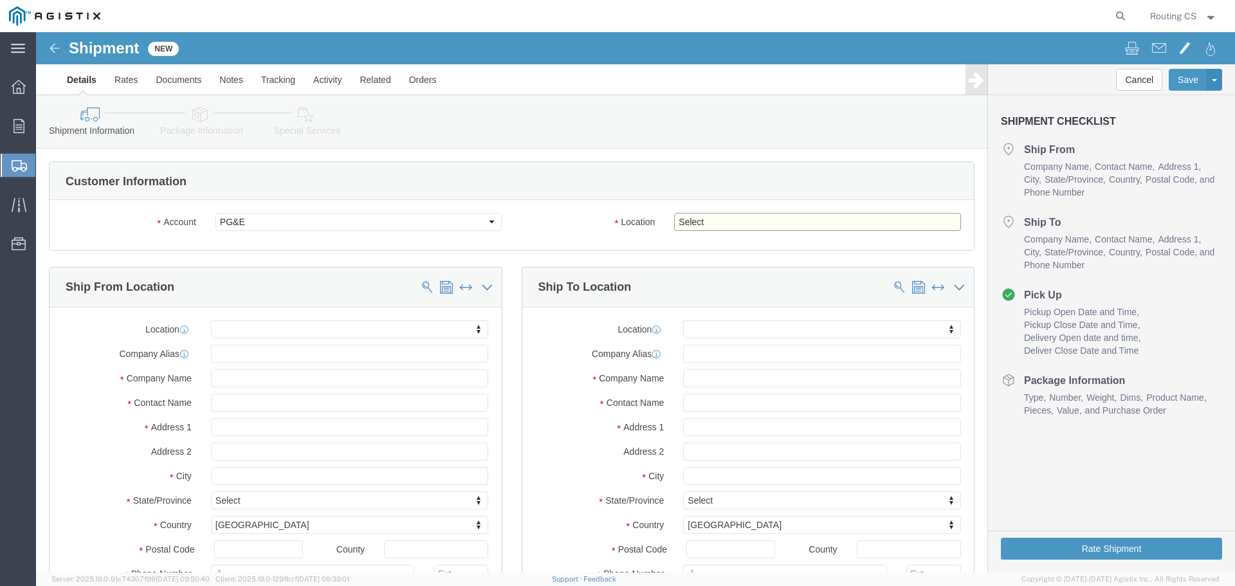
select select "23082"
click select "Select All Others [GEOGRAPHIC_DATA] [GEOGRAPHIC_DATA] [GEOGRAPHIC_DATA] [GEOGRA…"
click span
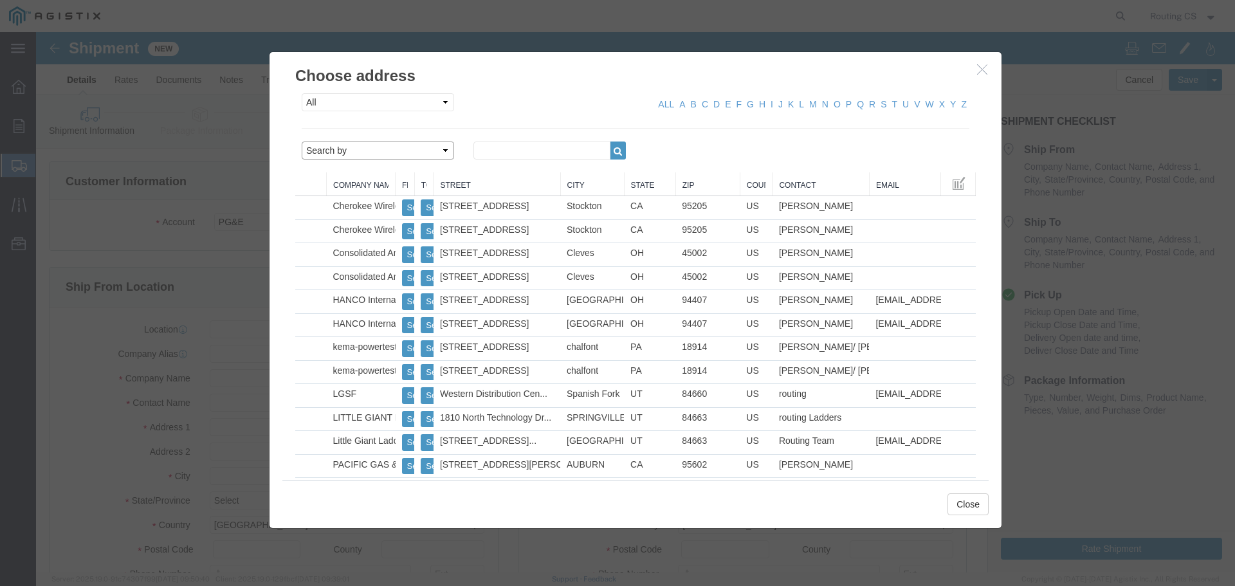
click select "Search by Address Book Name City Company Name Contact Name Country CustomerAlia…"
select select "zip"
click select "Search by Address Book Name City Company Name Contact Name Country CustomerAlia…"
click input "text"
type input "84663"
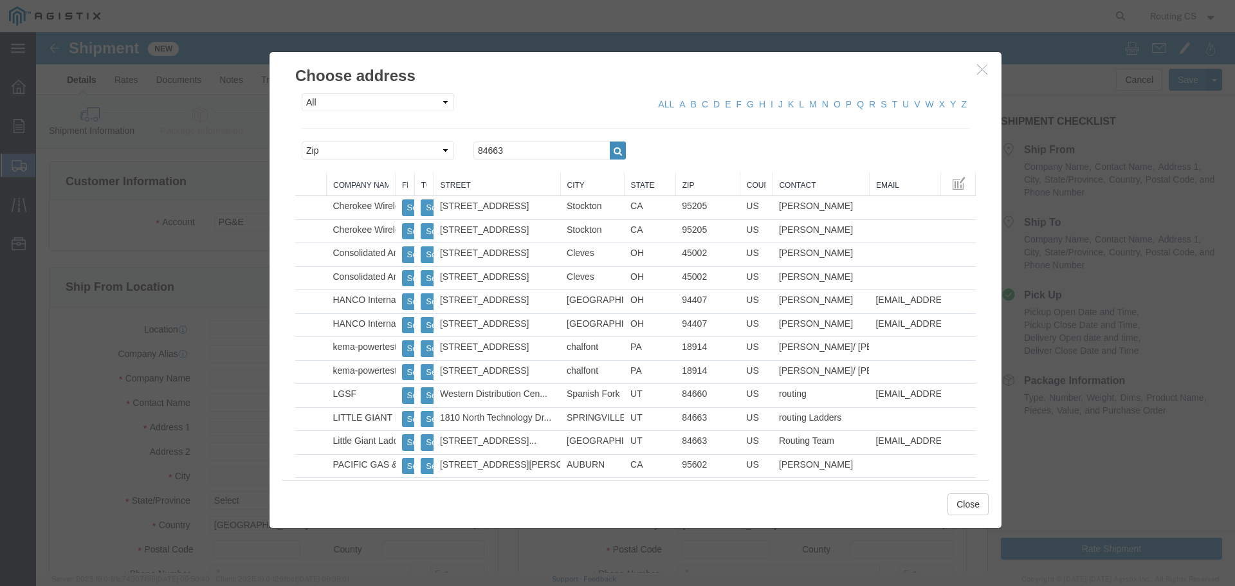
click icon "button"
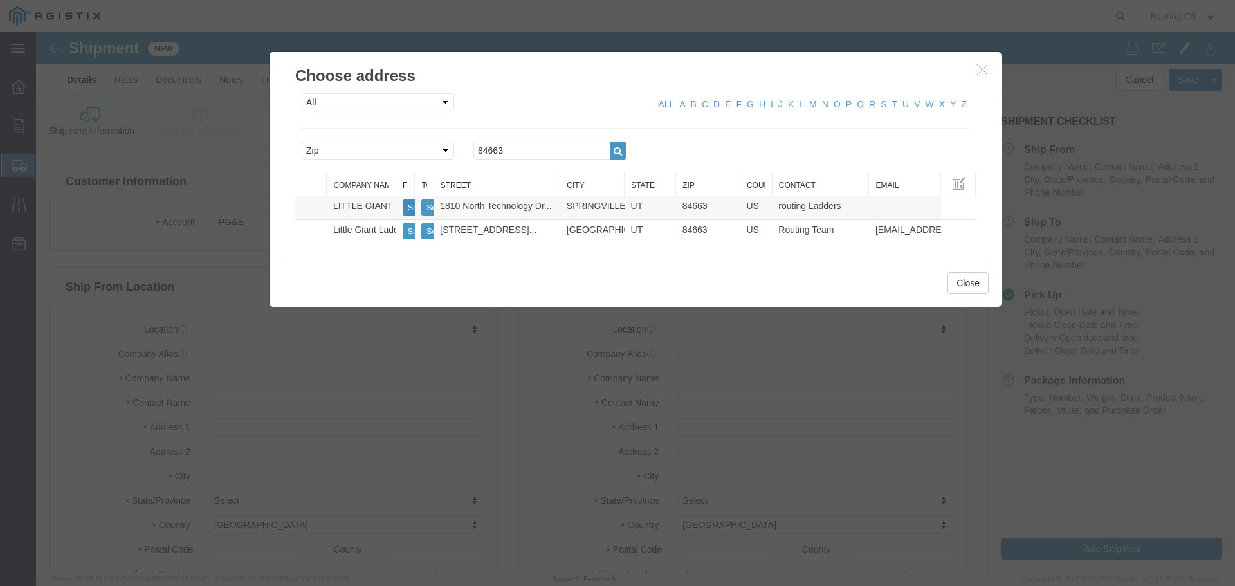
click button "Select"
select select
type input "[STREET_ADDRESS]"
type input "84663"
type input "[PHONE_NUMBER]"
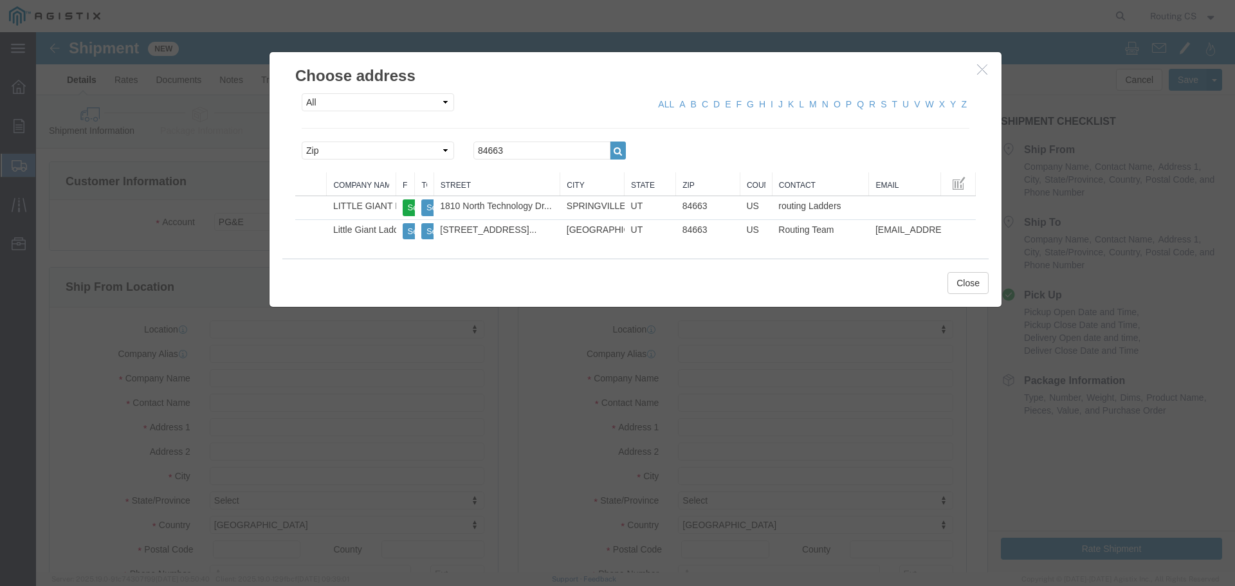
type input "LITTLE GIANT LADDER SYSTEMS LLC"
type input "routing Ladders"
type input "SPRINGVILLE"
select select "UT"
drag, startPoint x: 482, startPoint y: 120, endPoint x: 422, endPoint y: 117, distance: 60.5
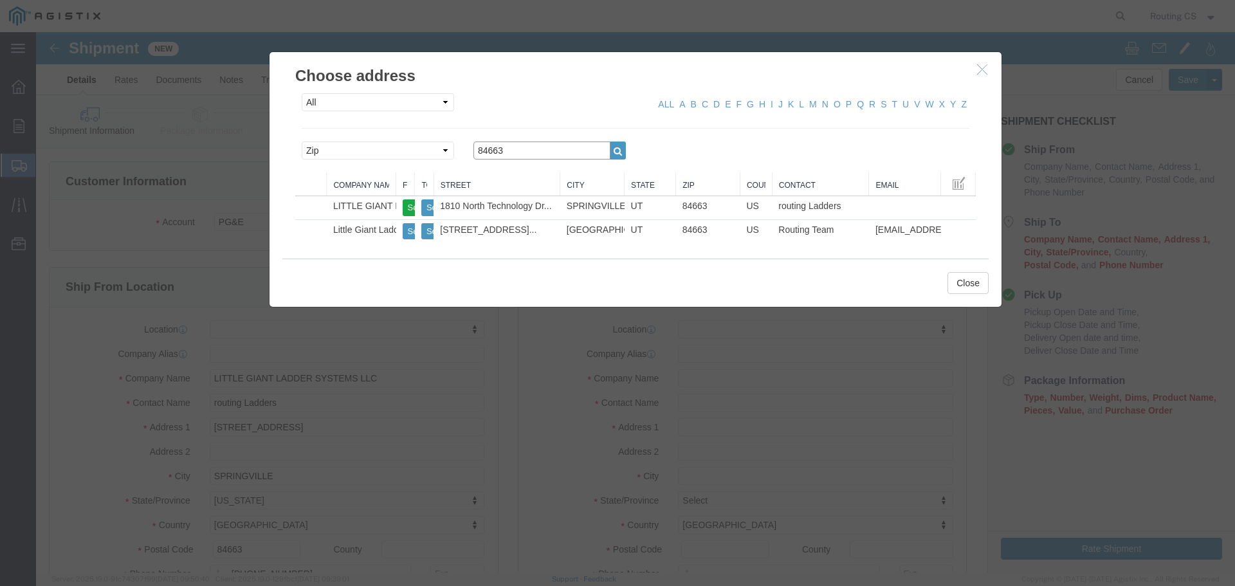
click div "Search by Address Book Name City Company Name Contact Name Country CustomerAlia…"
type input "94070"
click icon "button"
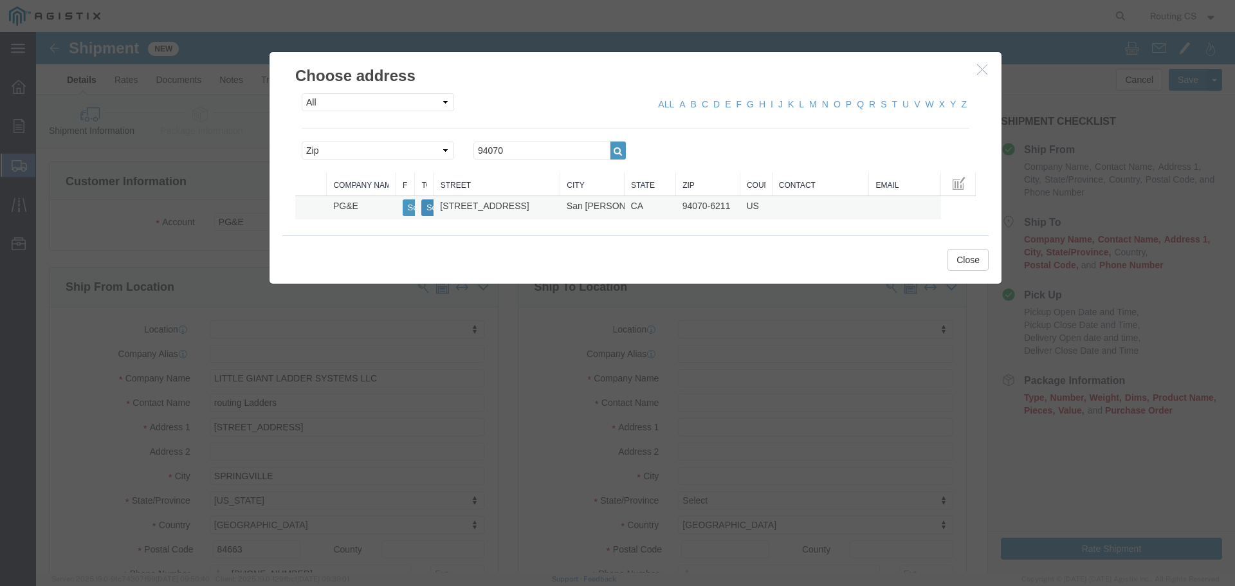
click button "Select"
select select
type input "[STREET_ADDRESS]"
type input "94070-6211"
type input "PG&E"
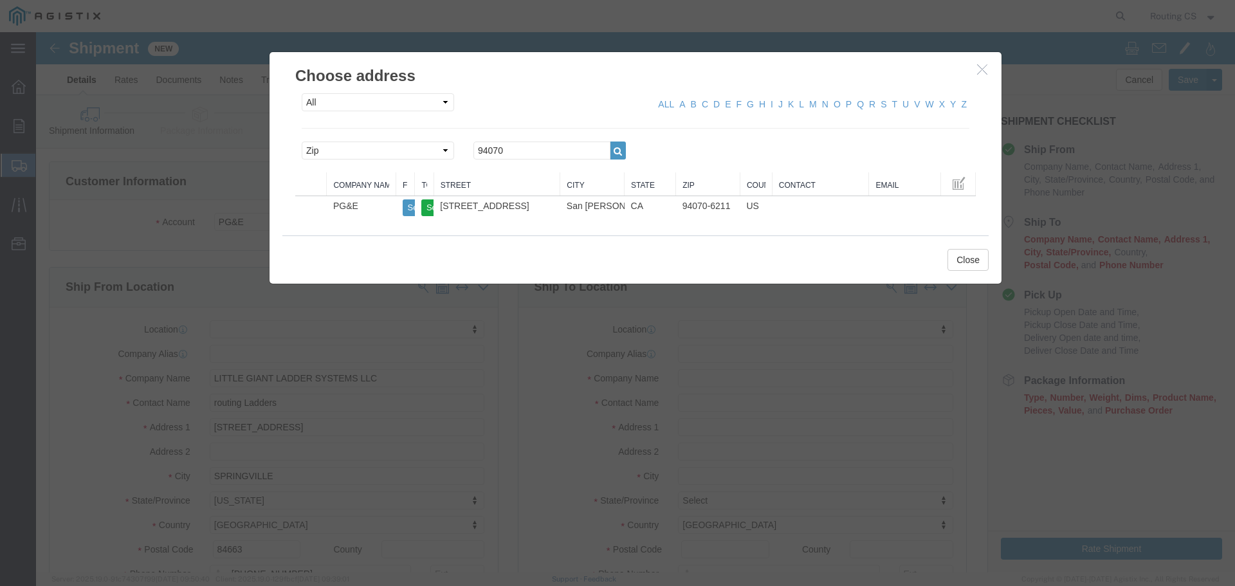
type input "San [PERSON_NAME]"
select select "CA"
click button "Close"
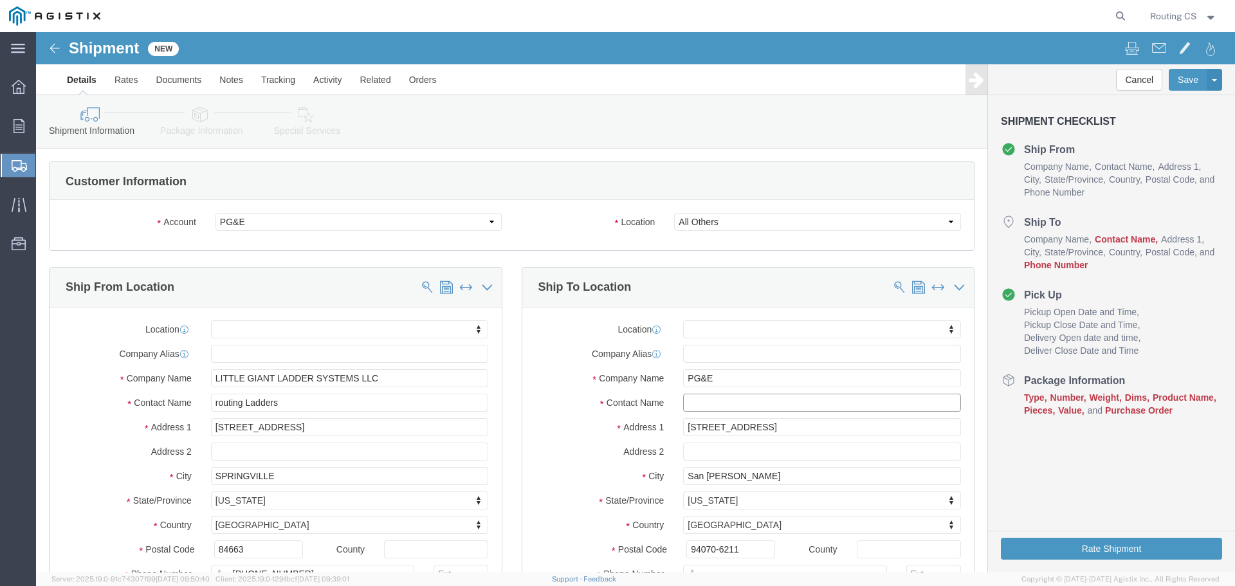
click input "text"
paste input "[PERSON_NAME]"
type input "[PERSON_NAME]"
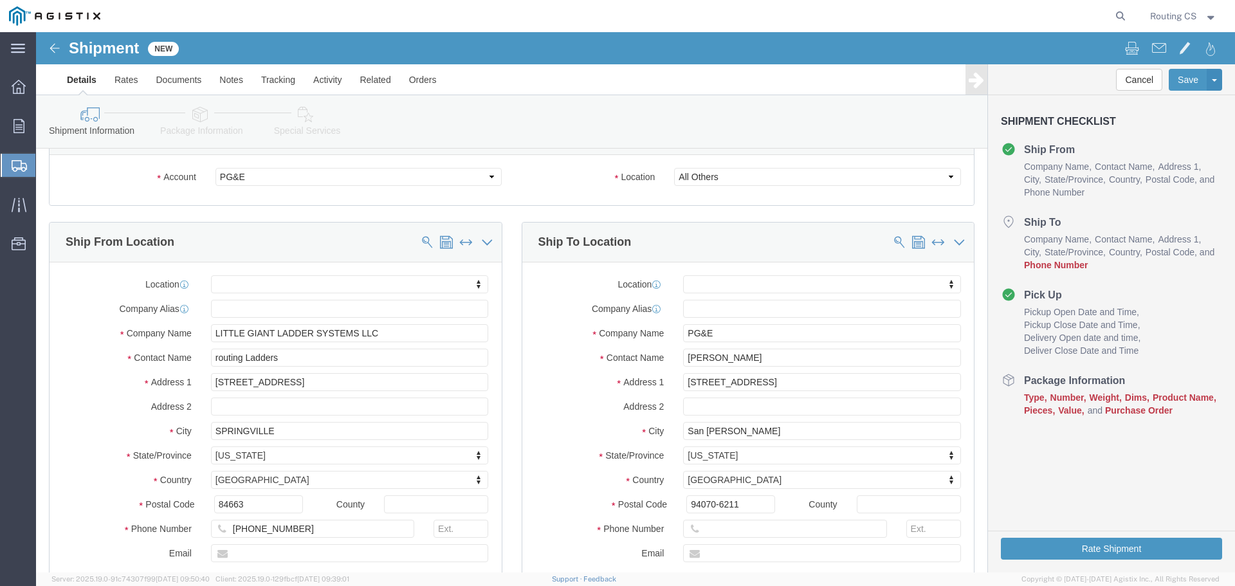
scroll to position [64, 0]
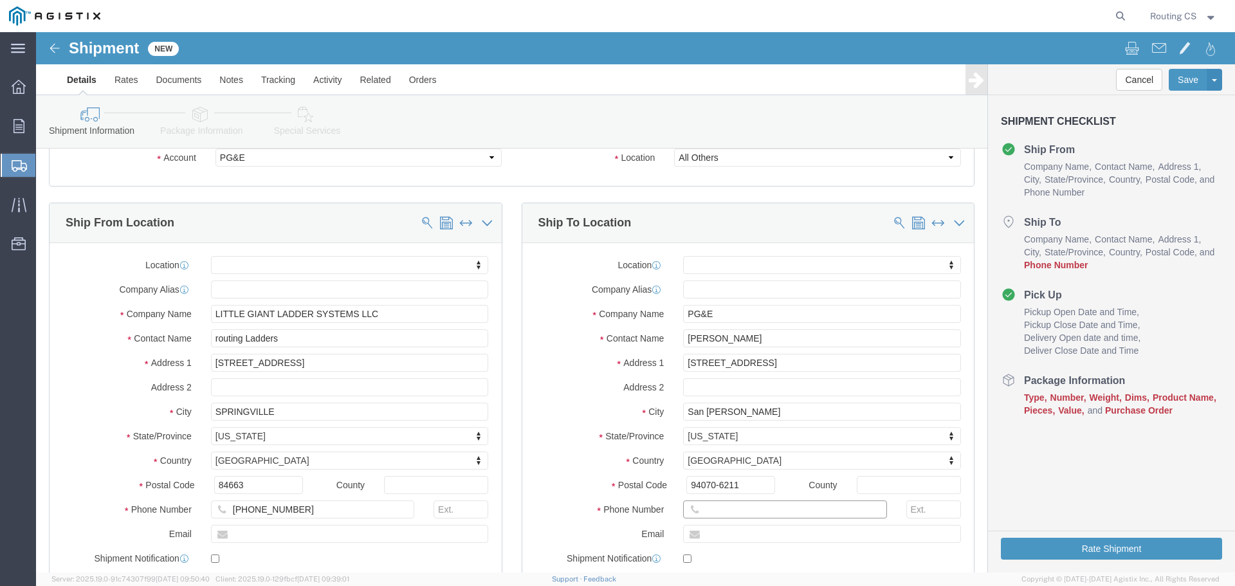
click input "text"
paste input "[PHONE_NUMBER]"
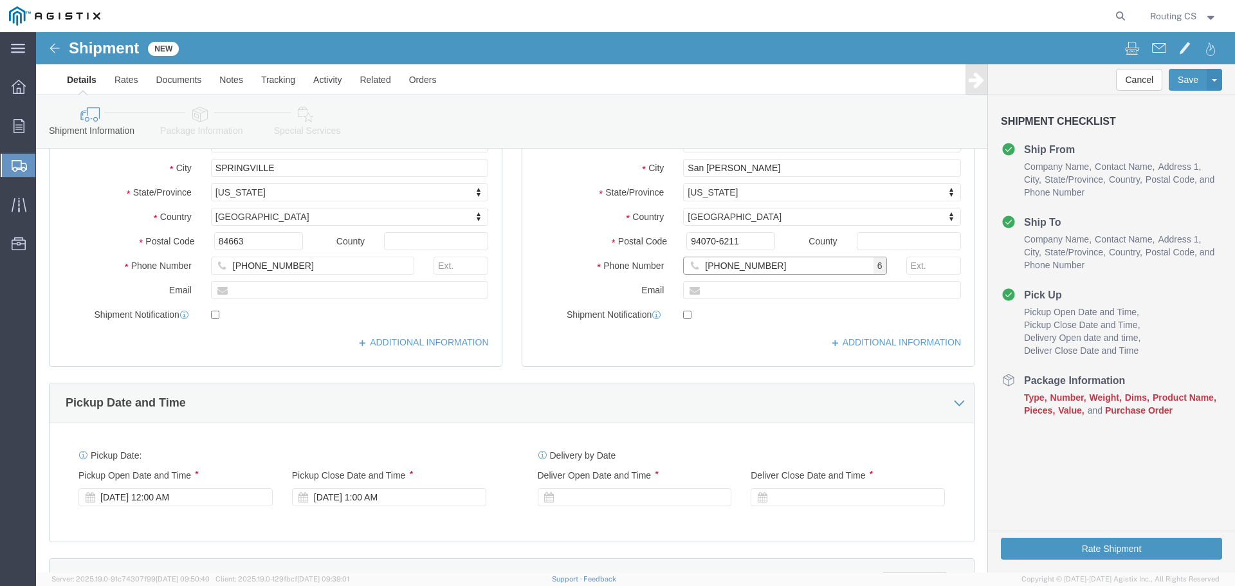
scroll to position [322, 0]
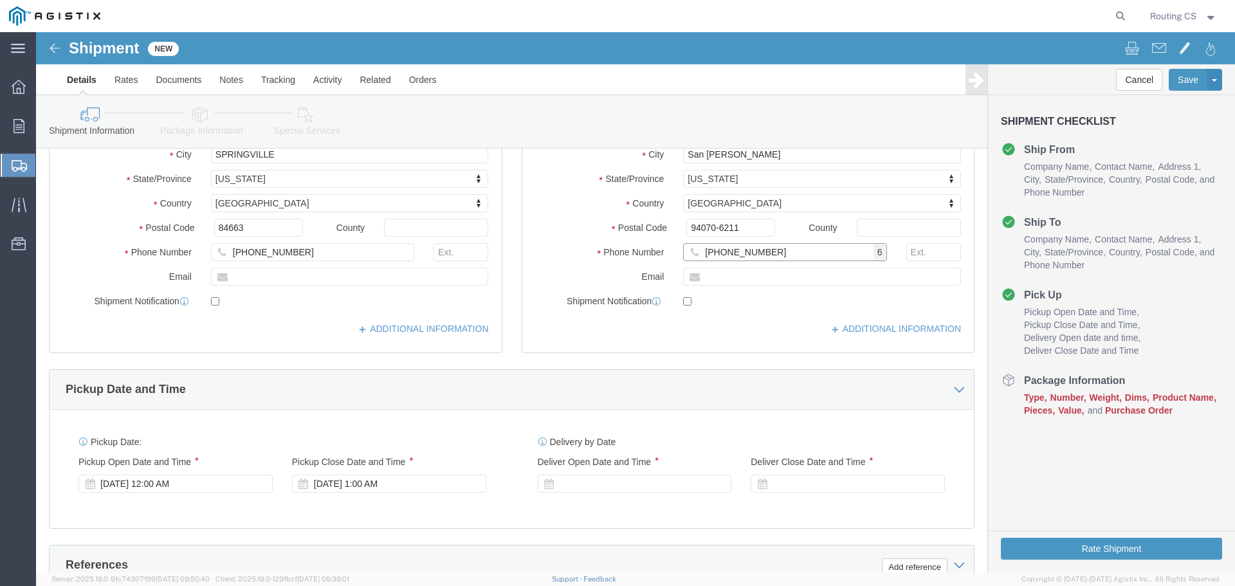
type input "[PHONE_NUMBER]"
click div "[DATE] 12:00 AM"
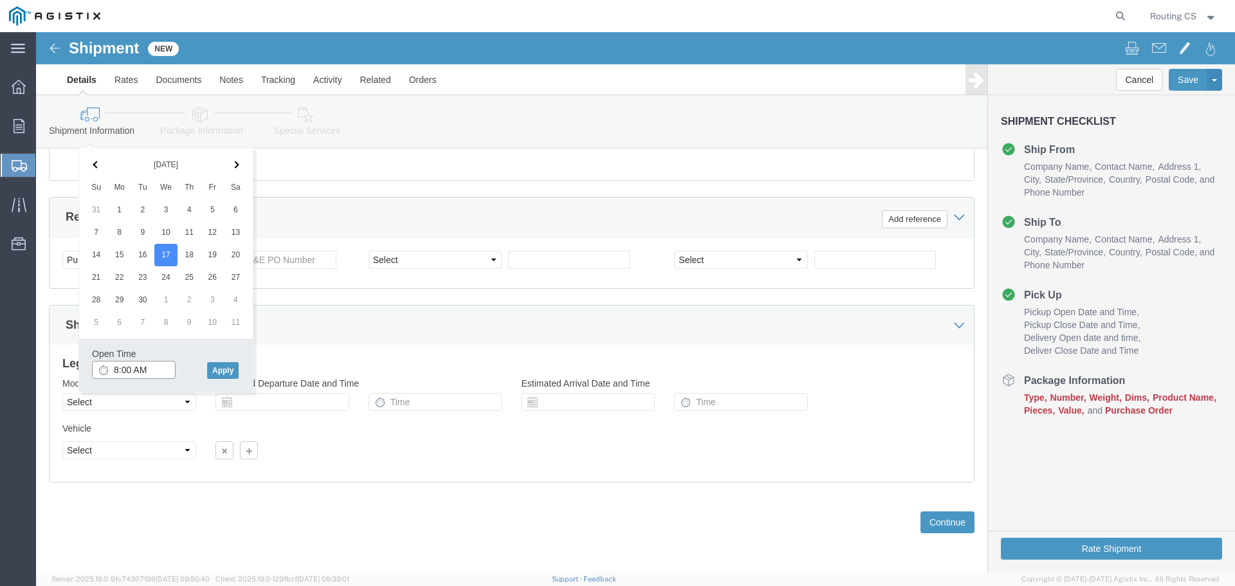
click input "8:00 AM"
type input "8:00 AM"
click button "Apply"
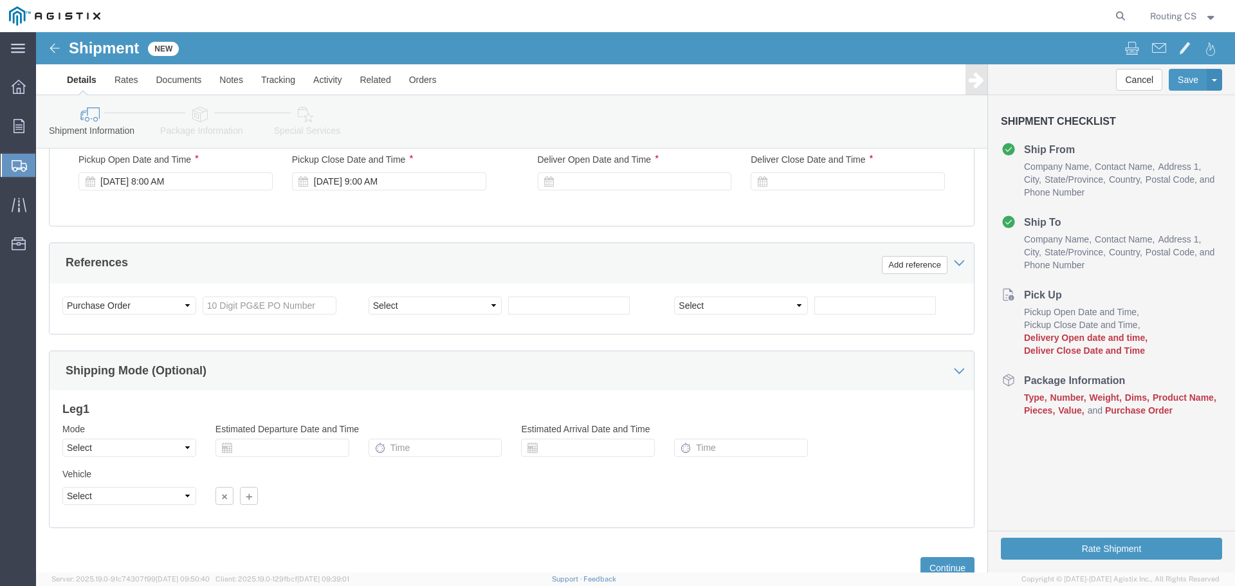
scroll to position [541, 0]
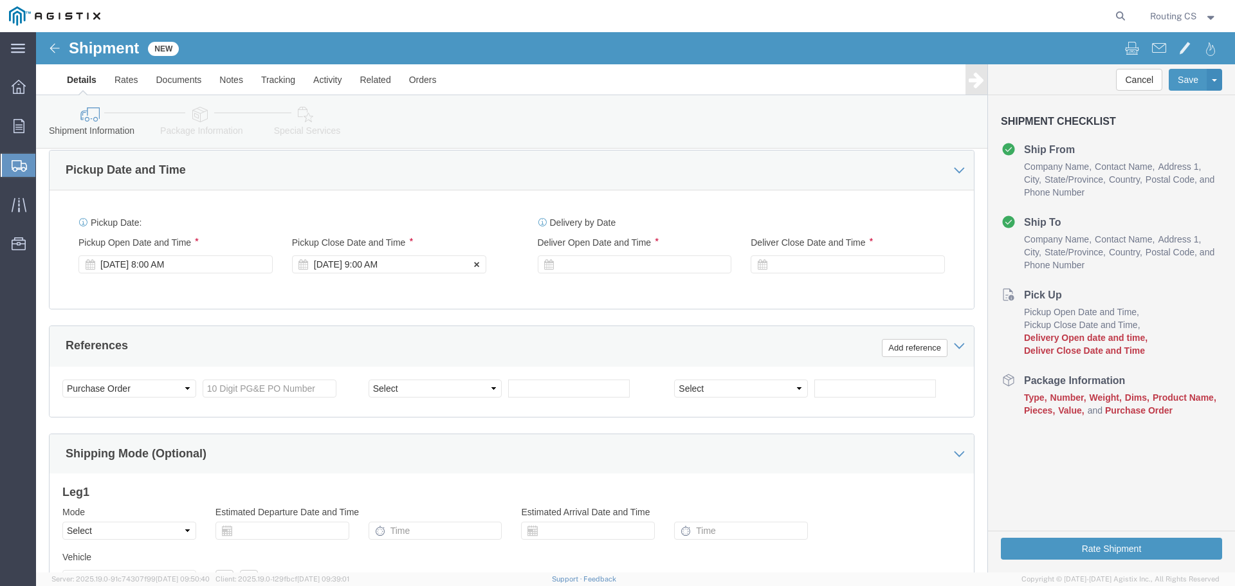
click div "[DATE] 9:00 AM"
click input "3:00 AM"
type input "3:00 PM"
click button "Apply"
click div
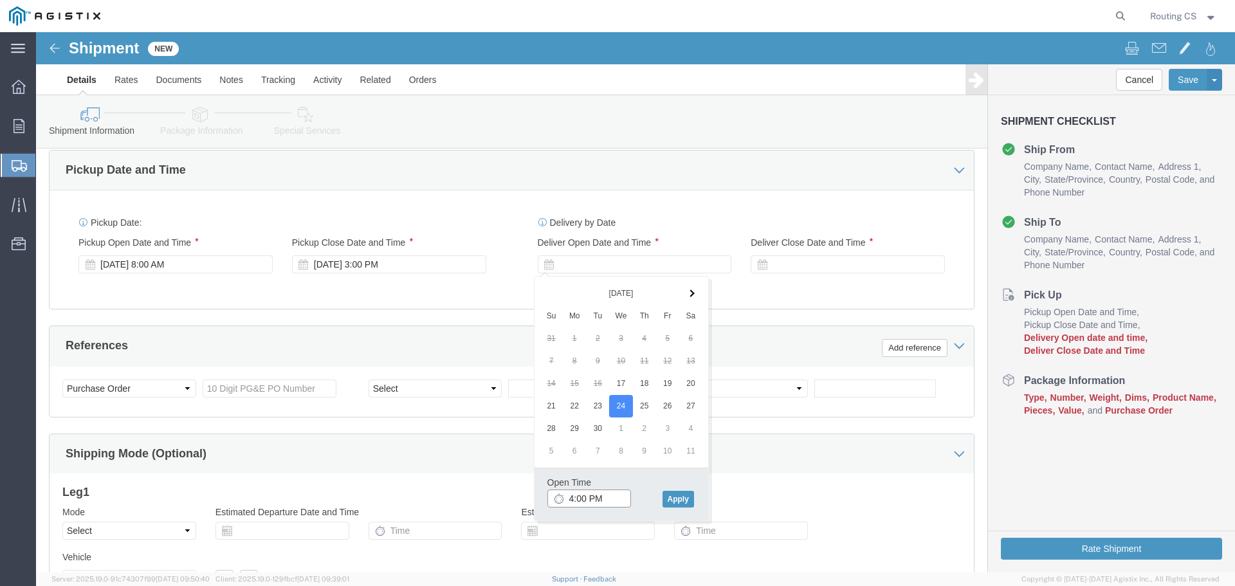
click input "4:00 PM"
click input "8:00 PM"
type input "8:00 AM"
drag, startPoint x: 639, startPoint y: 462, endPoint x: 659, endPoint y: 441, distance: 29.2
click button "Apply"
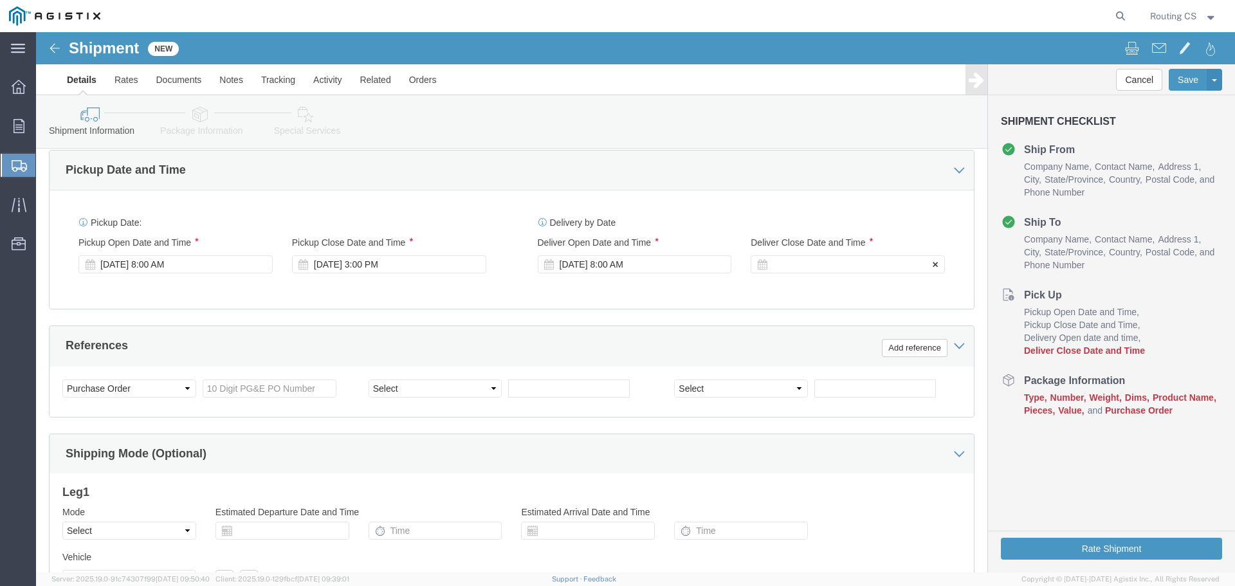
click div
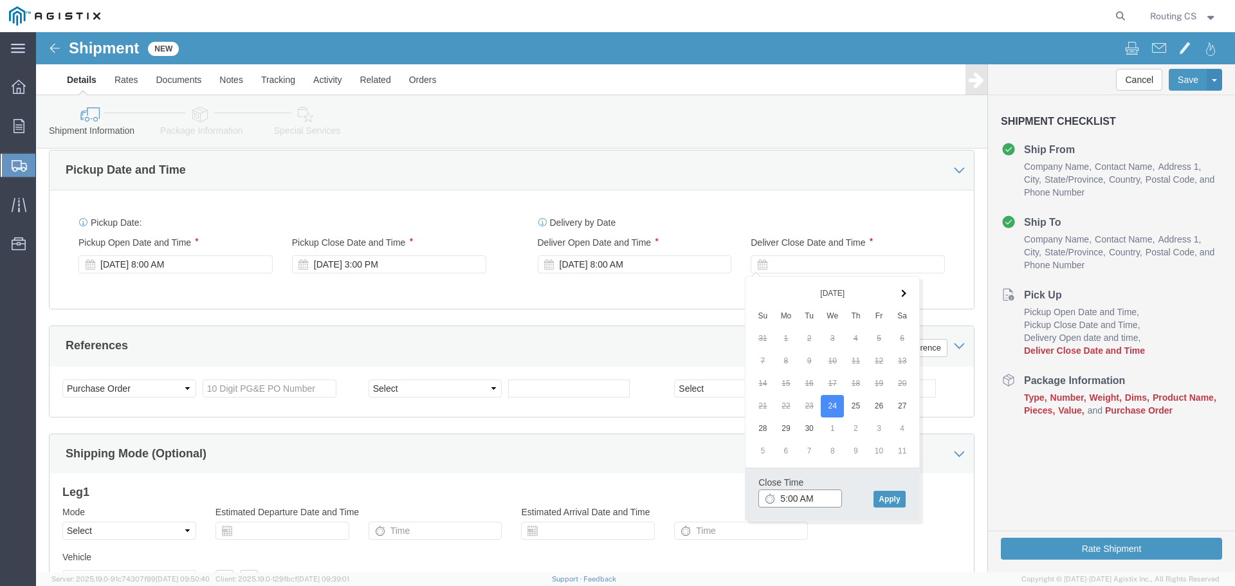
click input "5:00 AM"
type input "5:00 PM"
click button "Apply"
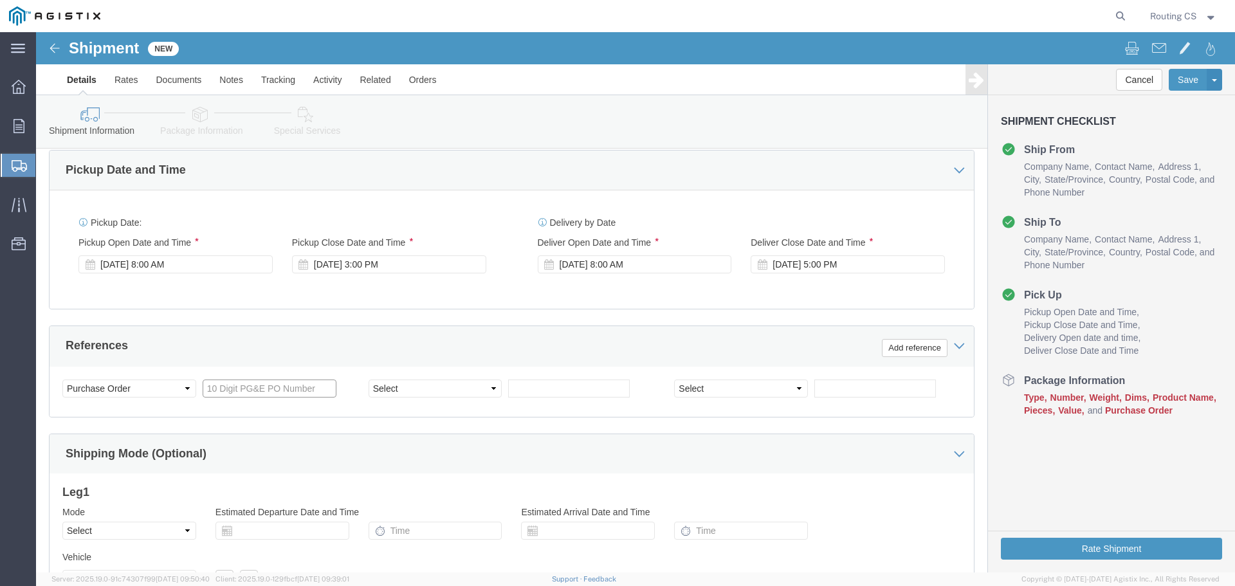
click input "text"
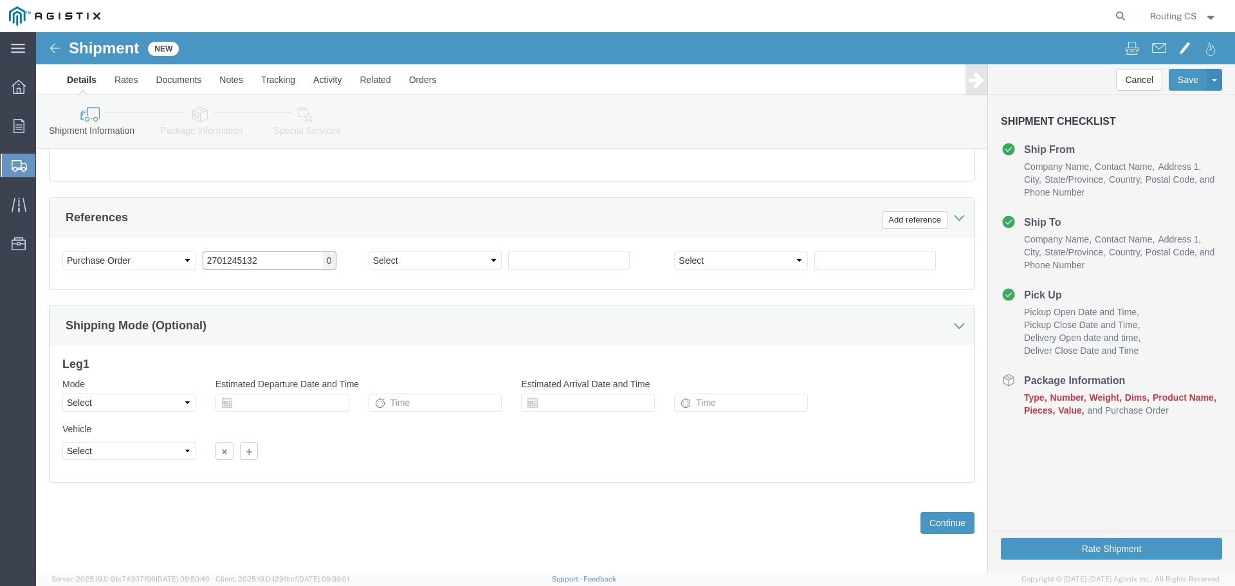
scroll to position [669, 0]
type input "2701245132"
click select "Select Air Less than Truckload Multi-Leg Ocean Freight Rail Small Parcel Truckl…"
select select "LTL"
click select "Select Air Less than Truckload Multi-Leg Ocean Freight Rail Small Parcel Truckl…"
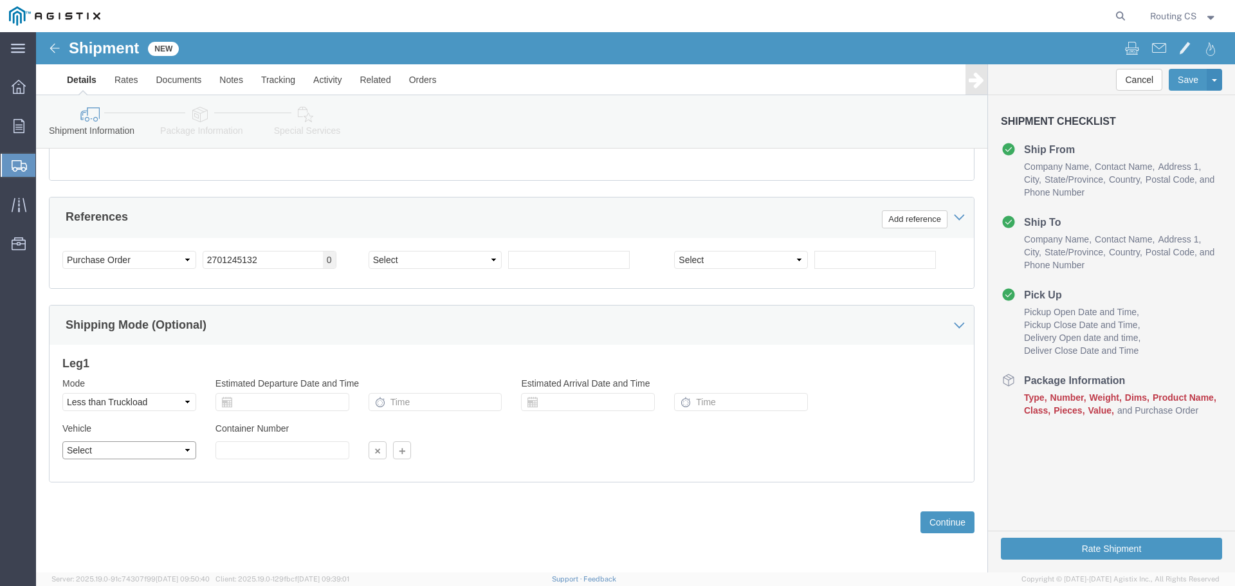
click select "Select Straight Truck"
select select "STTR"
click select "Select Straight Truck"
click button "Continue"
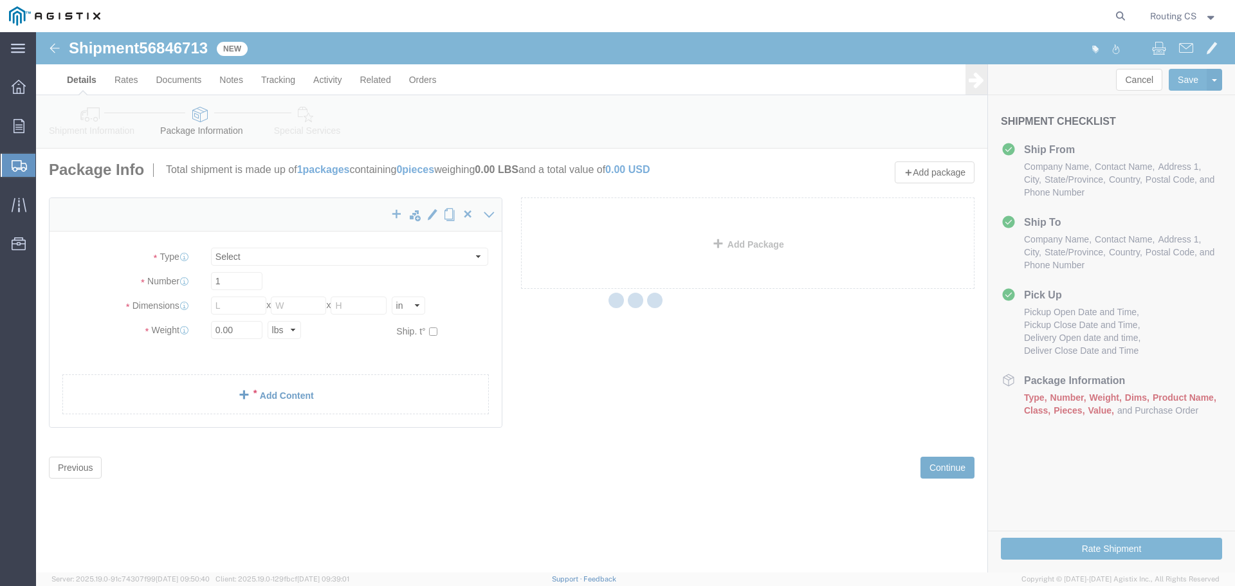
select select "CBOX"
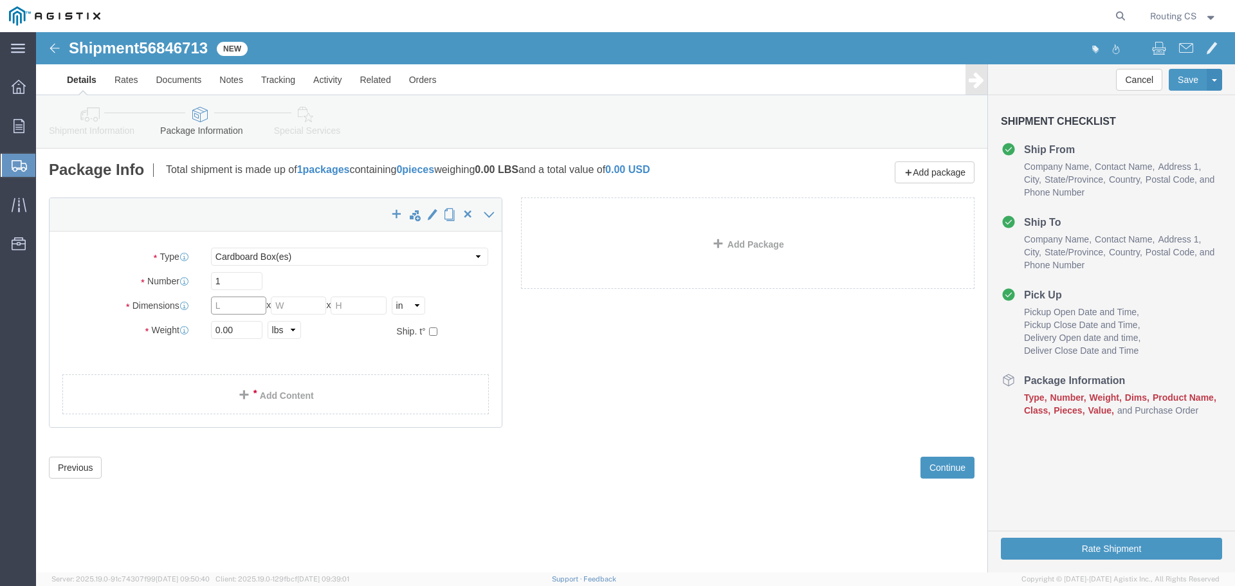
click input "text"
type input "128"
type input "23"
type input "7"
drag, startPoint x: 183, startPoint y: 300, endPoint x: 174, endPoint y: 300, distance: 9.0
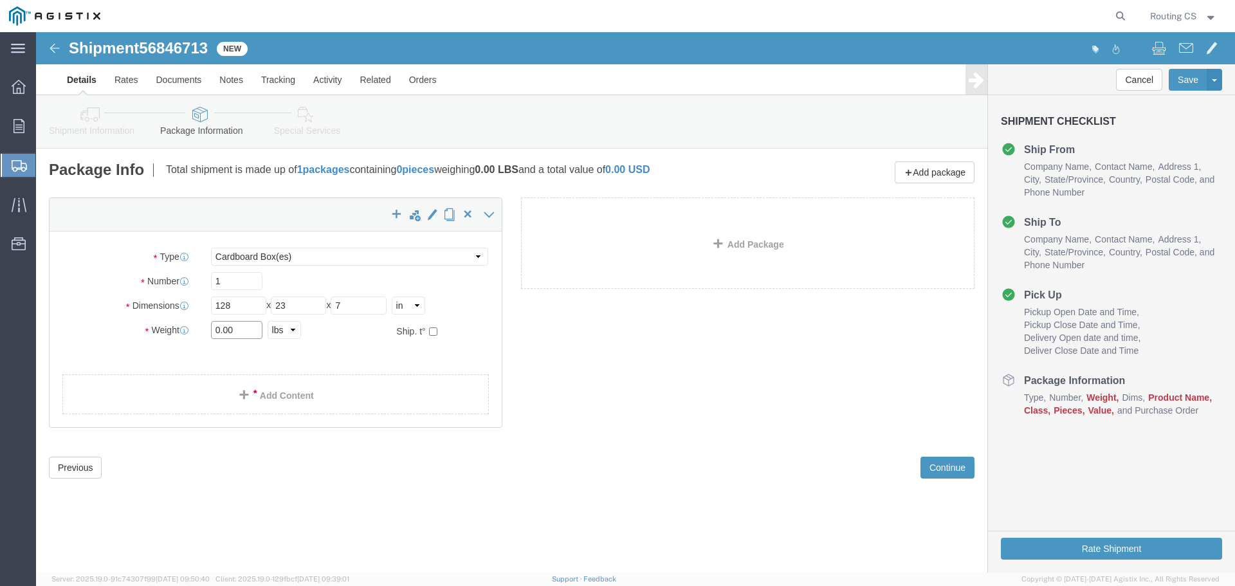
click div "0.00 Select kgs lbs"
type input "51.00"
click span
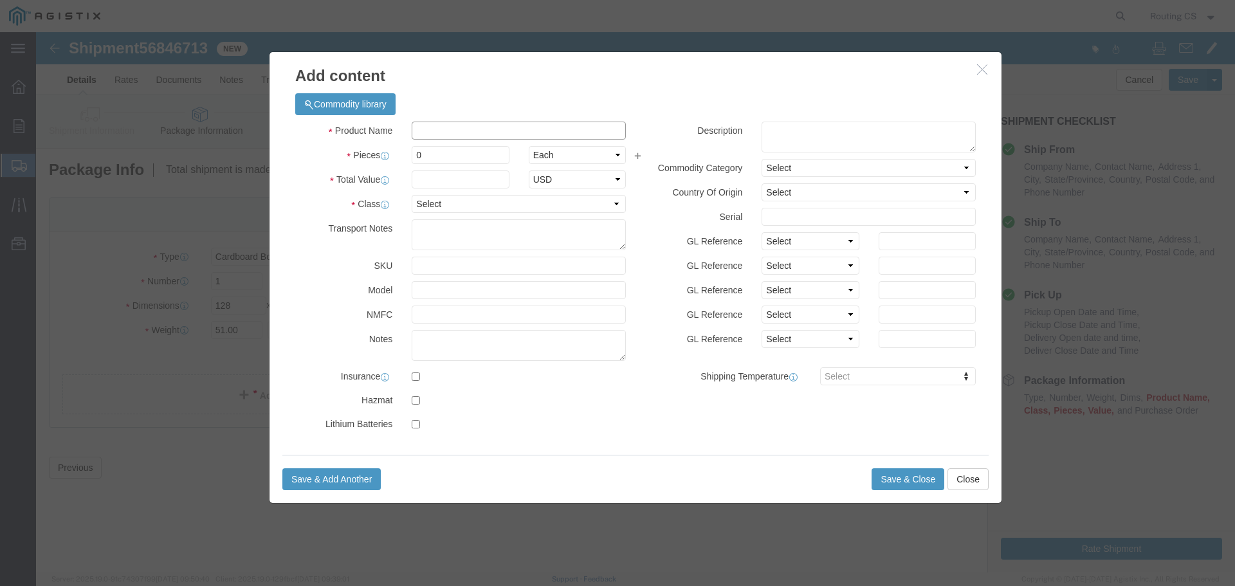
click input "text"
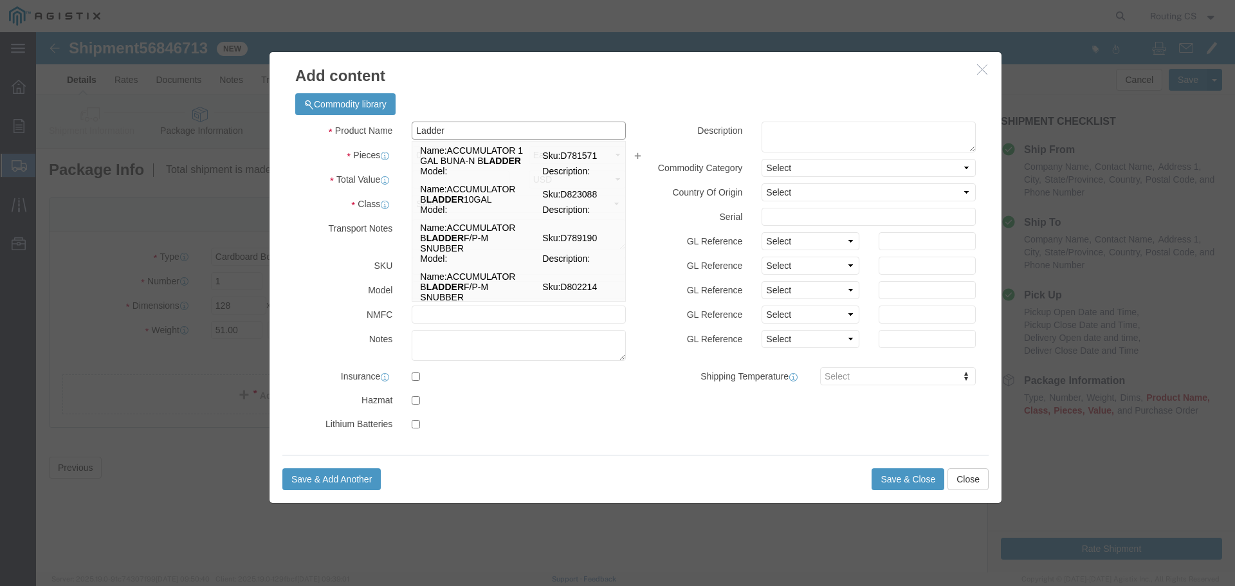
type input "Ladder"
click div "Commodity library Product Name Ladder Ladder Name: ACCUMULATOR 1 GAL BUNA-N B L…"
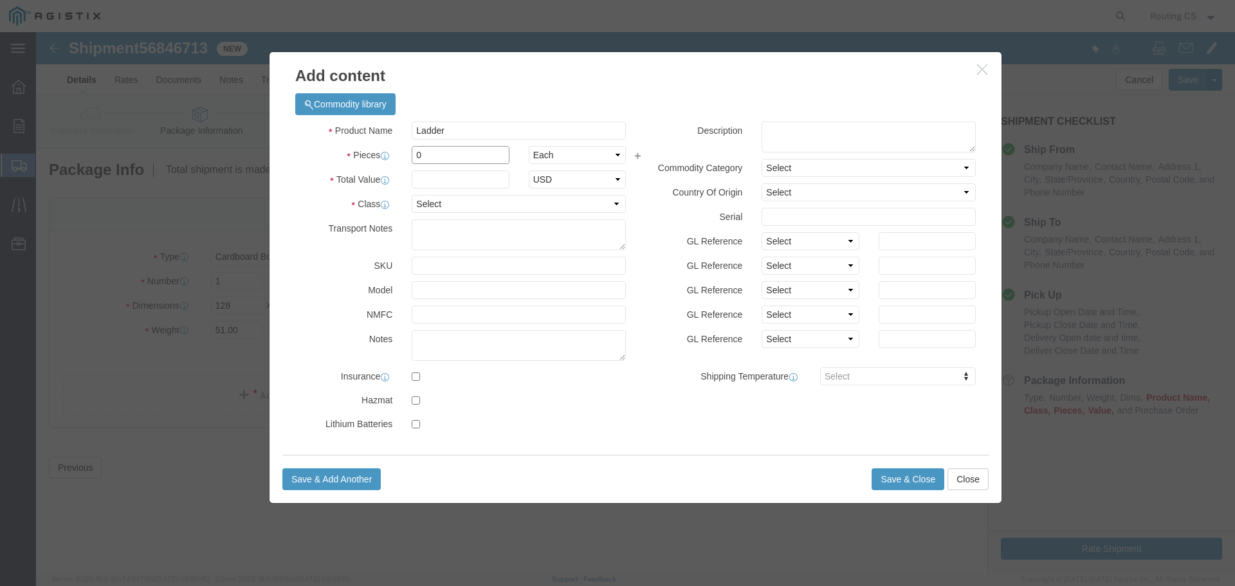
drag, startPoint x: 379, startPoint y: 123, endPoint x: 357, endPoint y: 120, distance: 22.7
click div "Pieces 0 Select Bag Barrels 100Board Feet Bottle Box Blister Pack Carats Can Ca…"
type input "1"
click input "text"
type input "398"
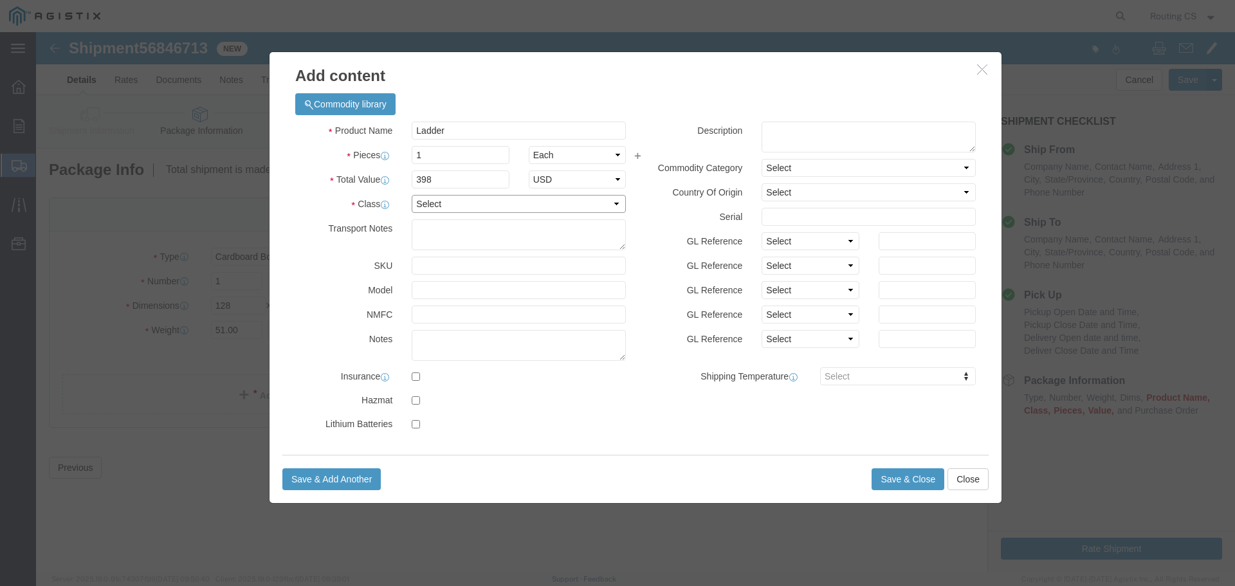
click select "Select 50 55 60 65 70 85 92.5 100 125 175 250 300 400"
select select "250"
click select "Select 50 55 60 65 70 85 92.5 100 125 175 250 300 400"
click button "Save & Close"
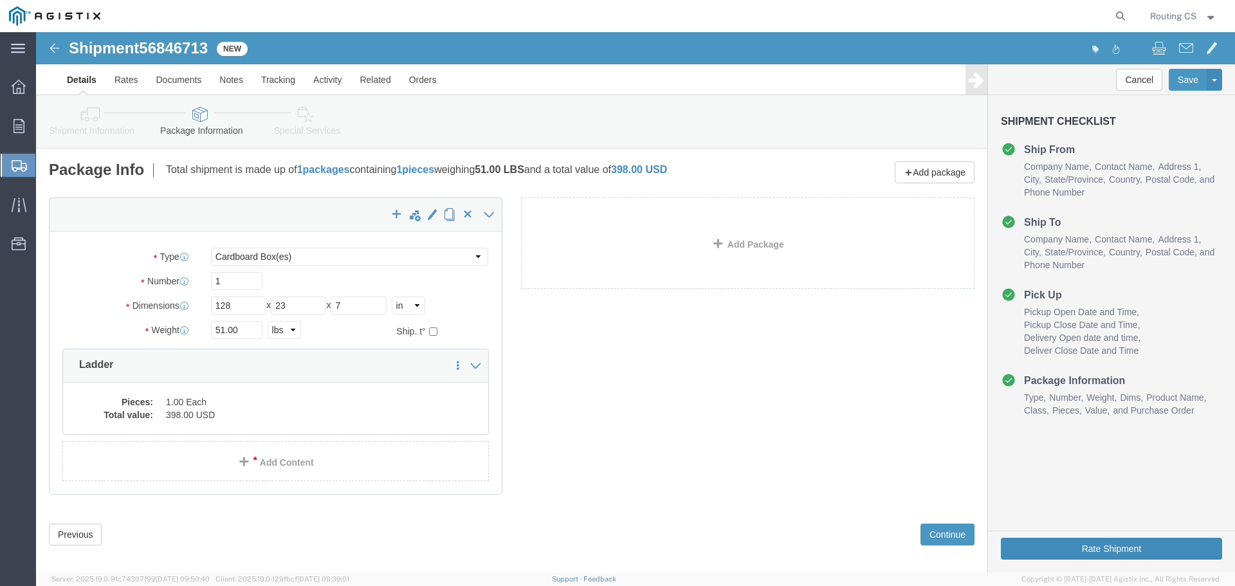
click button "Rate Shipment"
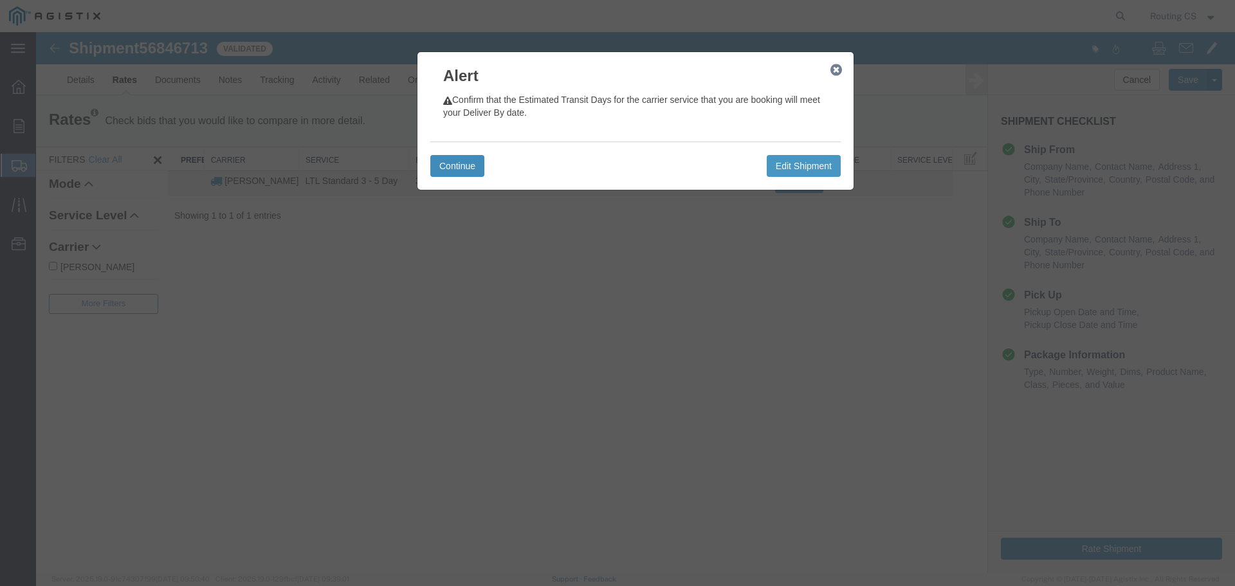
click at [457, 165] on button "Continue" at bounding box center [457, 166] width 54 height 22
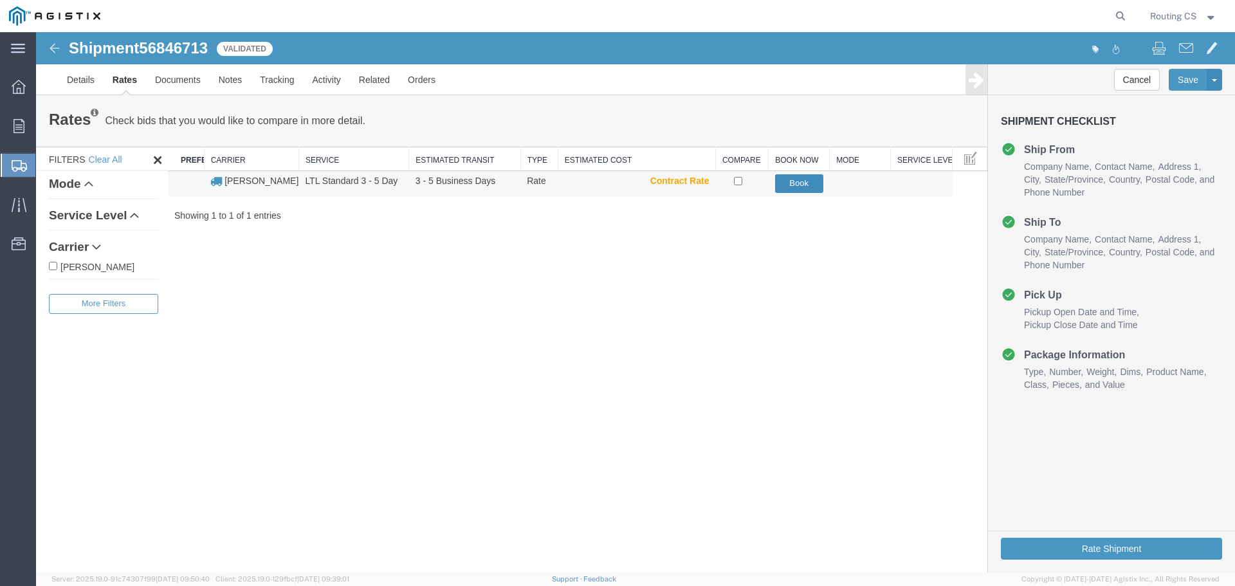
click at [803, 185] on button "Book" at bounding box center [799, 183] width 48 height 19
